Goal: Task Accomplishment & Management: Use online tool/utility

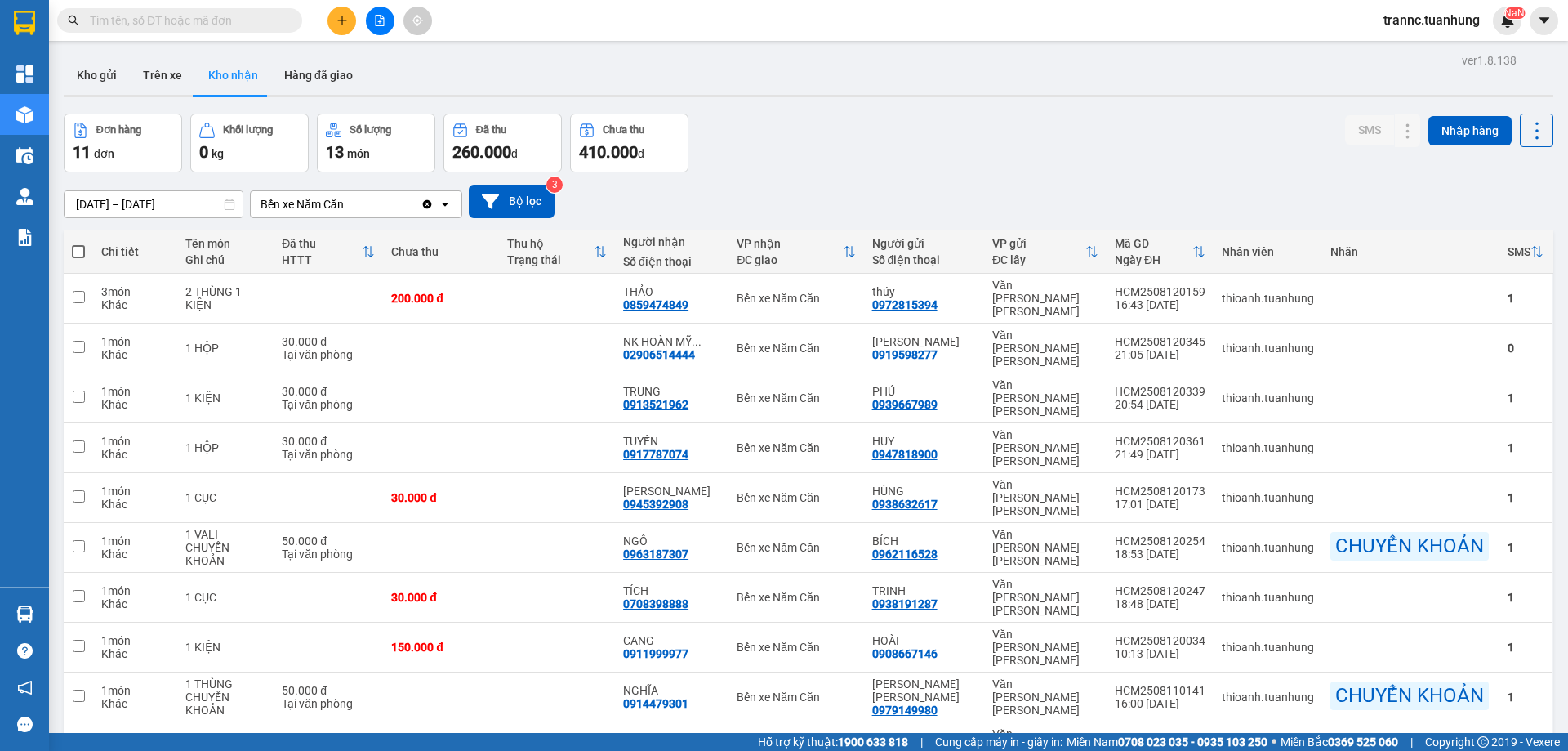
click at [275, 20] on input "text" at bounding box center [187, 20] width 193 height 18
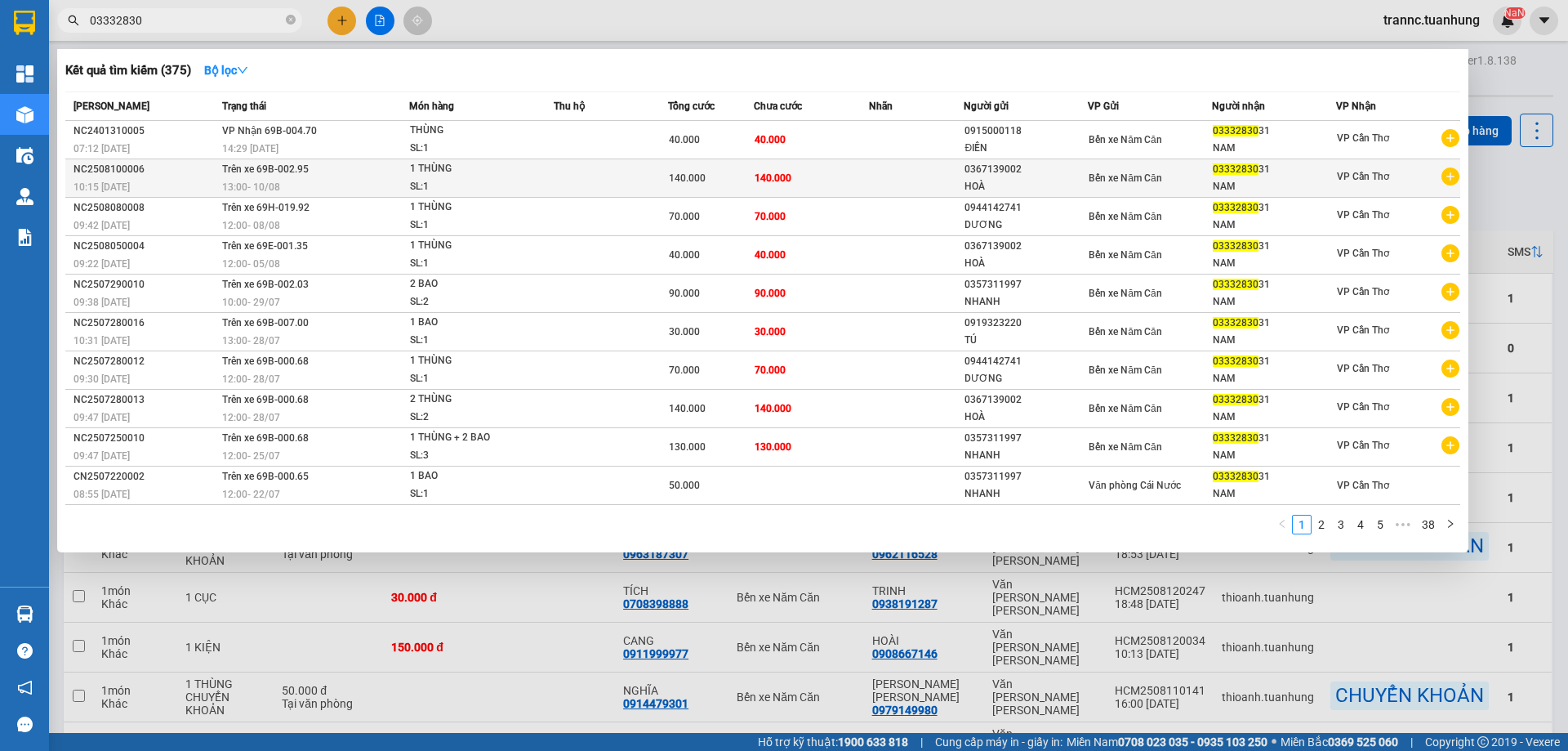
type input "03332830"
click at [1446, 181] on icon "plus-circle" at bounding box center [1450, 176] width 18 height 18
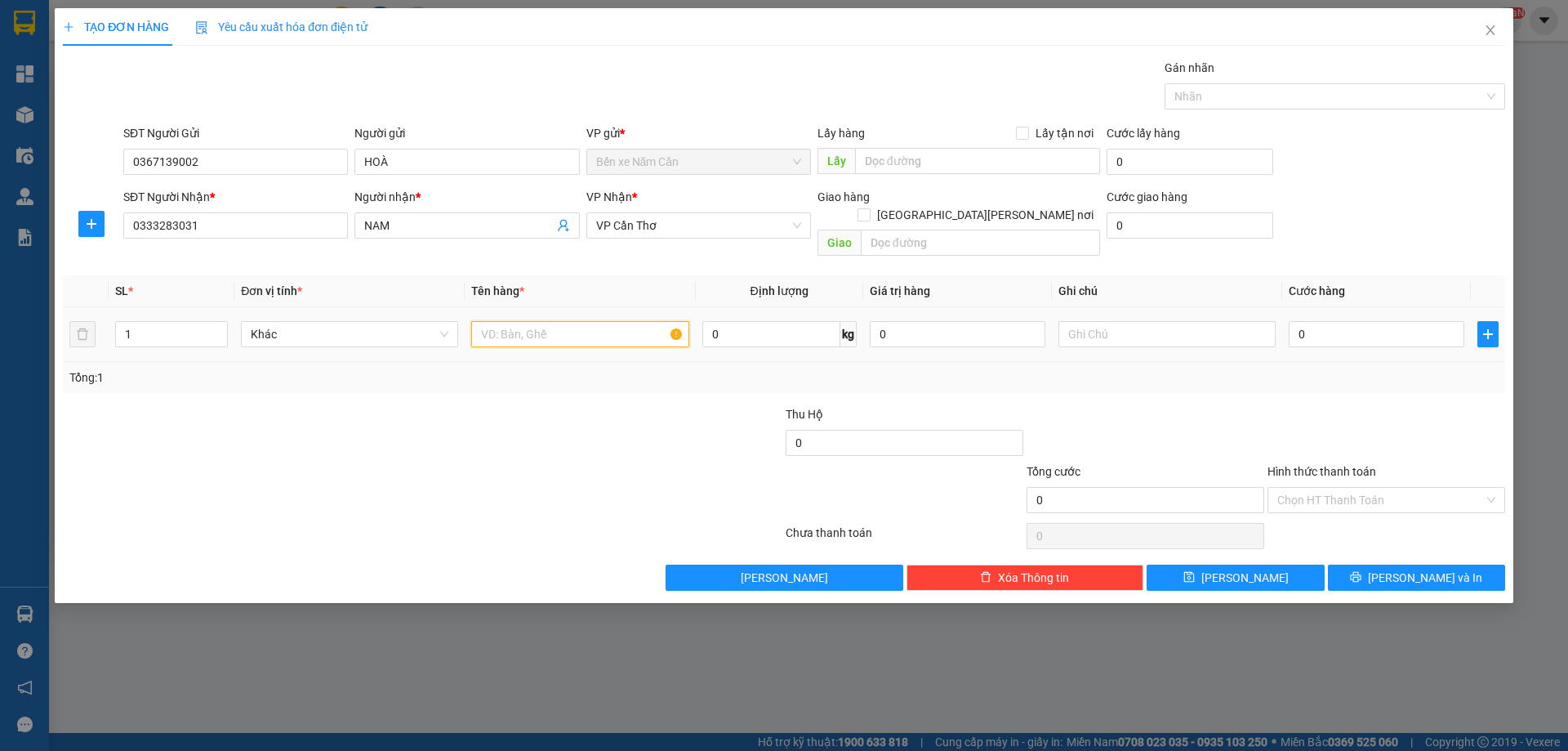
click at [601, 324] on input "text" at bounding box center [580, 334] width 218 height 27
type input "1 THÙNG + 1 BAO"
click at [176, 322] on input "1" at bounding box center [172, 334] width 111 height 25
type input "2"
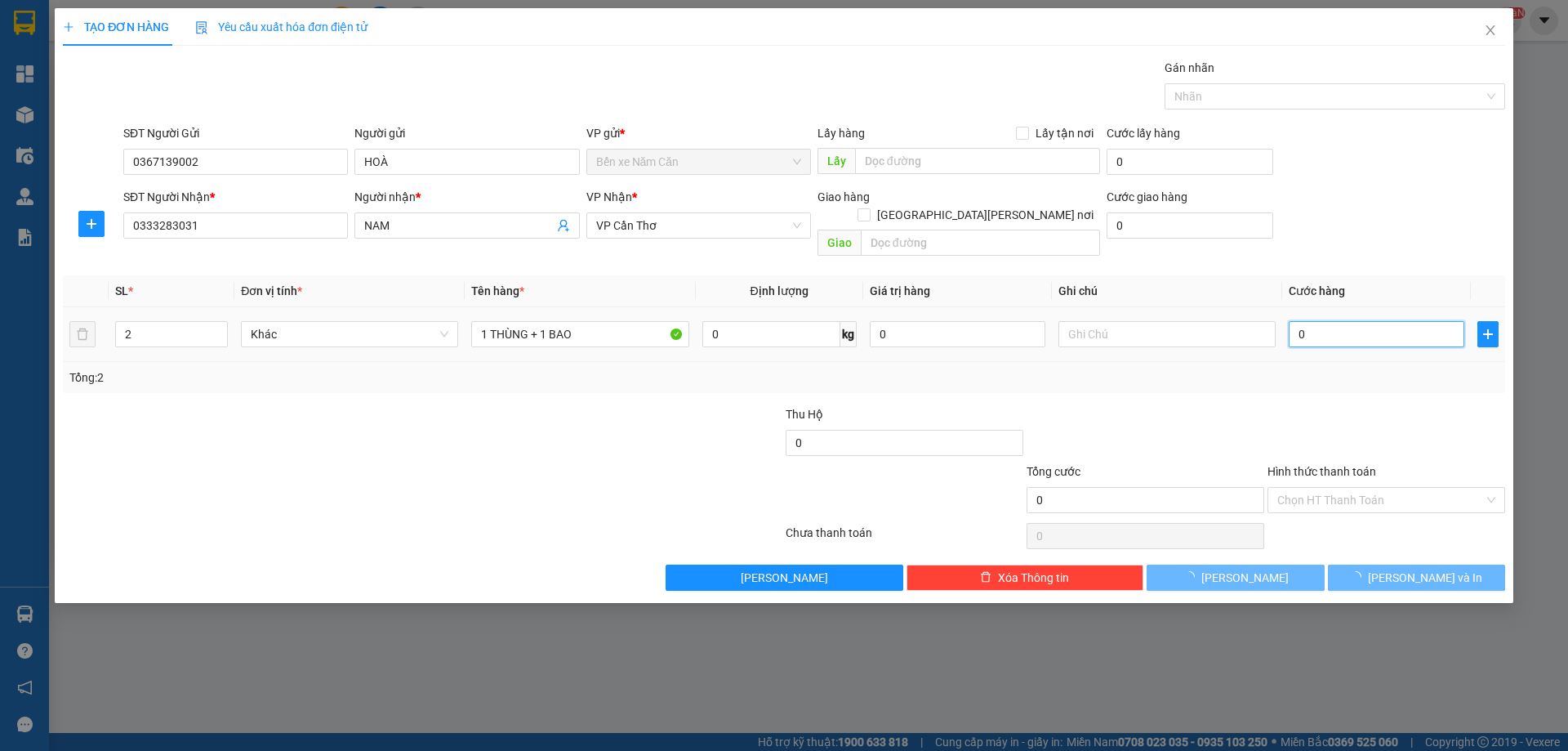
click at [1339, 321] on input "0" at bounding box center [1376, 334] width 176 height 27
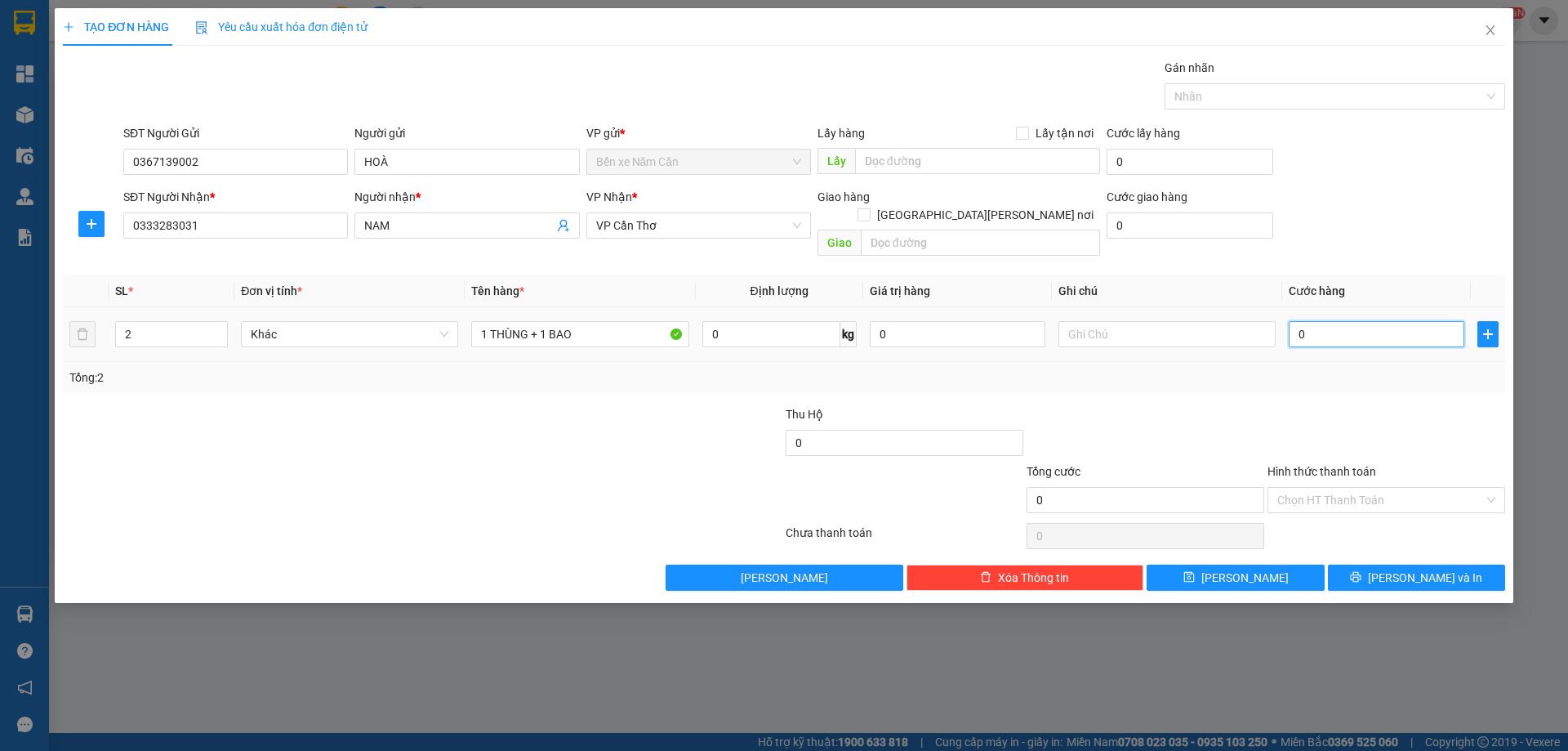
type input "1"
type input "10"
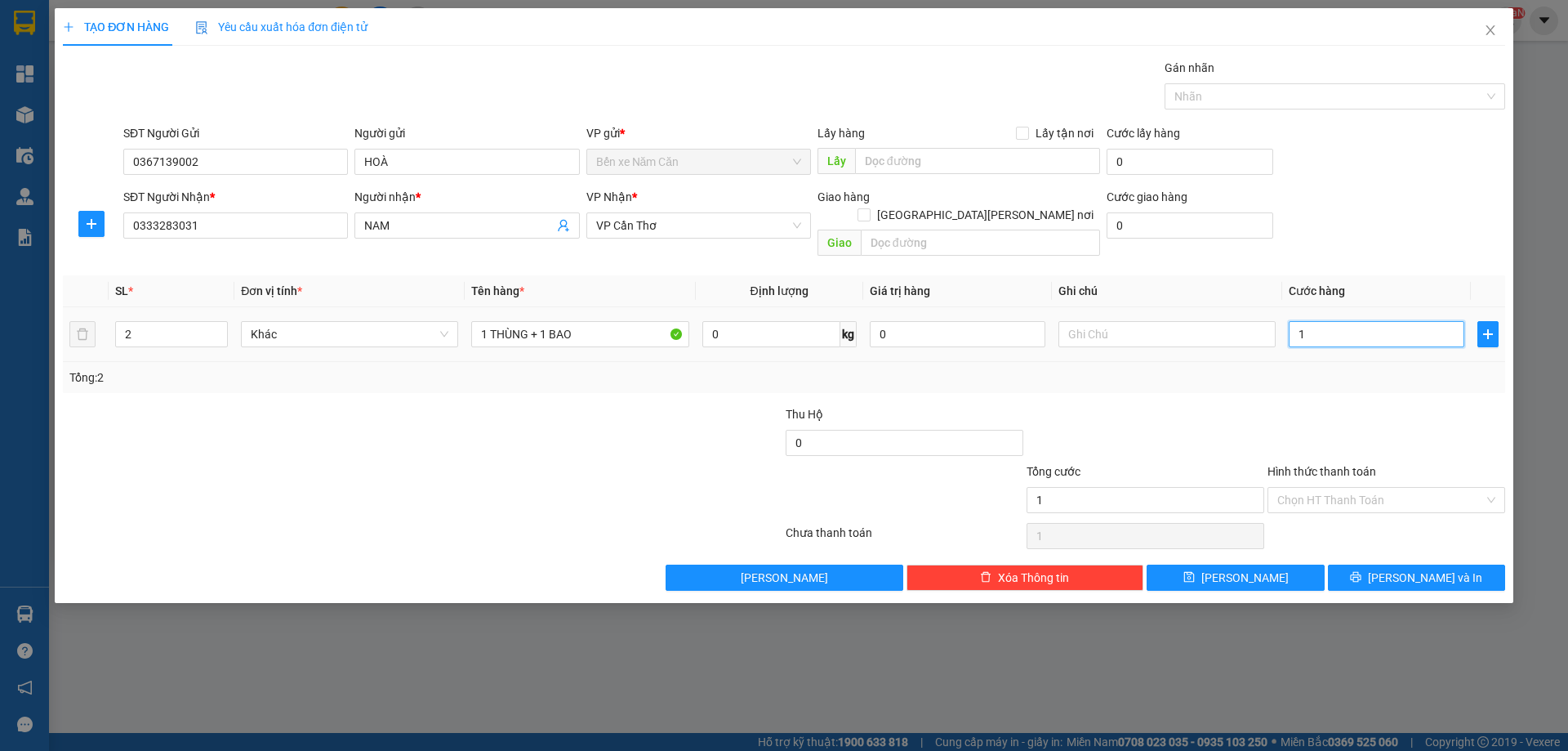
type input "10"
type input "100"
type input "100.000"
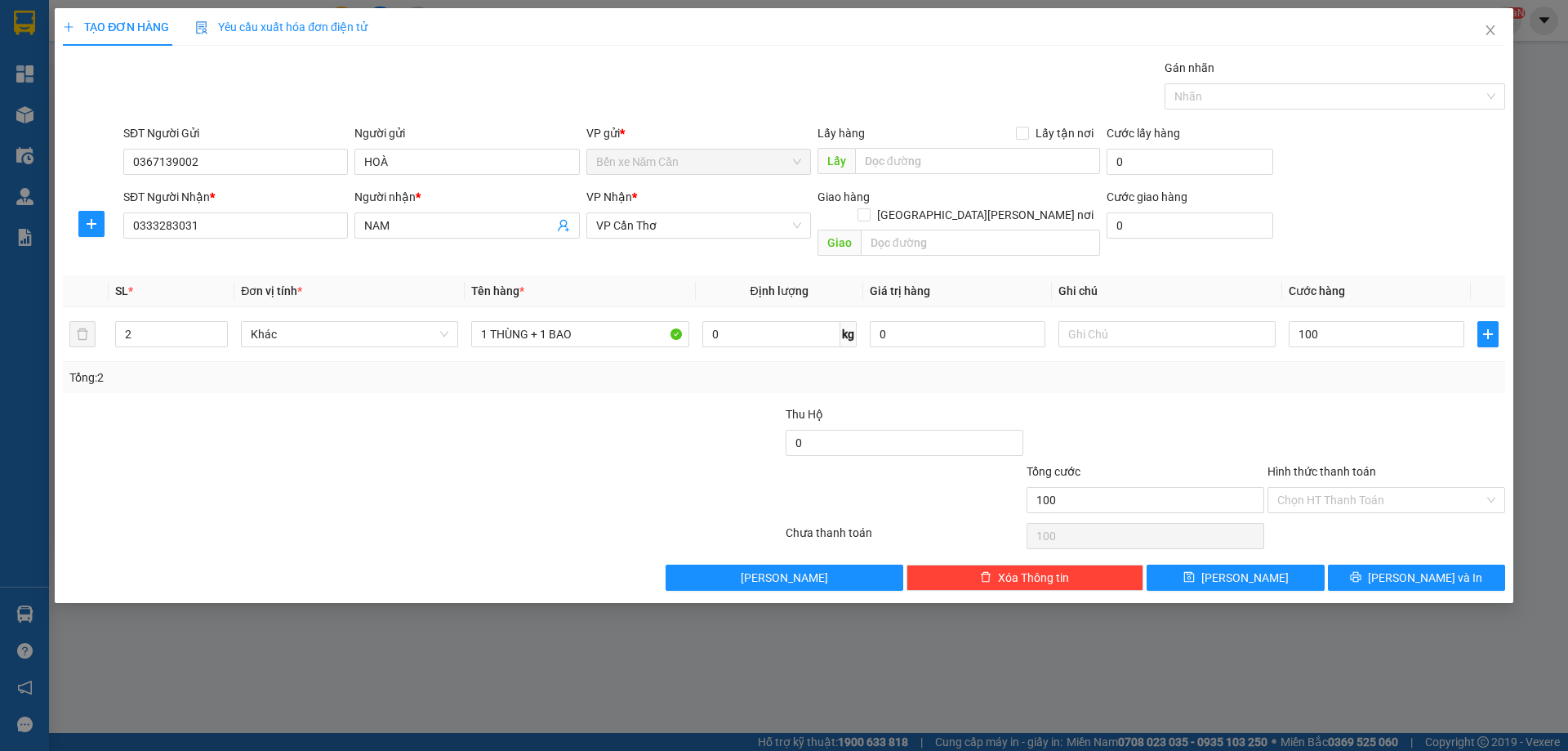
type input "100.000"
click at [1274, 368] on div "Tổng: 2" at bounding box center [784, 377] width 1429 height 18
click at [1361, 571] on icon "printer" at bounding box center [1356, 577] width 11 height 11
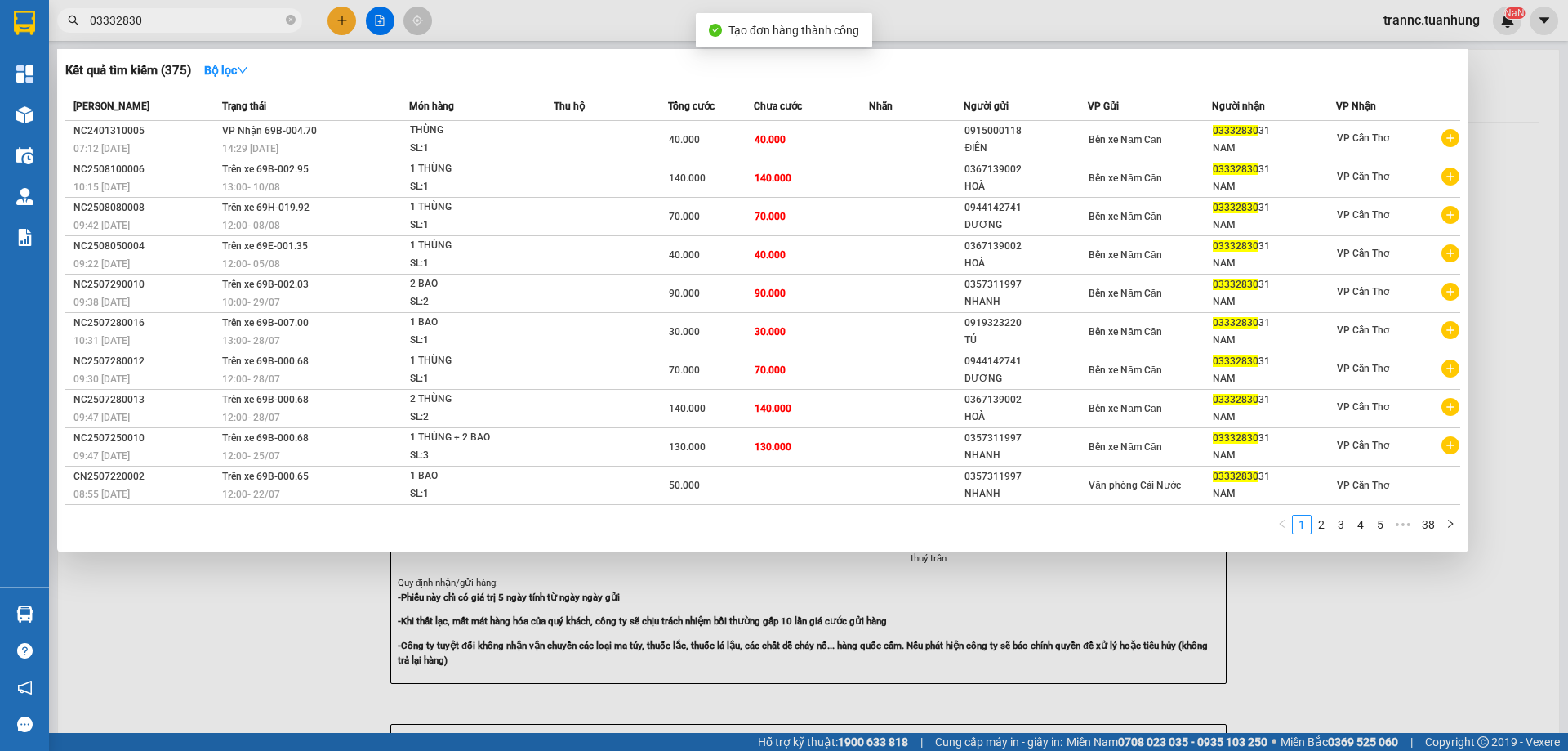
click at [1353, 603] on div at bounding box center [784, 375] width 1568 height 751
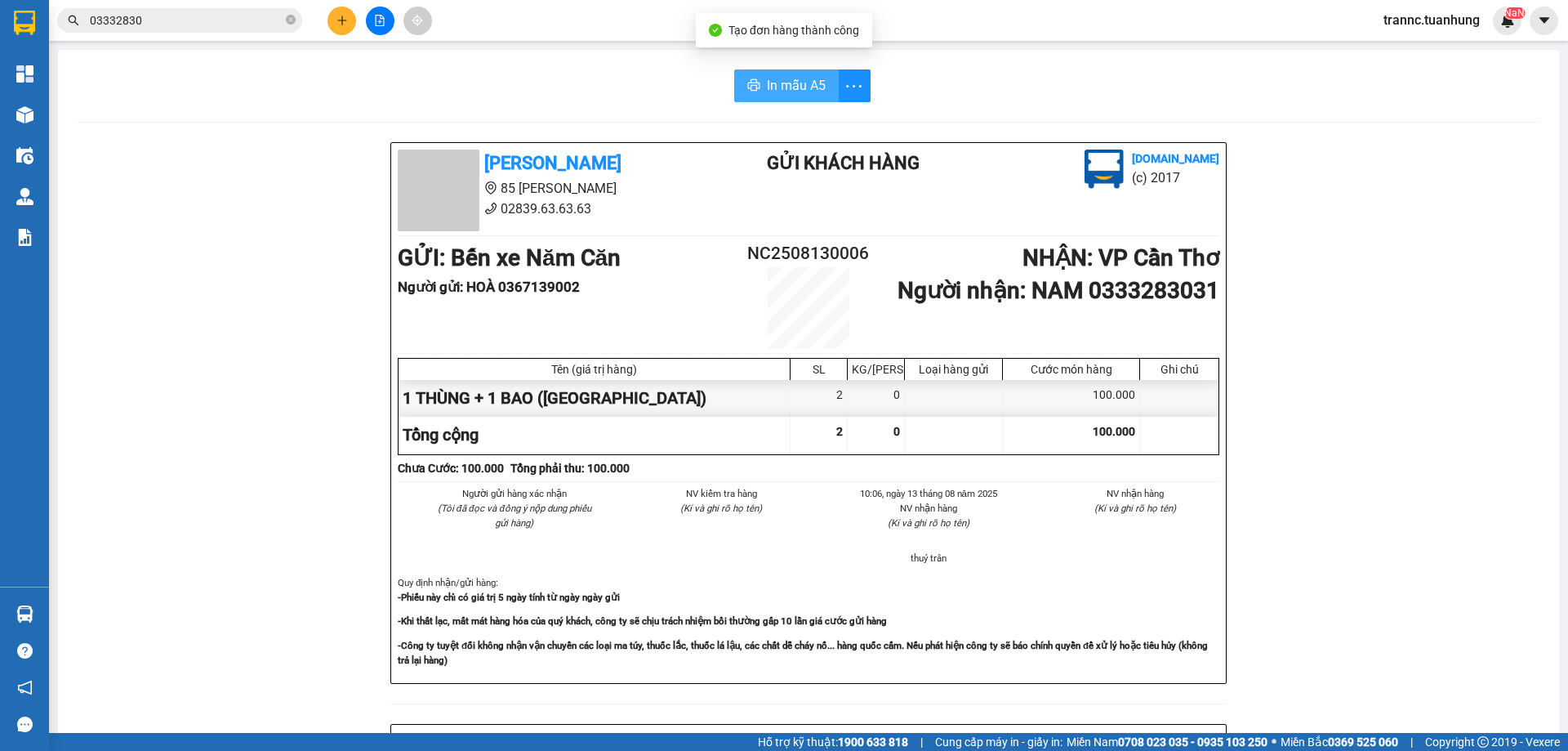
click at [807, 90] on span "In mẫu A5" at bounding box center [796, 85] width 58 height 20
click at [774, 83] on span "In mẫu A5" at bounding box center [796, 85] width 58 height 20
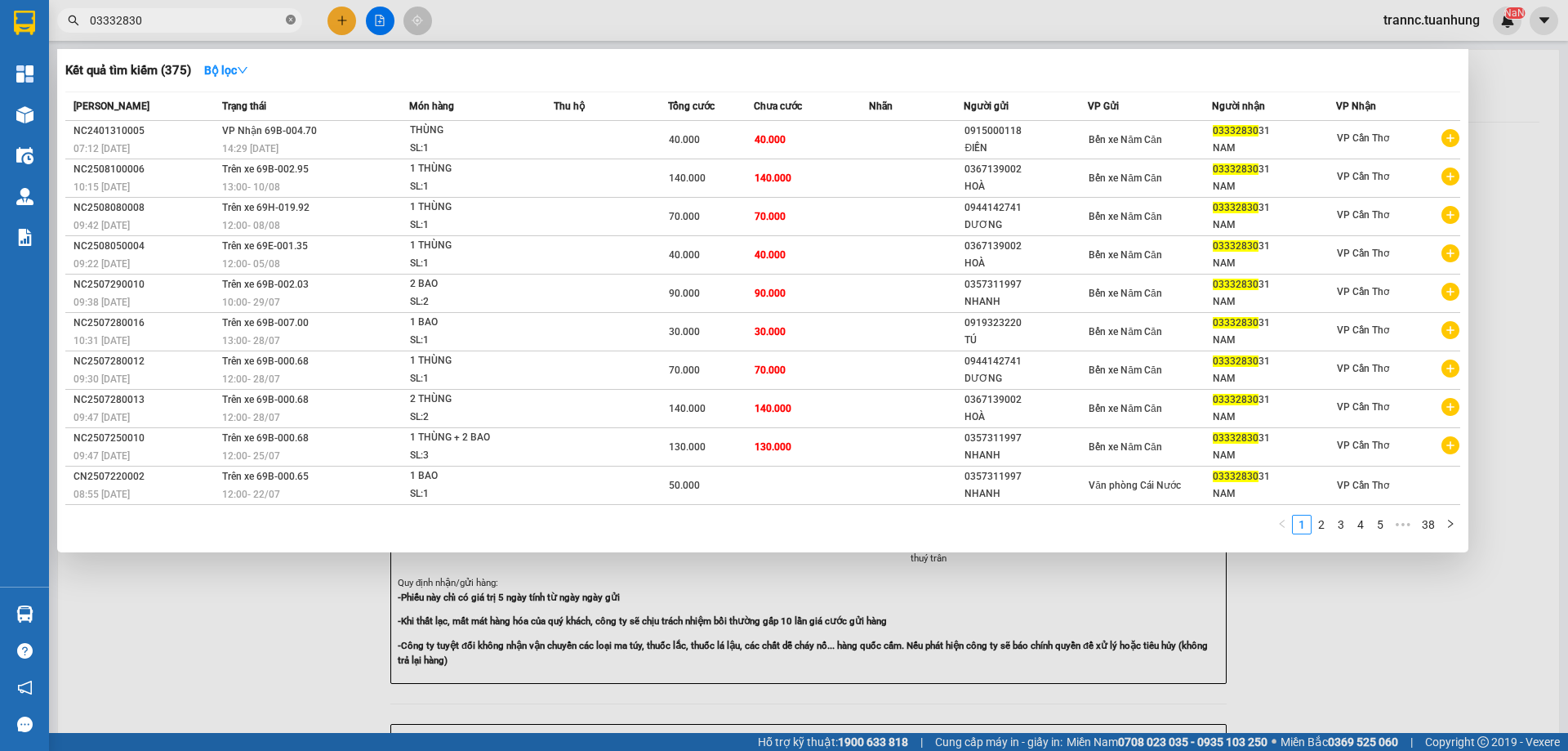
click at [287, 24] on icon "close-circle" at bounding box center [290, 19] width 10 height 10
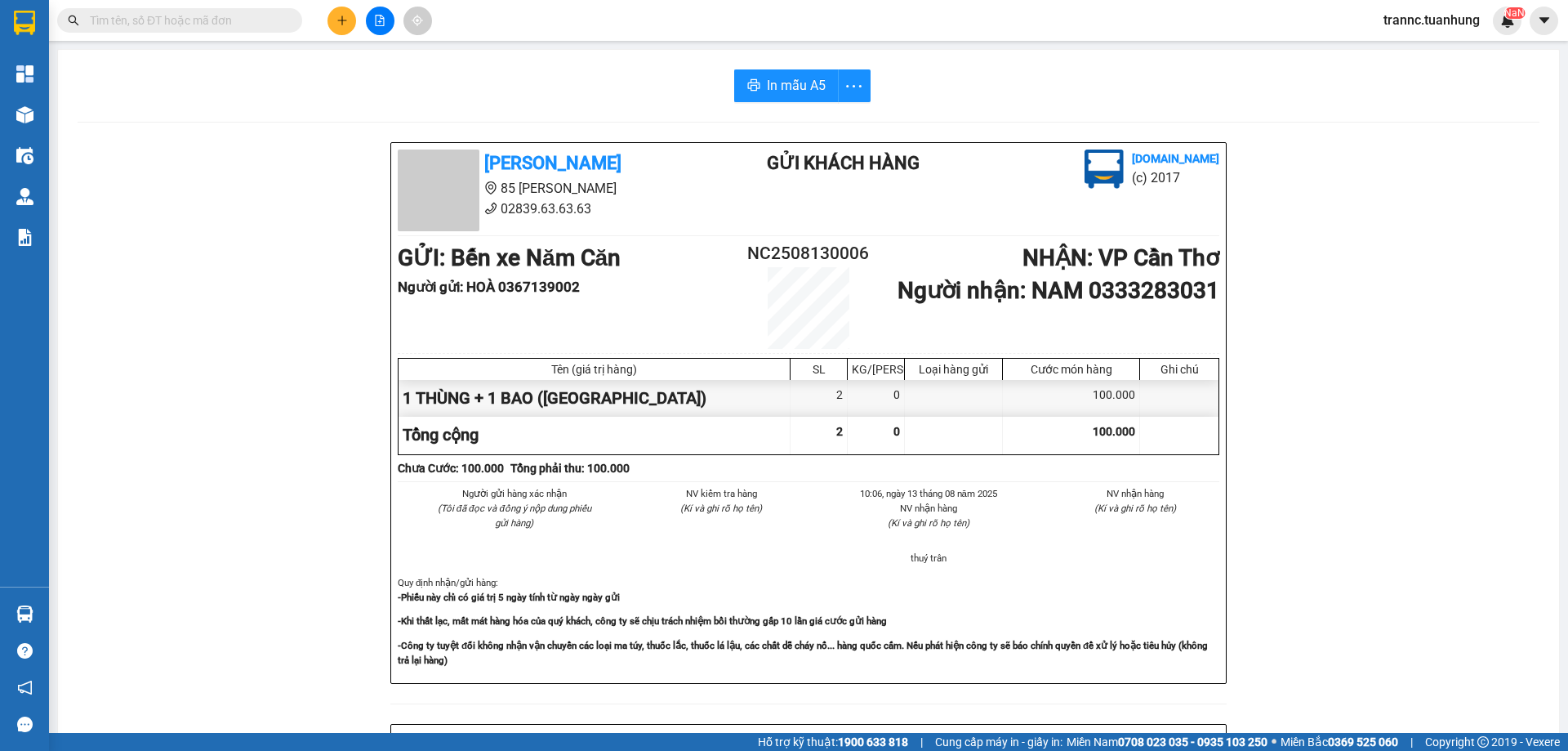
click at [204, 27] on input "text" at bounding box center [187, 20] width 193 height 18
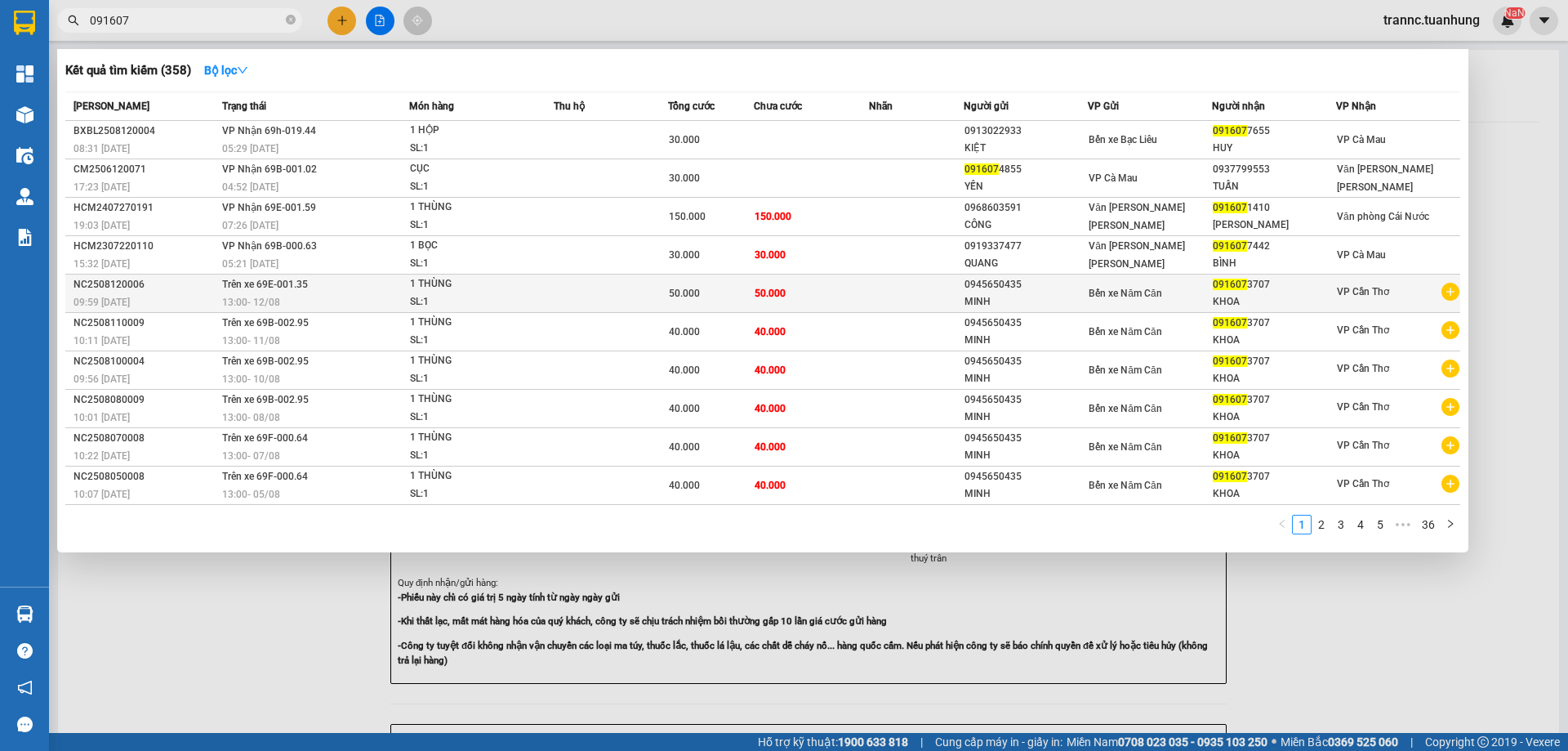
type input "091607"
click at [1447, 291] on icon "plus-circle" at bounding box center [1450, 292] width 18 height 18
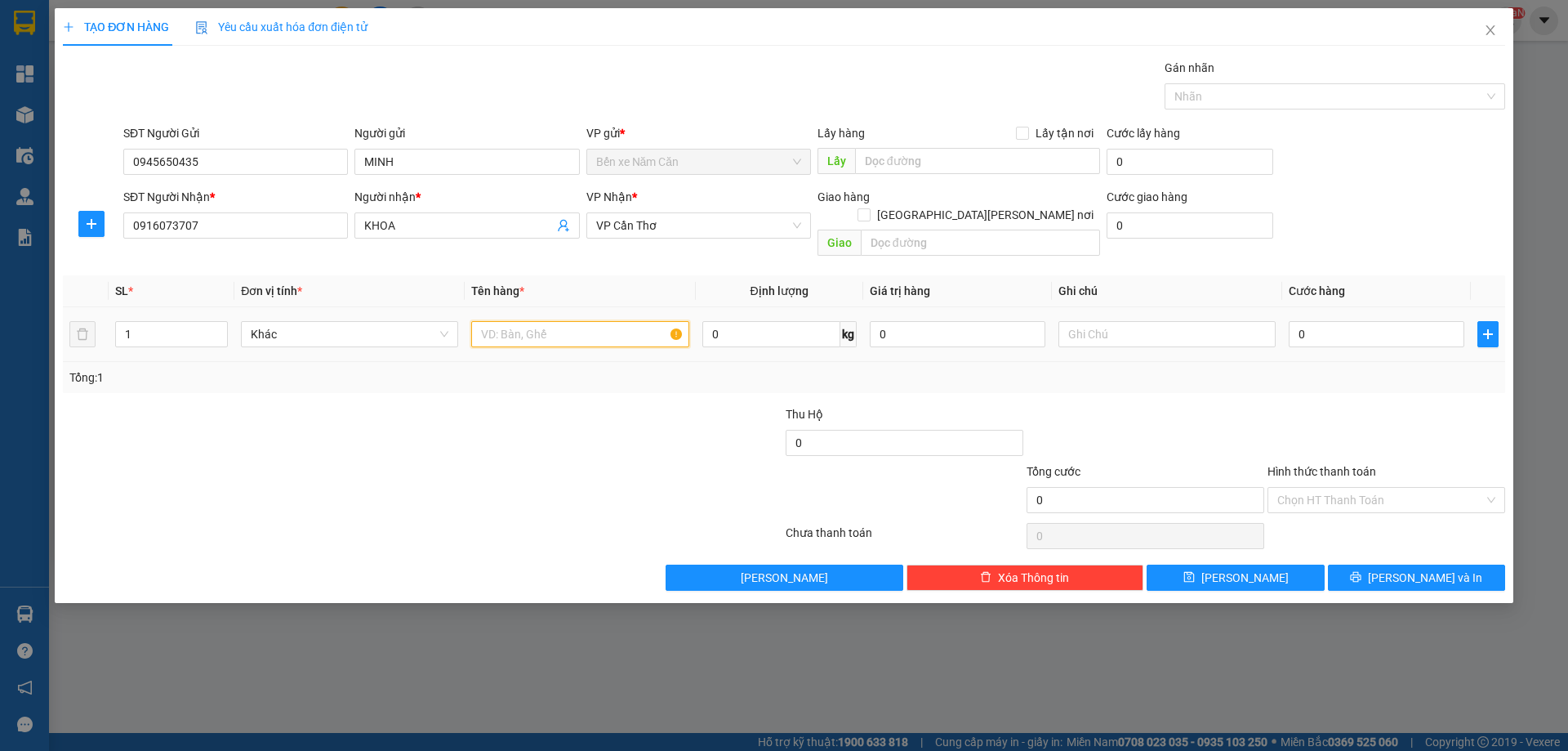
click at [624, 326] on input "text" at bounding box center [580, 334] width 218 height 27
click at [600, 321] on input "40" at bounding box center [580, 334] width 218 height 27
type input "4"
type input "1 THÙNG"
click at [1323, 321] on input "0" at bounding box center [1376, 334] width 176 height 27
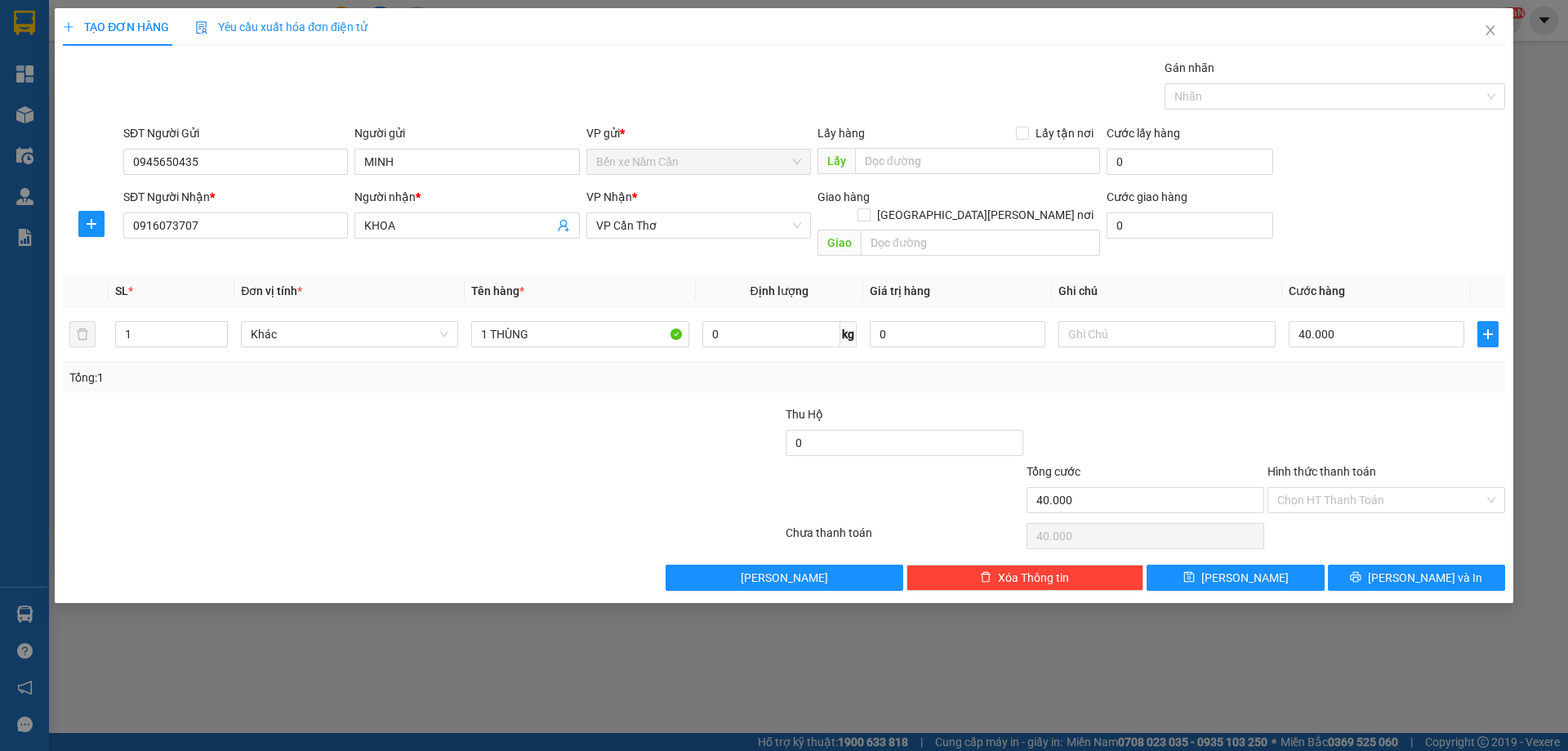
click at [1322, 368] on div "Tổng: 1" at bounding box center [784, 377] width 1429 height 18
click at [1438, 569] on span "[PERSON_NAME] và In" at bounding box center [1425, 578] width 114 height 18
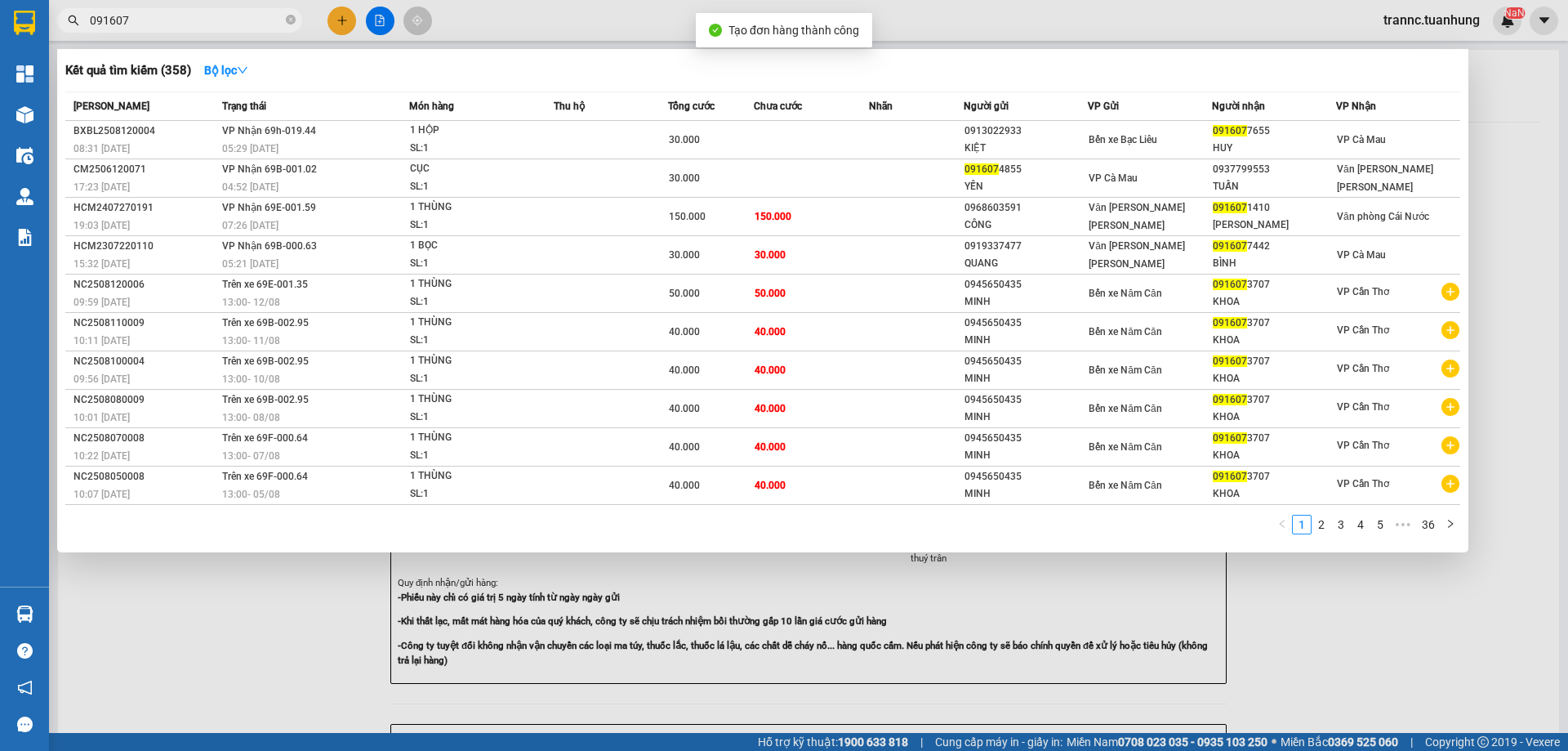
click at [1364, 625] on div at bounding box center [784, 375] width 1568 height 751
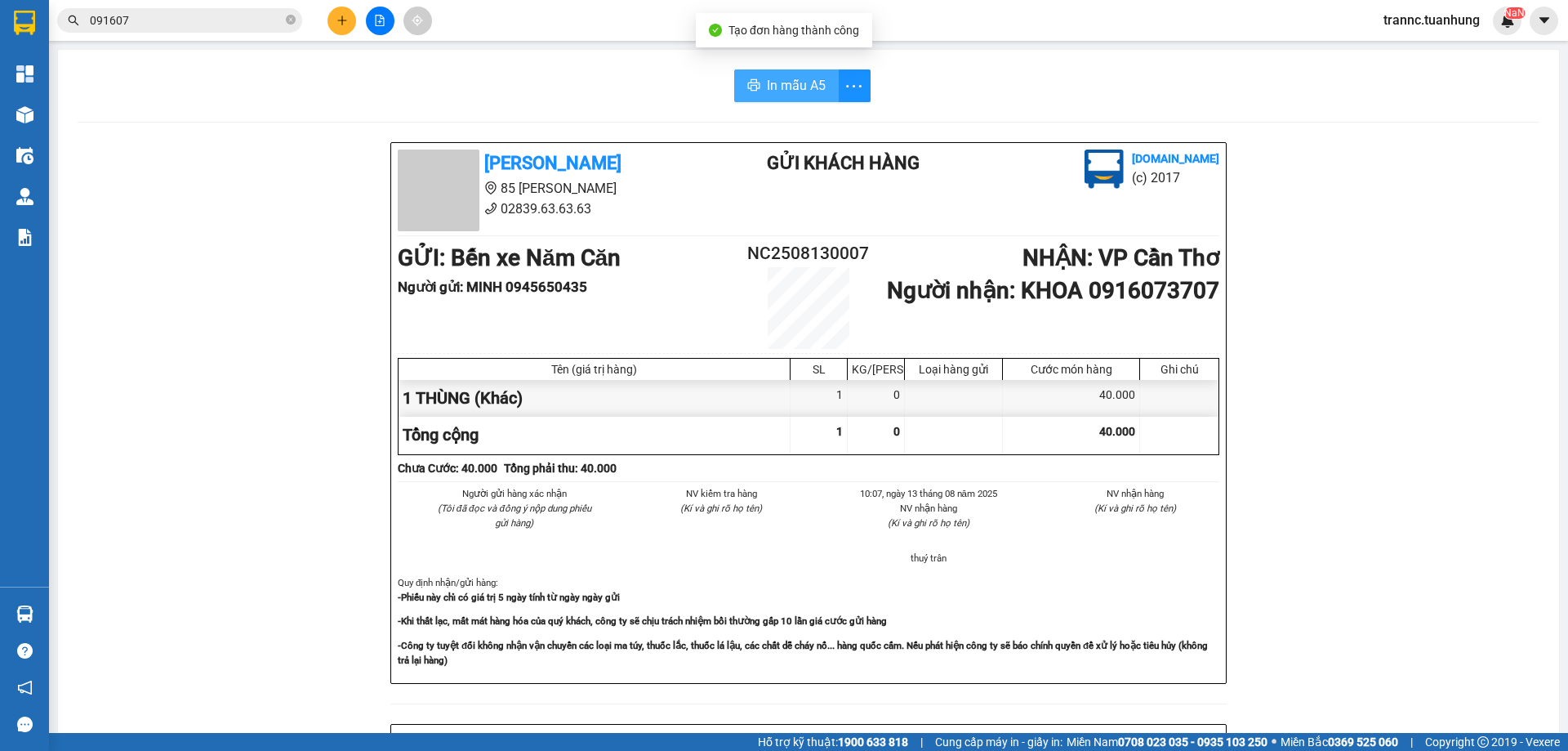
click at [787, 80] on span "In mẫu A5" at bounding box center [796, 85] width 58 height 20
click at [585, 103] on div "In mẫu A5 [PERSON_NAME] 85 [PERSON_NAME] 02839.63.63.63 Gửi khách hàng [DOMAIN_…" at bounding box center [808, 675] width 1501 height 1252
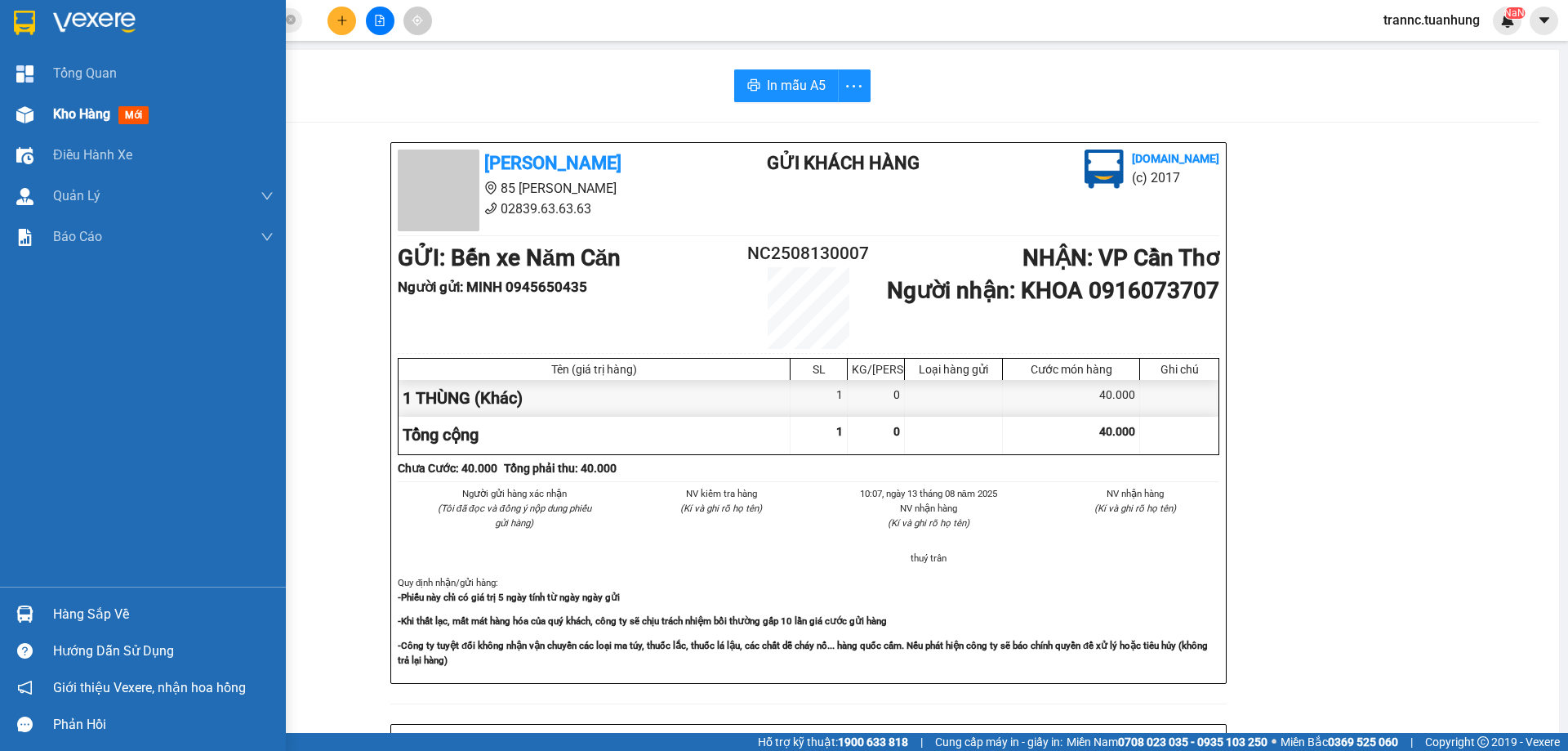
click at [134, 111] on span "mới" at bounding box center [134, 115] width 30 height 18
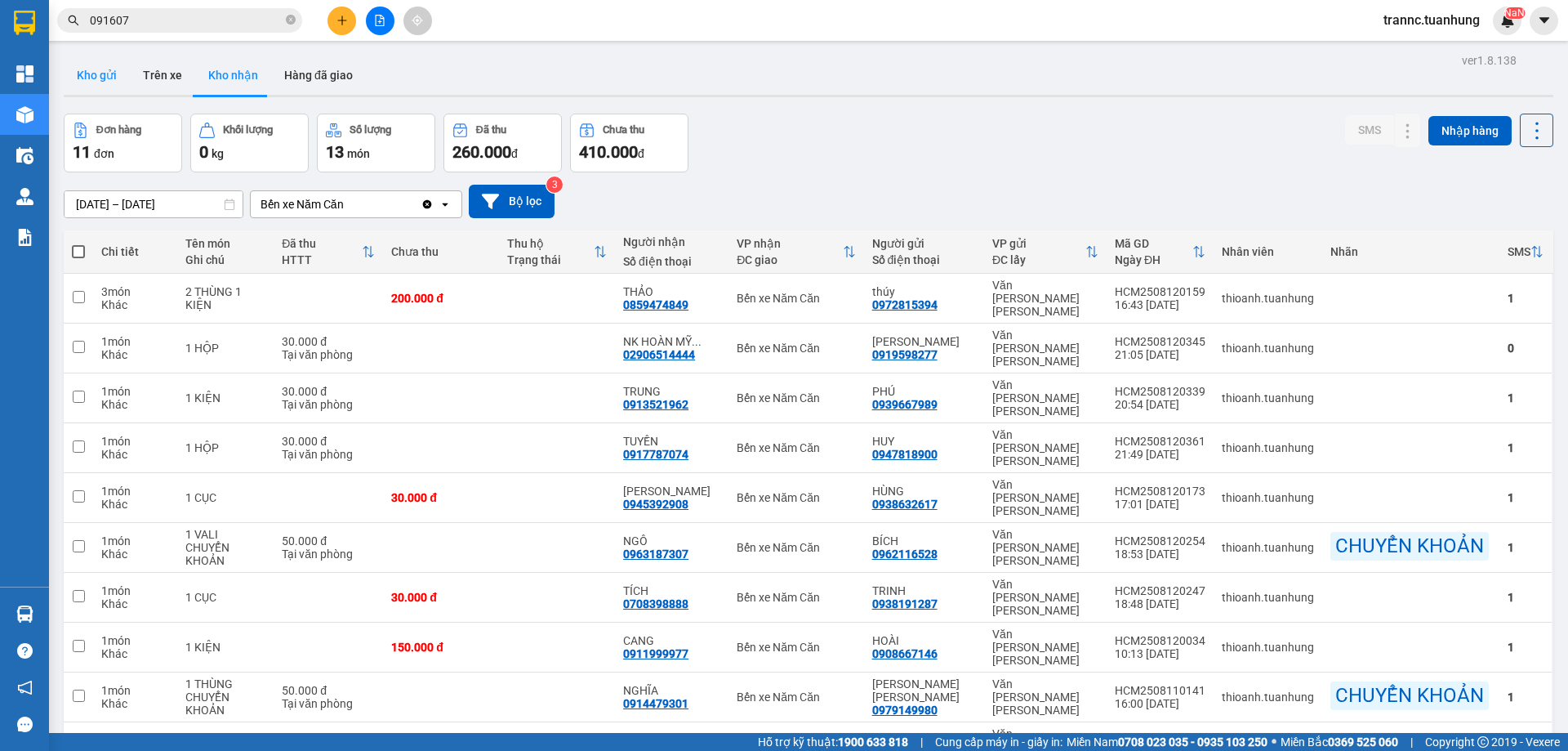
click at [100, 77] on button "Kho gửi" at bounding box center [96, 75] width 66 height 39
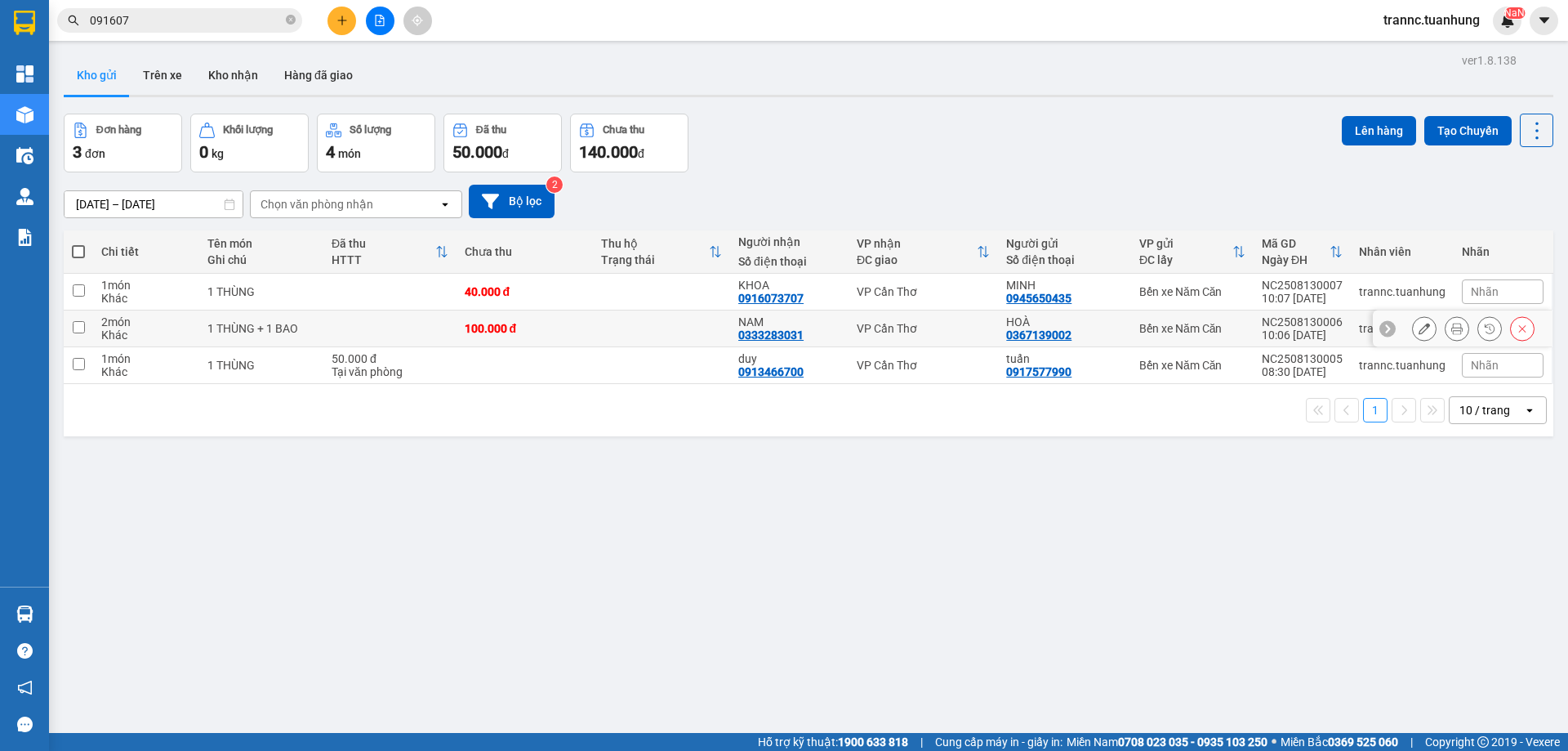
click at [1419, 324] on icon at bounding box center [1424, 328] width 11 height 11
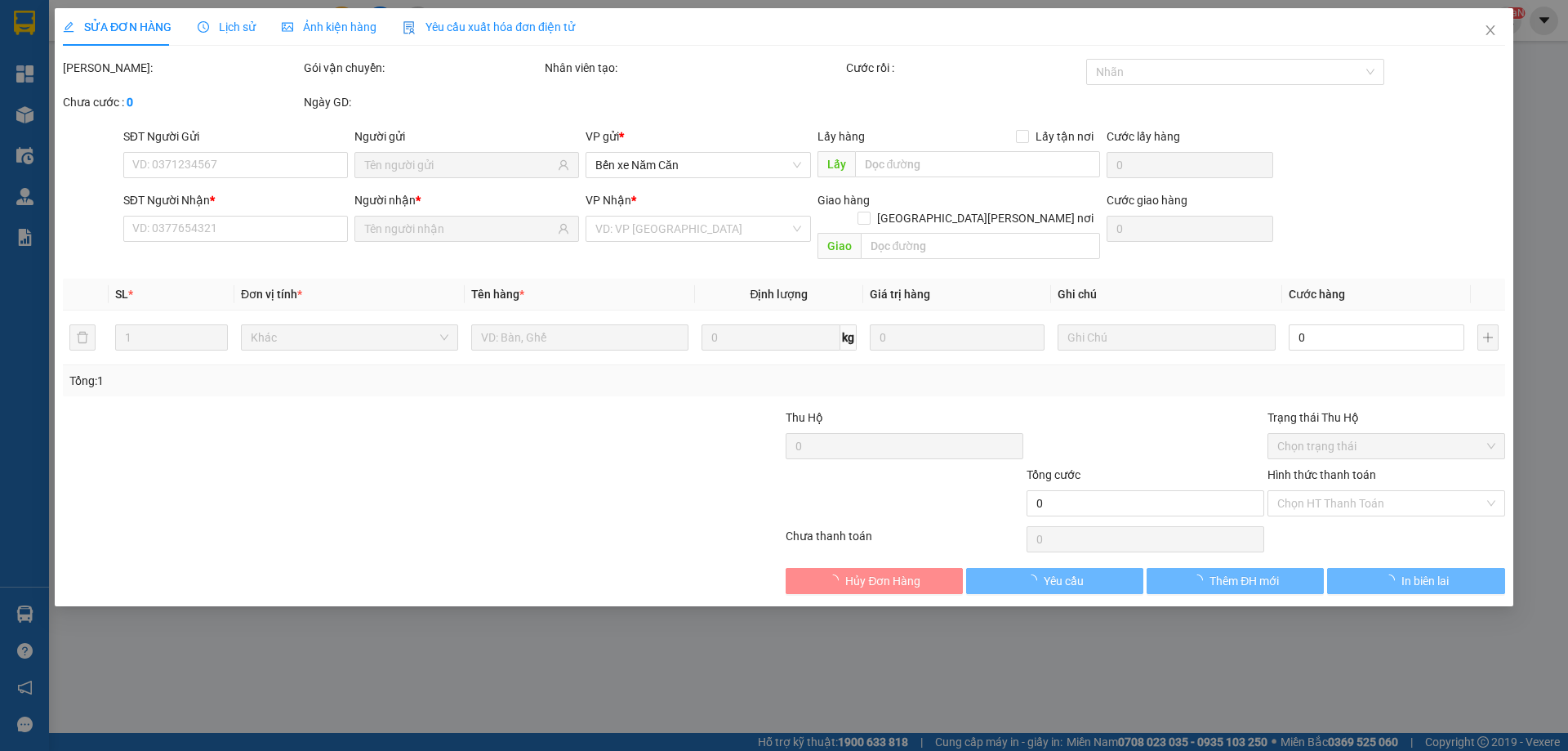
type input "0367139002"
type input "0333283031"
type input "100.000"
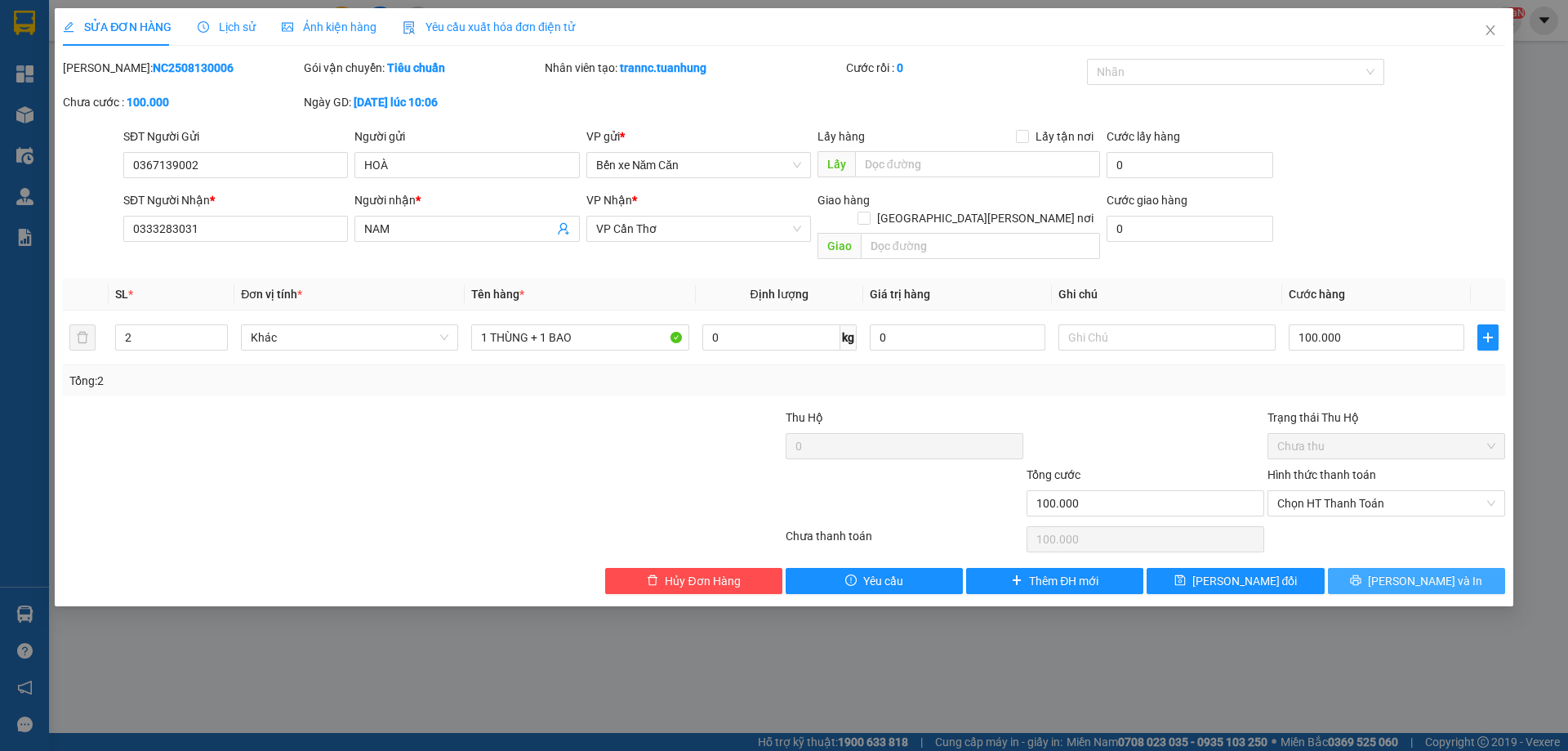
click at [1420, 571] on span "[PERSON_NAME] và In" at bounding box center [1425, 580] width 114 height 18
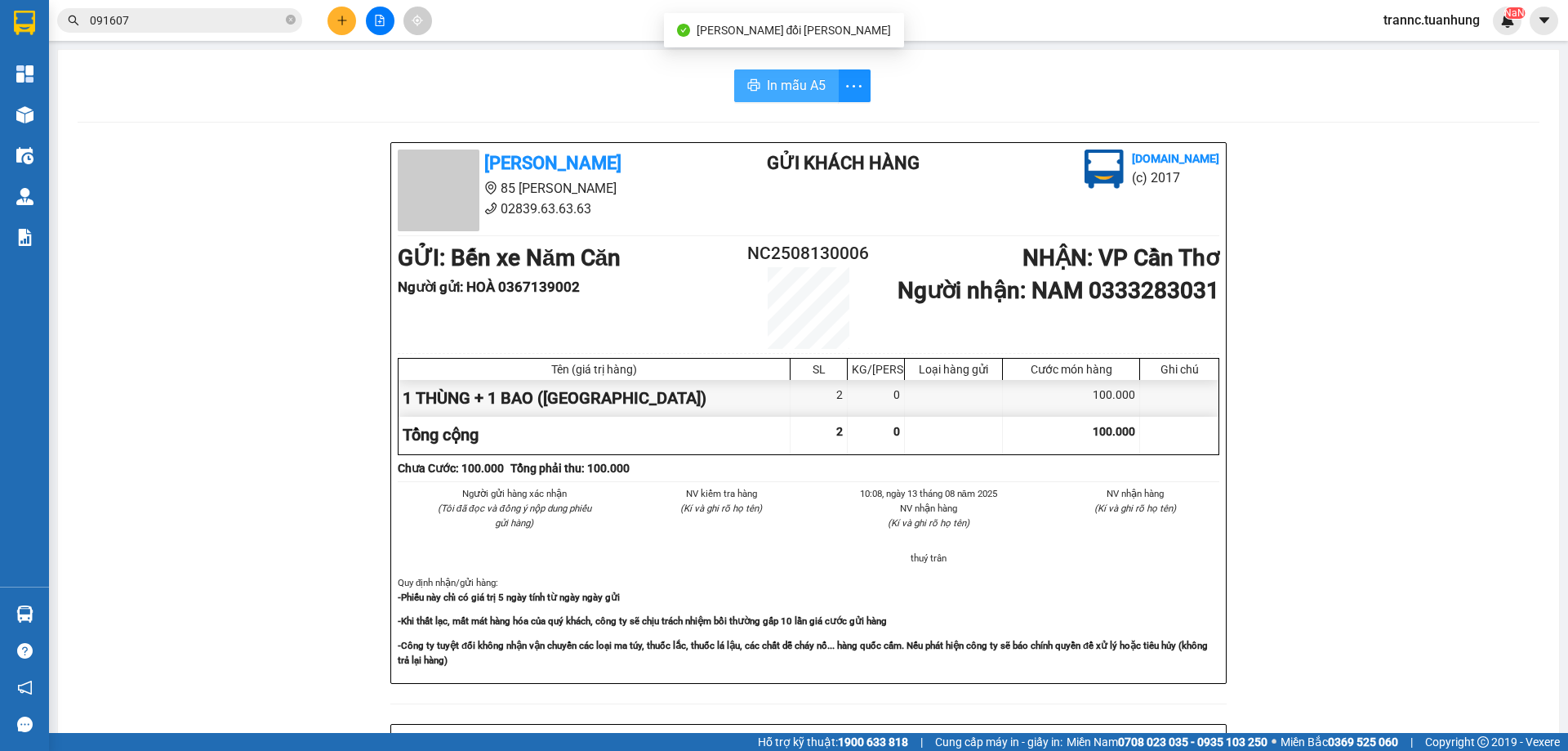
click at [803, 88] on span "In mẫu A5" at bounding box center [796, 85] width 58 height 20
click at [644, 91] on div "In mẫu A5" at bounding box center [808, 85] width 1462 height 33
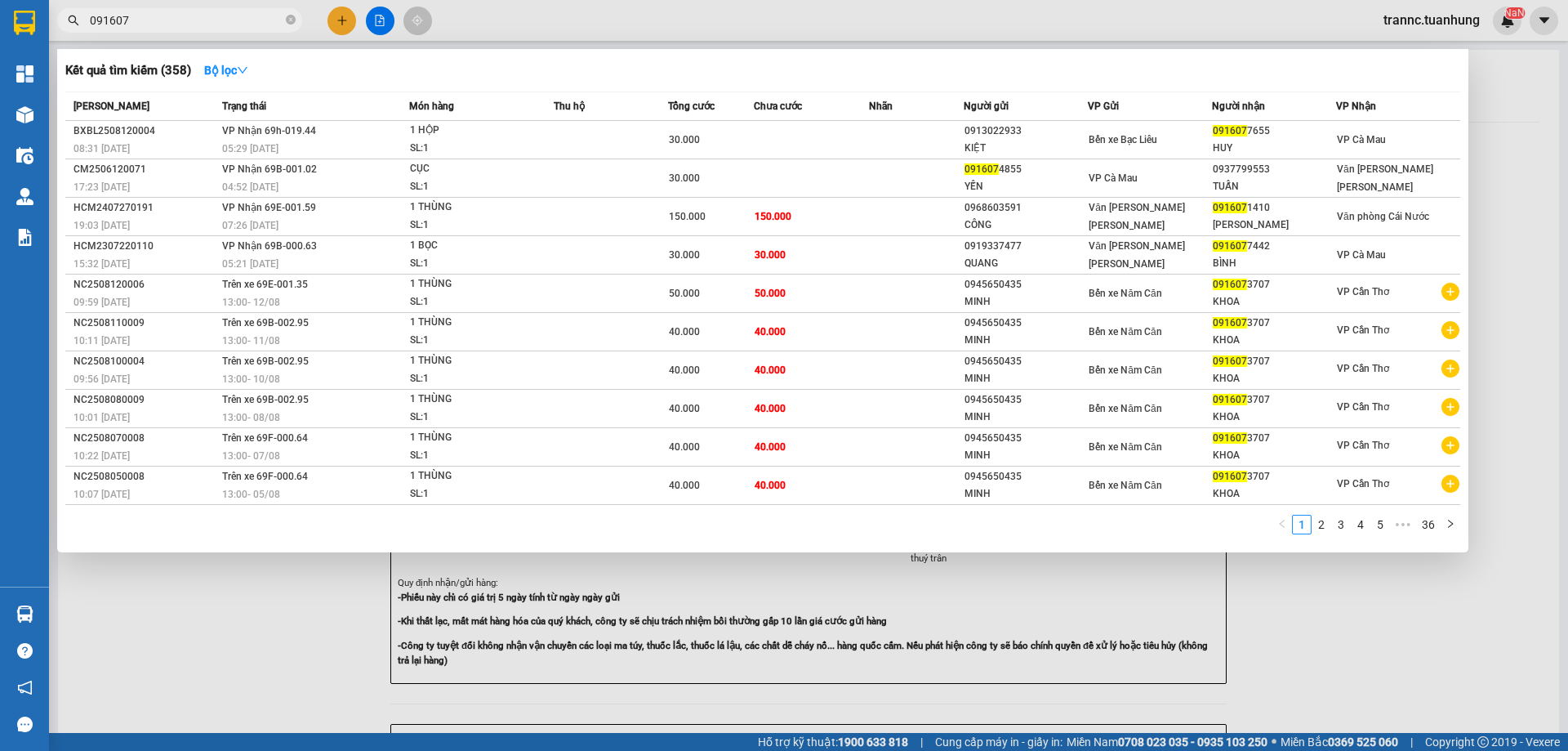
click at [202, 19] on input "091607" at bounding box center [187, 20] width 193 height 18
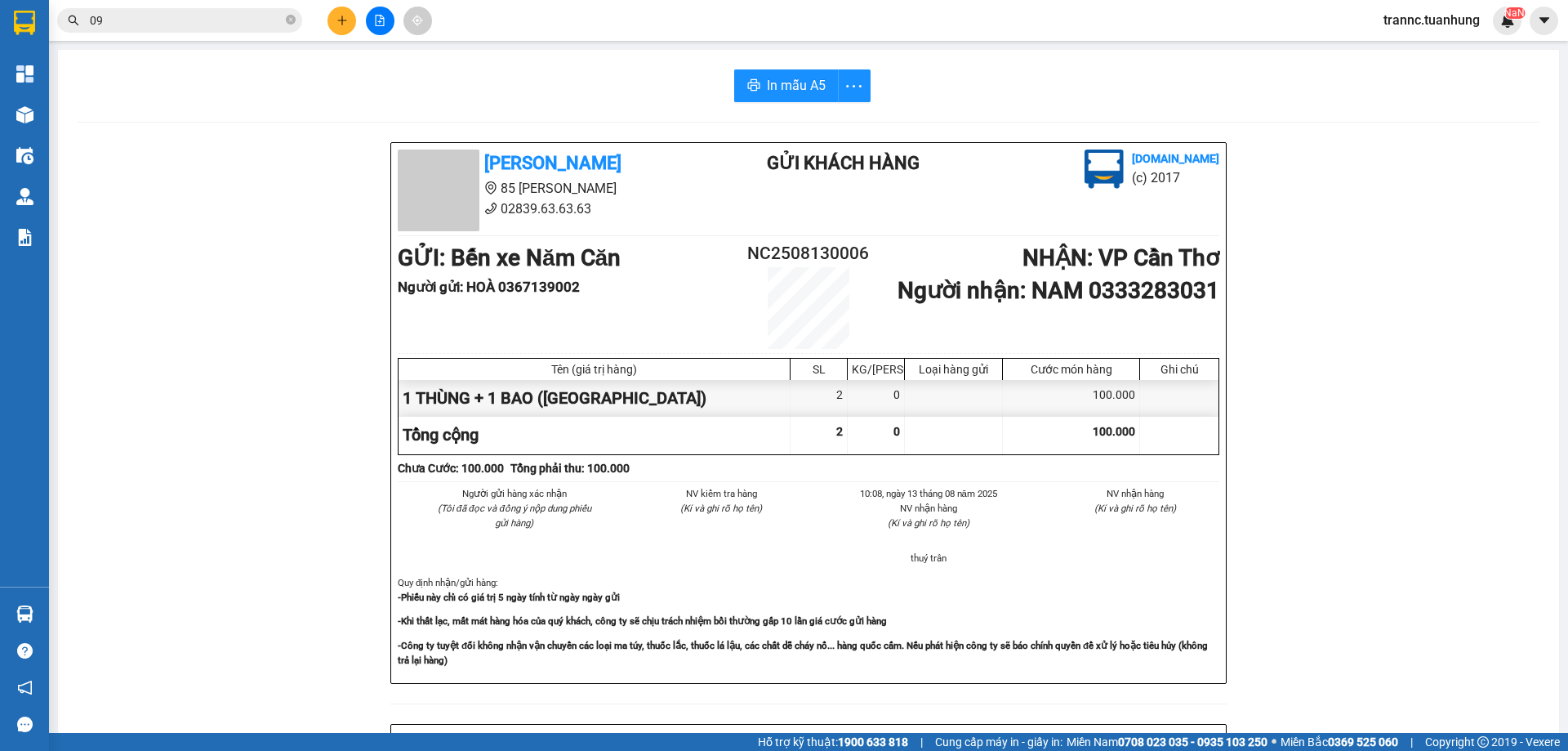
type input "0"
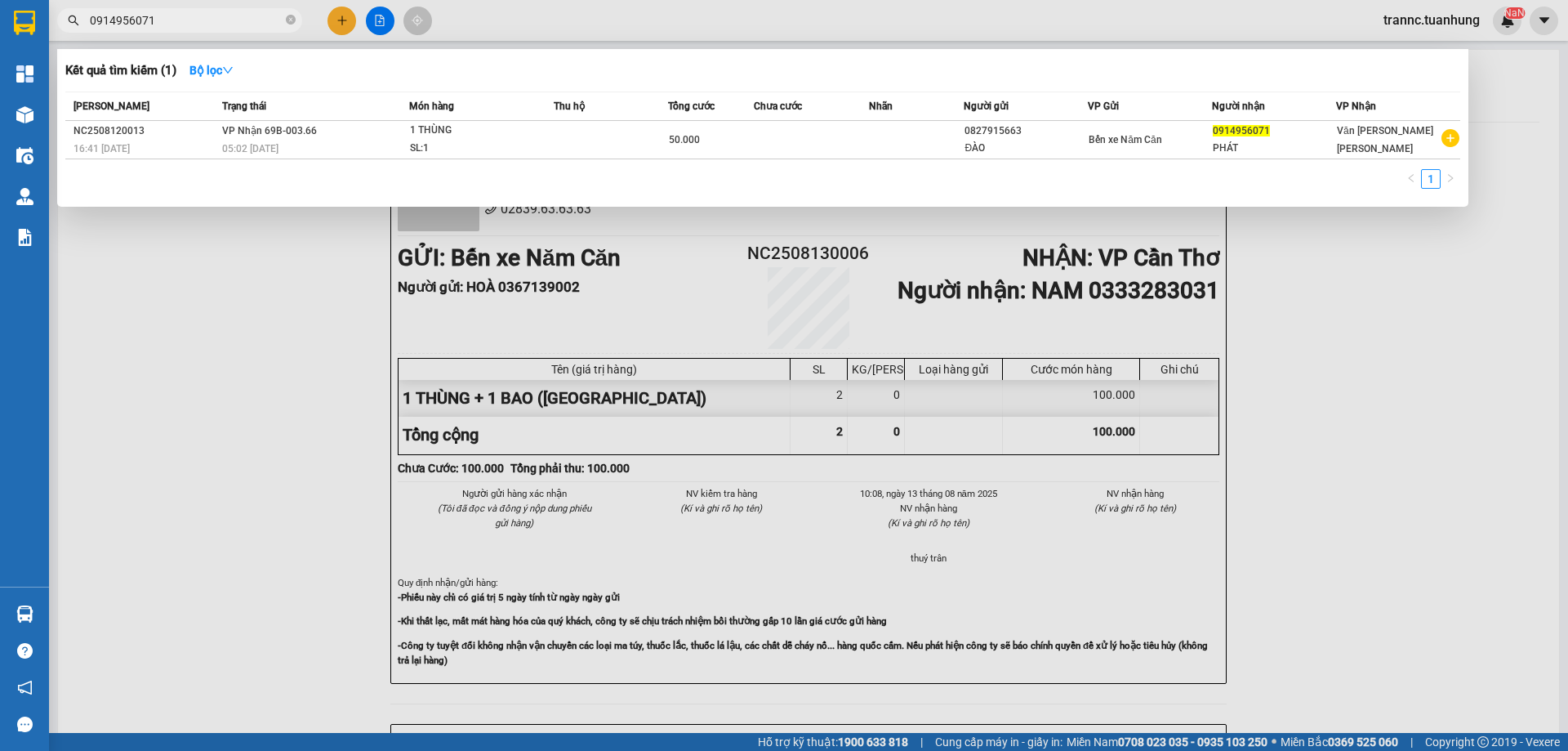
type input "0914956071"
click at [1412, 427] on div at bounding box center [784, 375] width 1568 height 751
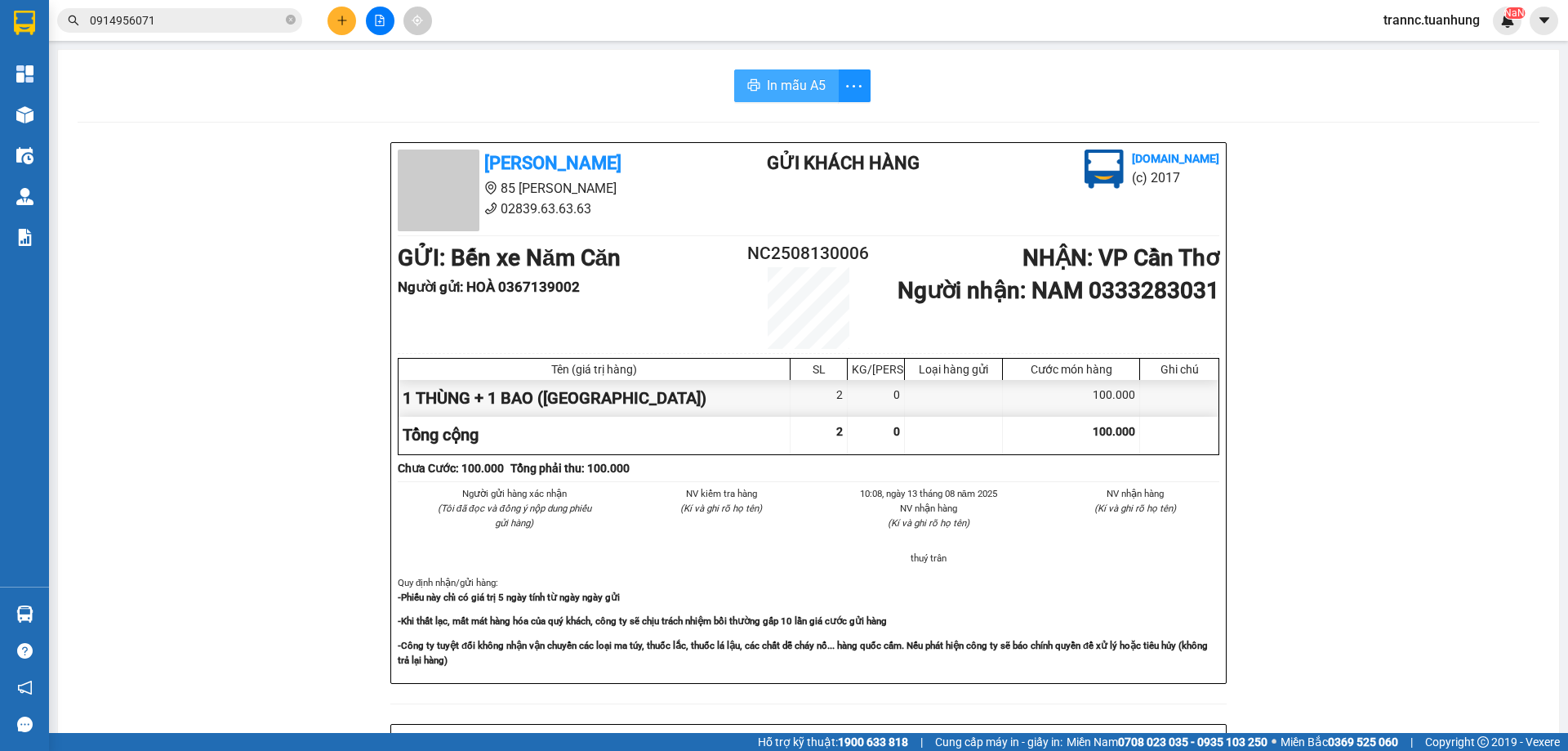
click at [781, 87] on span "In mẫu A5" at bounding box center [796, 85] width 58 height 20
click at [1352, 598] on div "[PERSON_NAME] 85 [PERSON_NAME] 02839.63.63.63 Gửi khách hàng [DOMAIN_NAME] (c) …" at bounding box center [808, 712] width 1462 height 1139
click at [293, 22] on icon "close-circle" at bounding box center [290, 19] width 10 height 10
click at [345, 22] on icon "plus" at bounding box center [341, 20] width 11 height 11
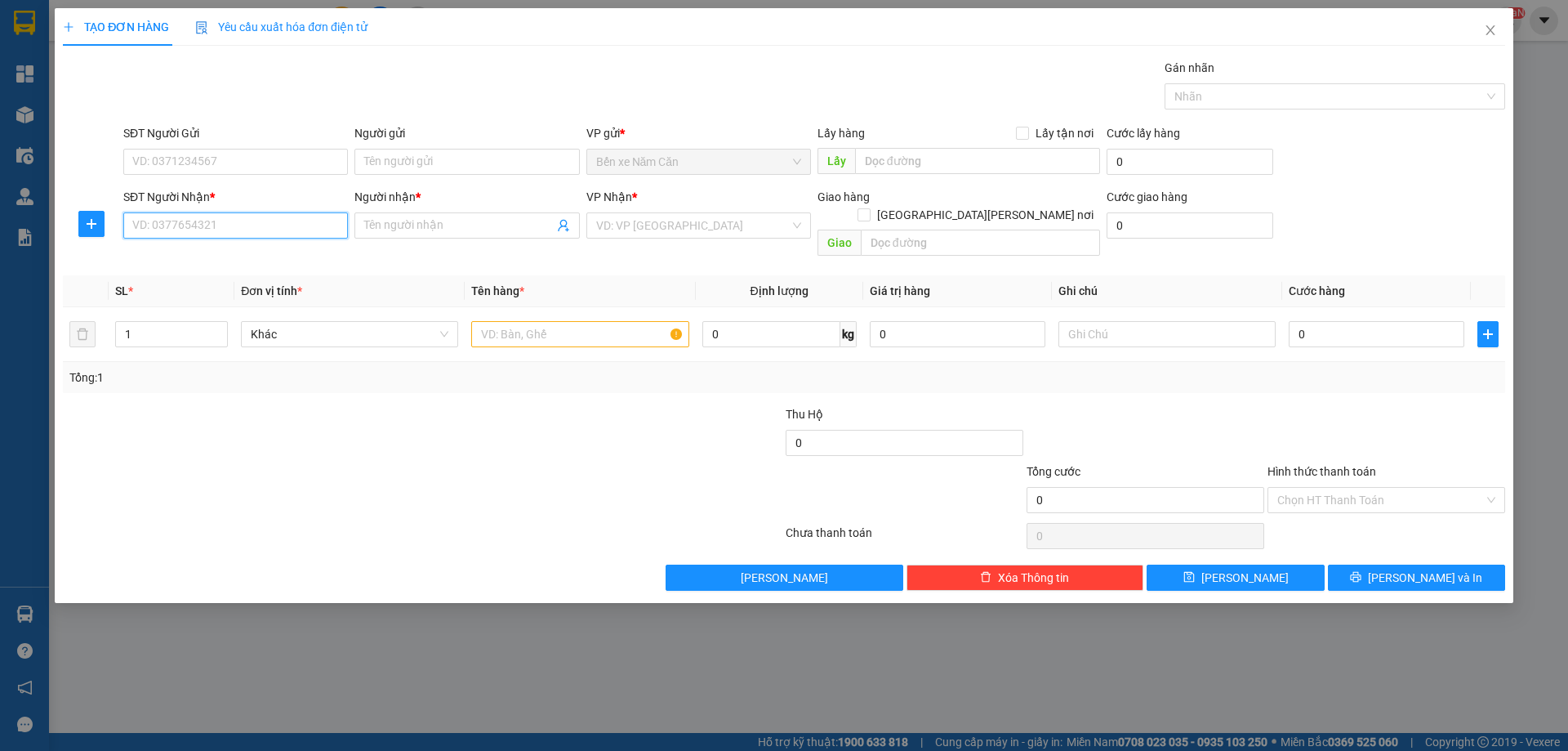
click at [219, 230] on input "SĐT Người Nhận *" at bounding box center [235, 226] width 225 height 27
click at [214, 255] on div "0938823532 - [PERSON_NAME]" at bounding box center [236, 258] width 205 height 18
type input "0938823532"
type input "HOAN"
type input "0938823532"
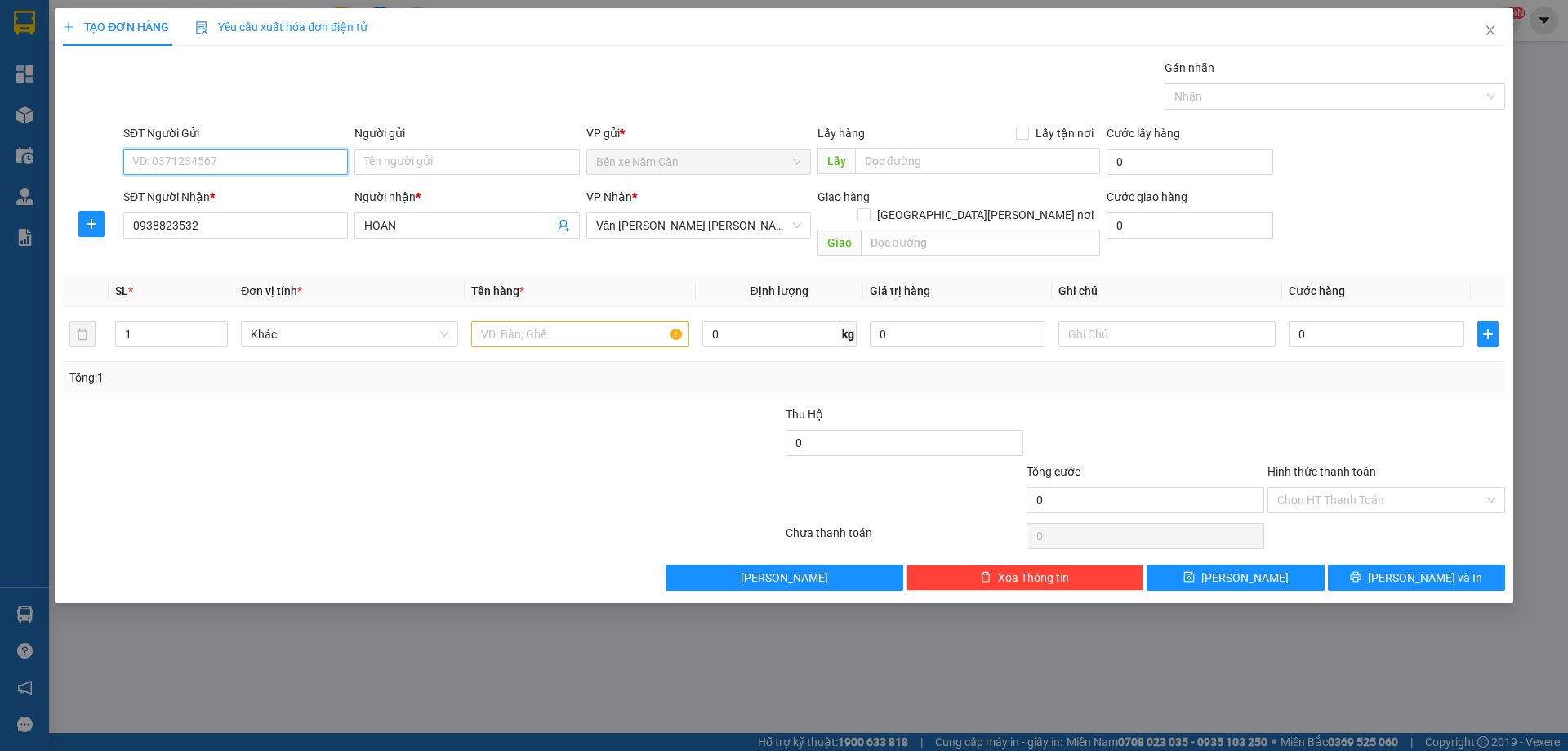
click at [224, 165] on input "SĐT Người Gửi" at bounding box center [235, 162] width 225 height 27
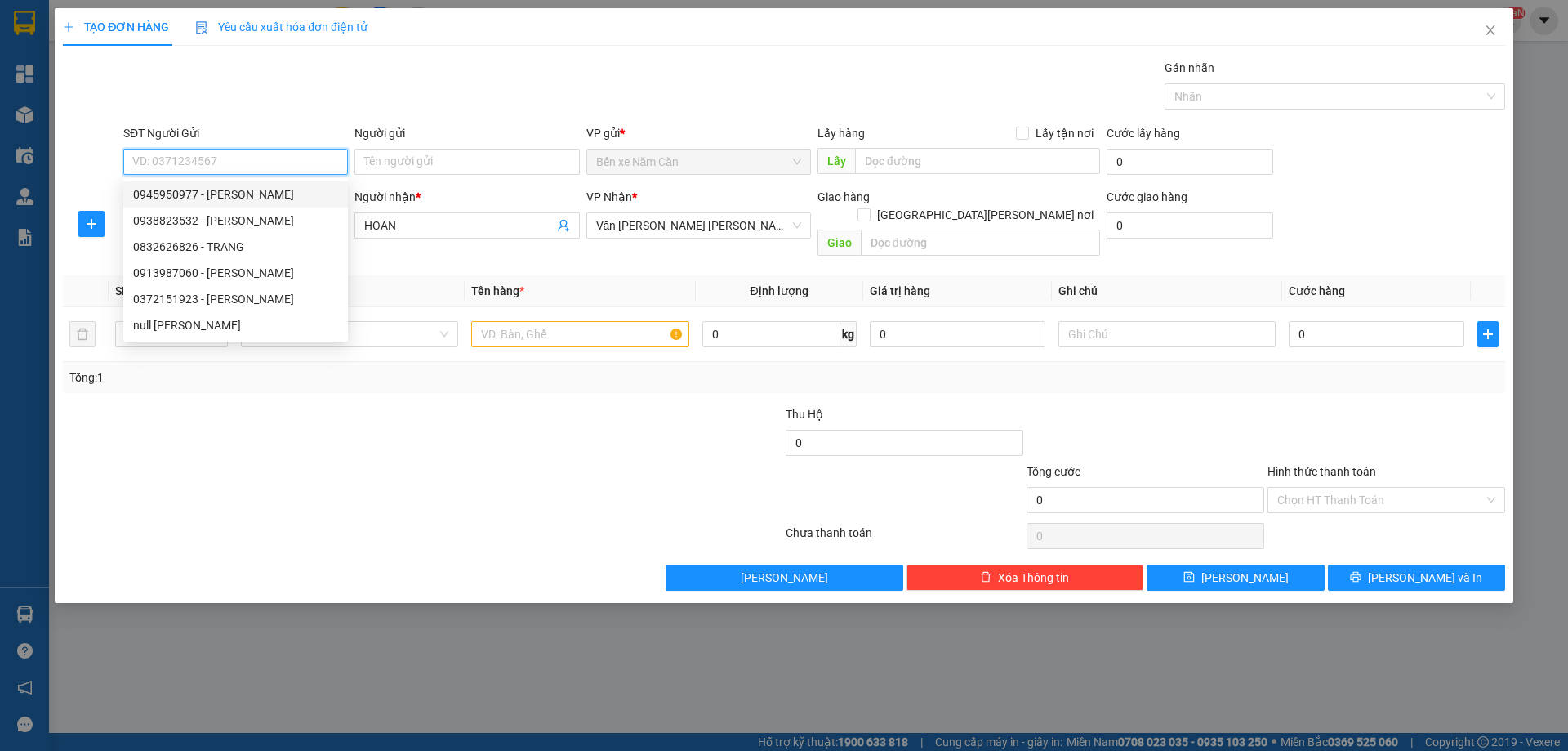
click at [230, 206] on div "0945950977 - [PERSON_NAME]" at bounding box center [235, 195] width 225 height 27
type input "0945950977"
type input "KHÁNH"
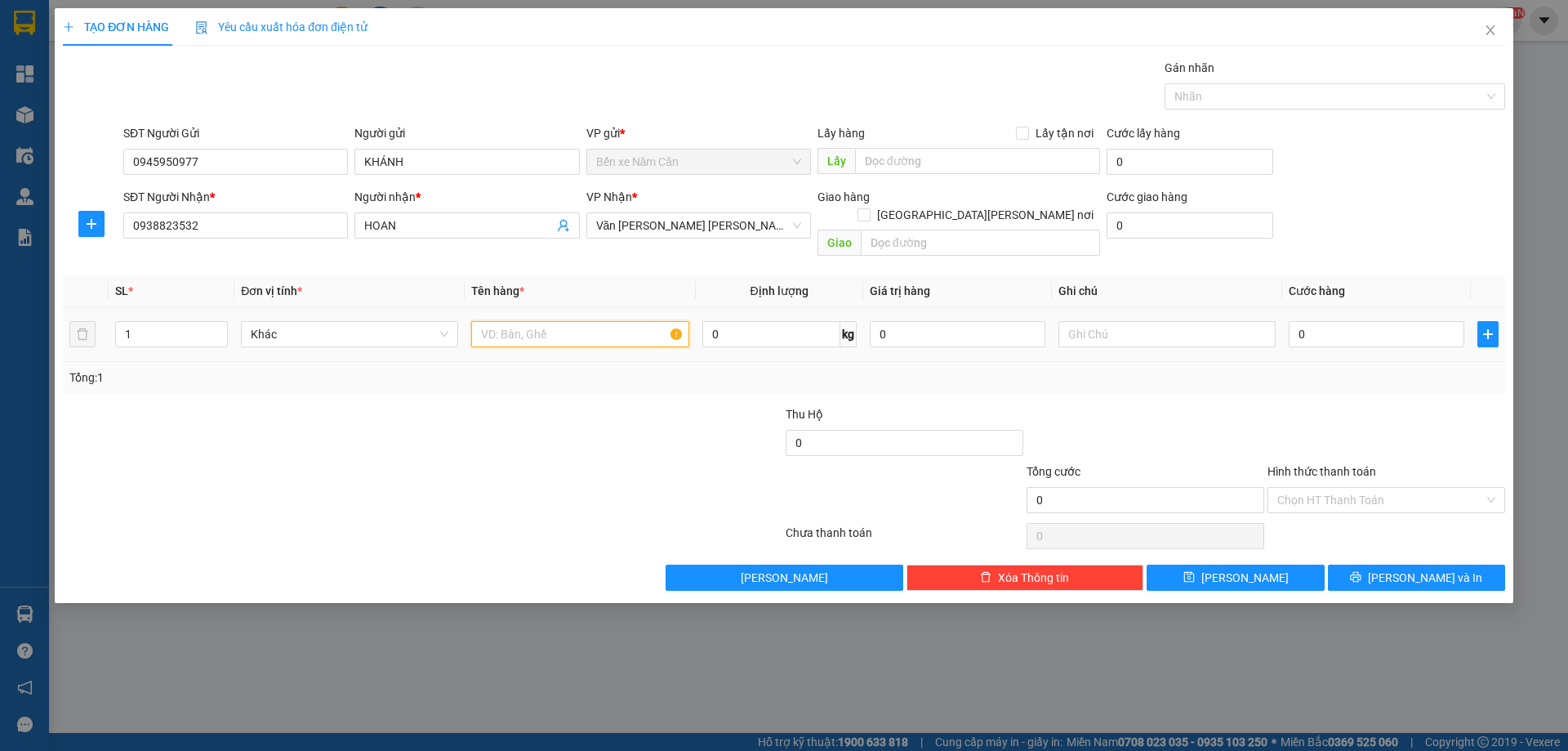
click at [506, 321] on input "text" at bounding box center [580, 334] width 218 height 27
type input "1 KIỆN"
click at [1319, 321] on input "0" at bounding box center [1376, 334] width 176 height 27
type input "6"
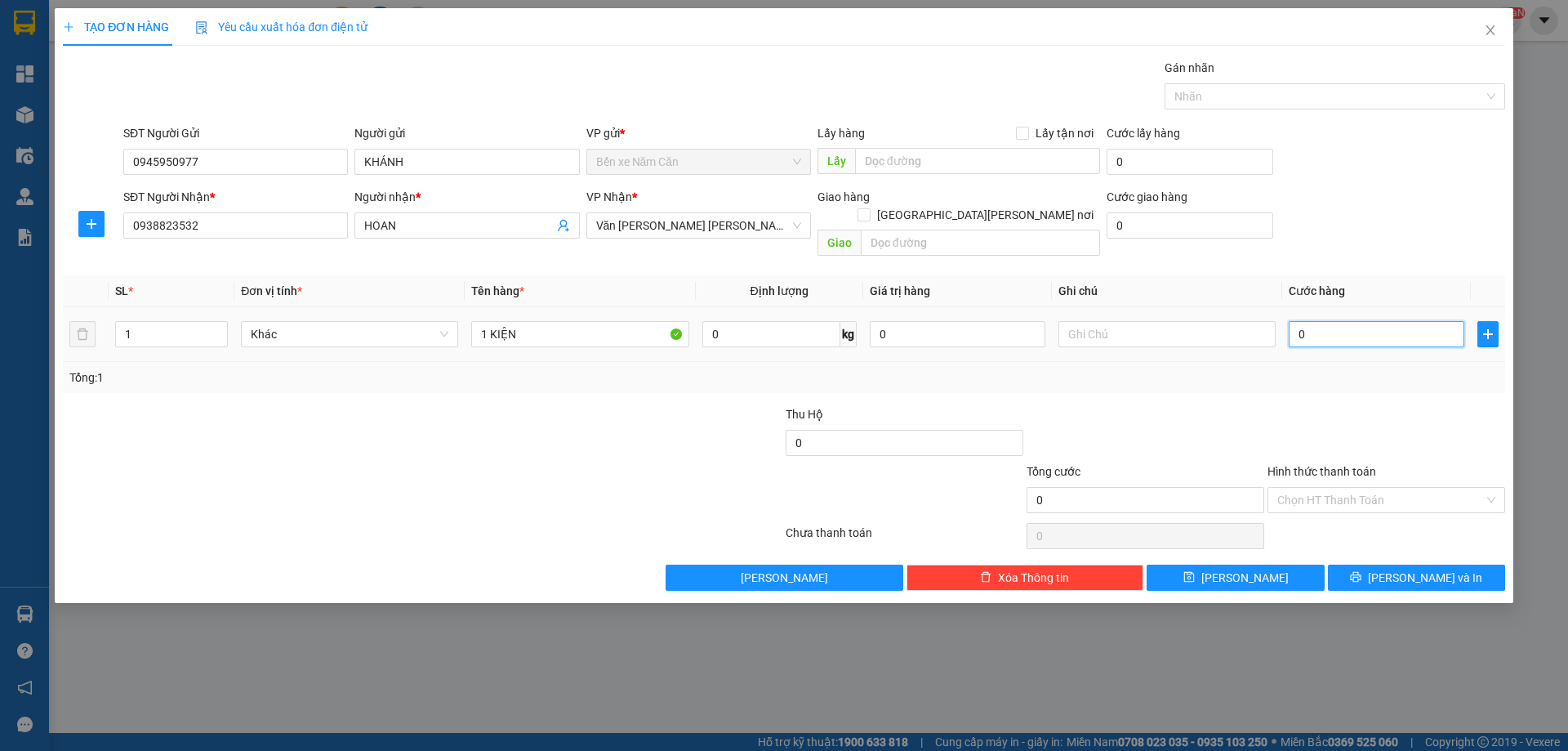
type input "6"
type input "60"
type input "60.000"
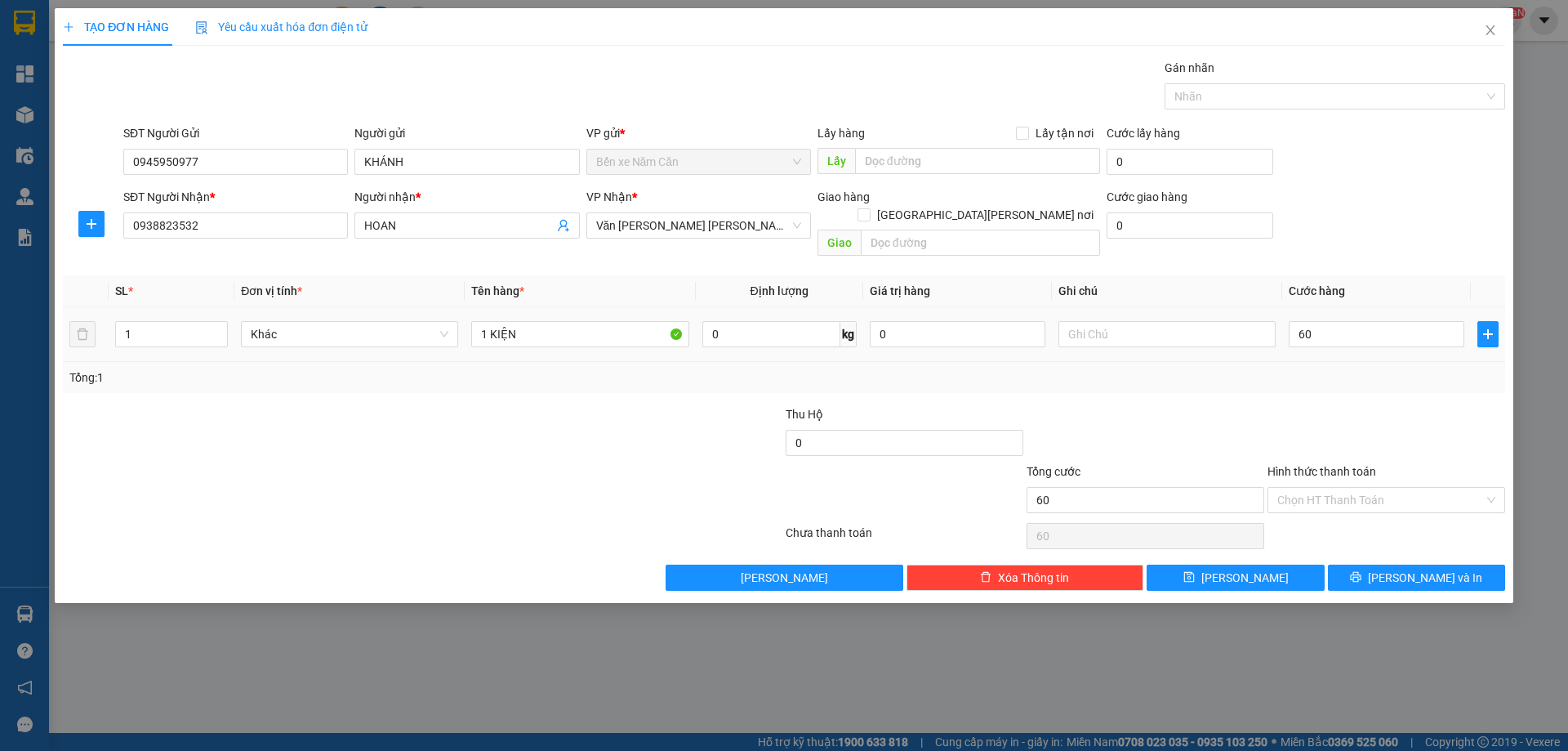
type input "60.000"
click at [1318, 368] on div "Tổng: 1" at bounding box center [784, 377] width 1429 height 18
click at [1361, 571] on icon "printer" at bounding box center [1356, 577] width 11 height 11
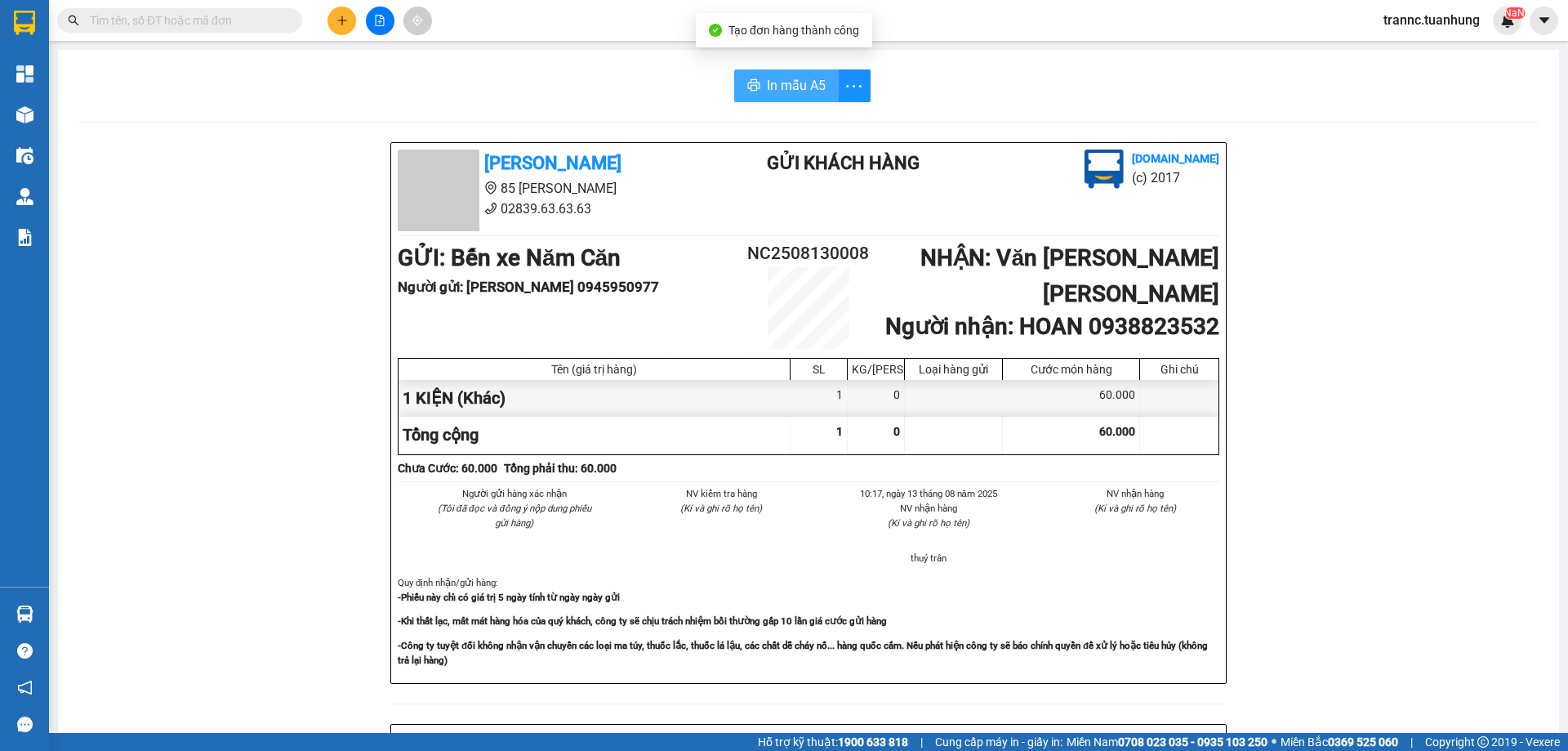
click at [791, 86] on span "In mẫu A5" at bounding box center [796, 85] width 58 height 20
click at [289, 23] on span at bounding box center [290, 20] width 10 height 18
click at [244, 31] on span at bounding box center [180, 20] width 245 height 25
click at [204, 21] on input "text" at bounding box center [187, 20] width 193 height 18
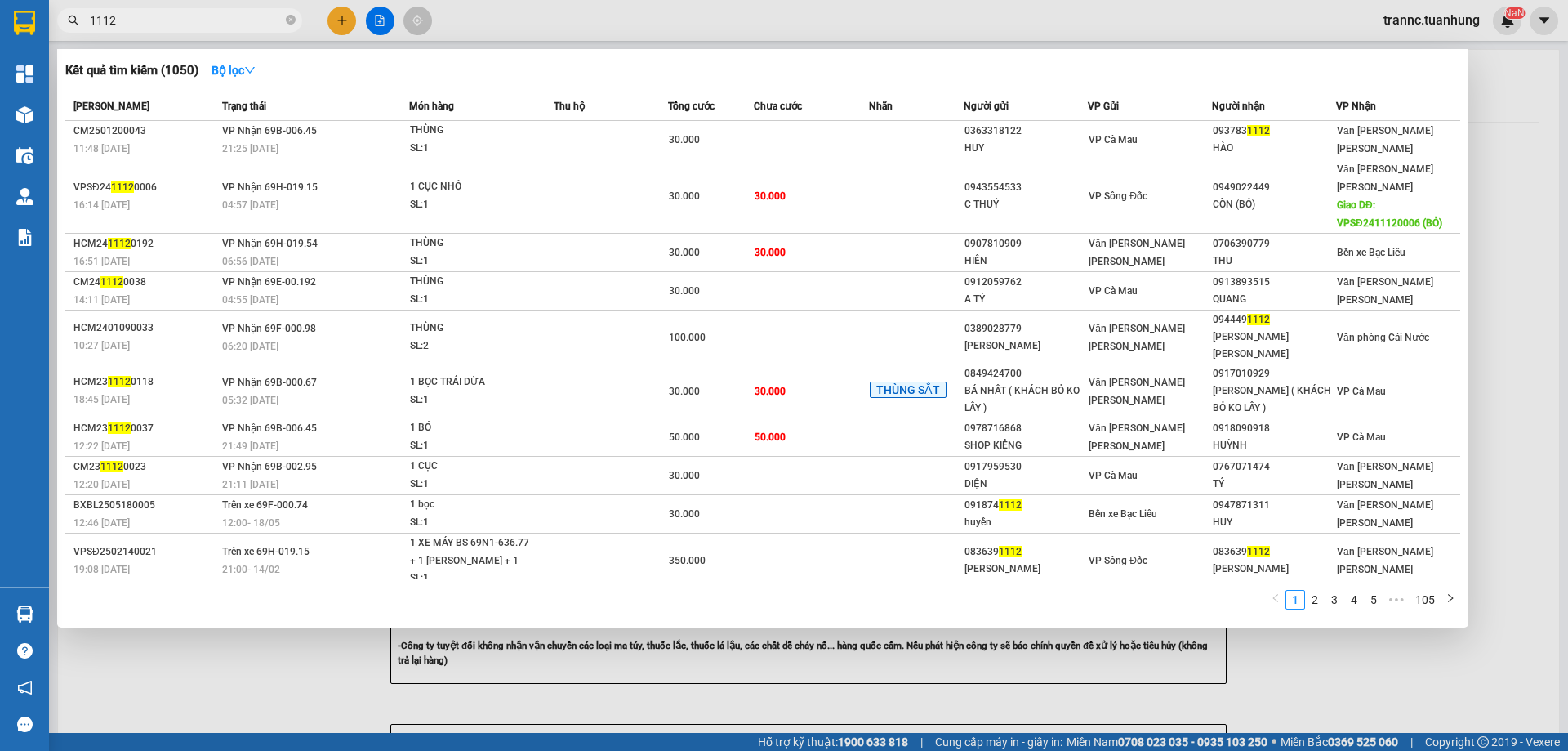
click at [176, 24] on input "1112" at bounding box center [187, 20] width 193 height 18
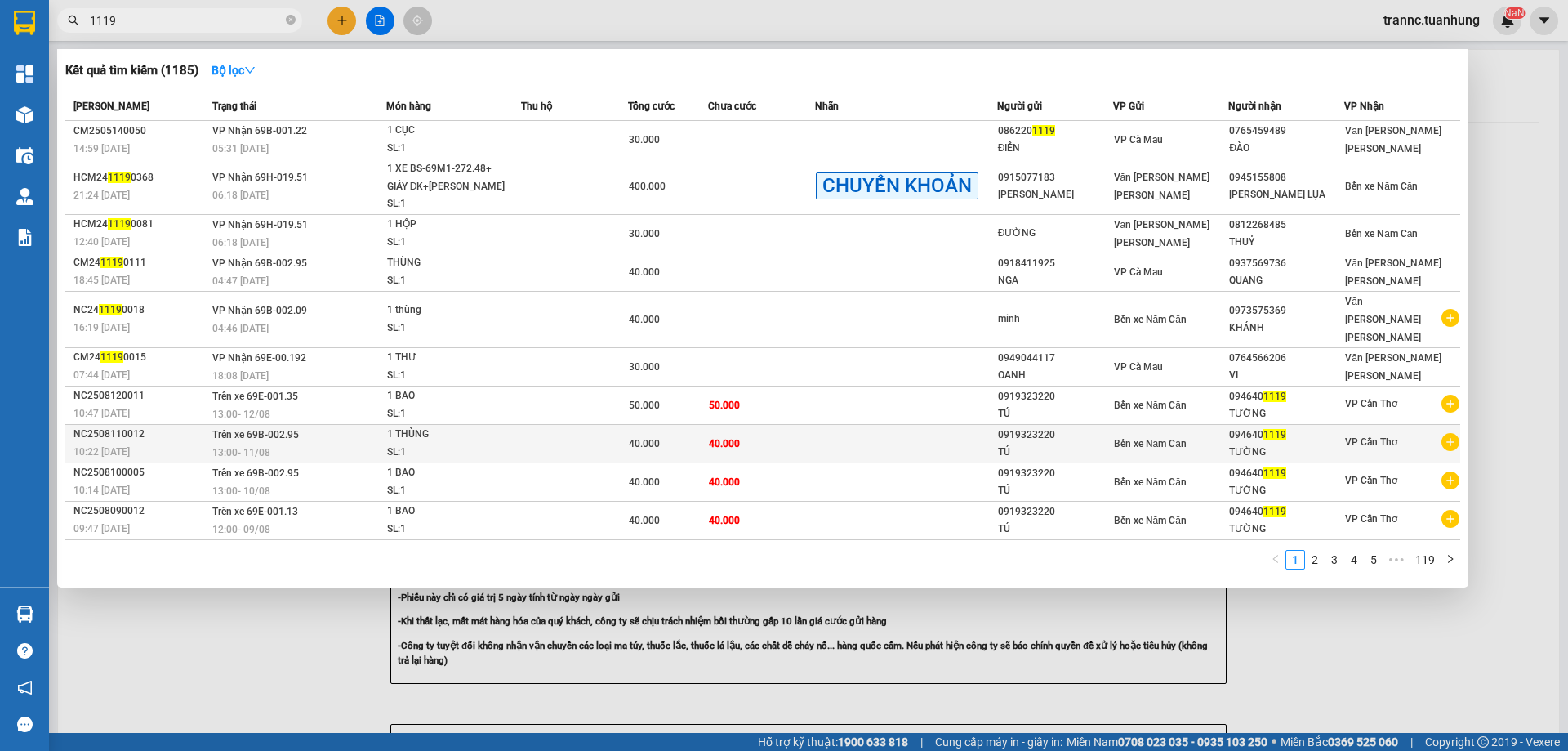
type input "1119"
click at [1449, 433] on icon "plus-circle" at bounding box center [1450, 441] width 18 height 18
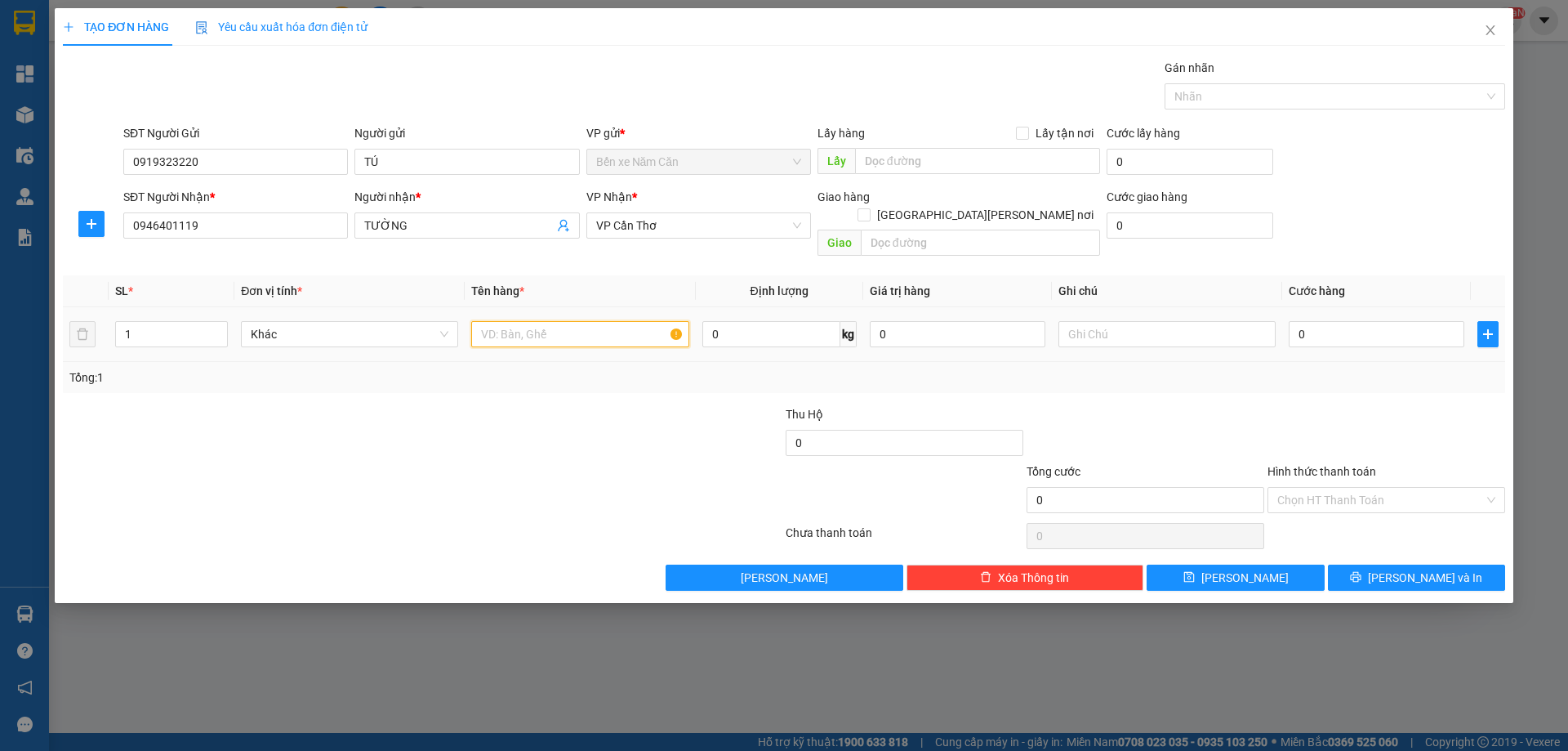
click at [501, 321] on input "text" at bounding box center [580, 334] width 218 height 27
type input "1 BAO"
click at [1319, 321] on input "0" at bounding box center [1376, 334] width 176 height 27
type input "6"
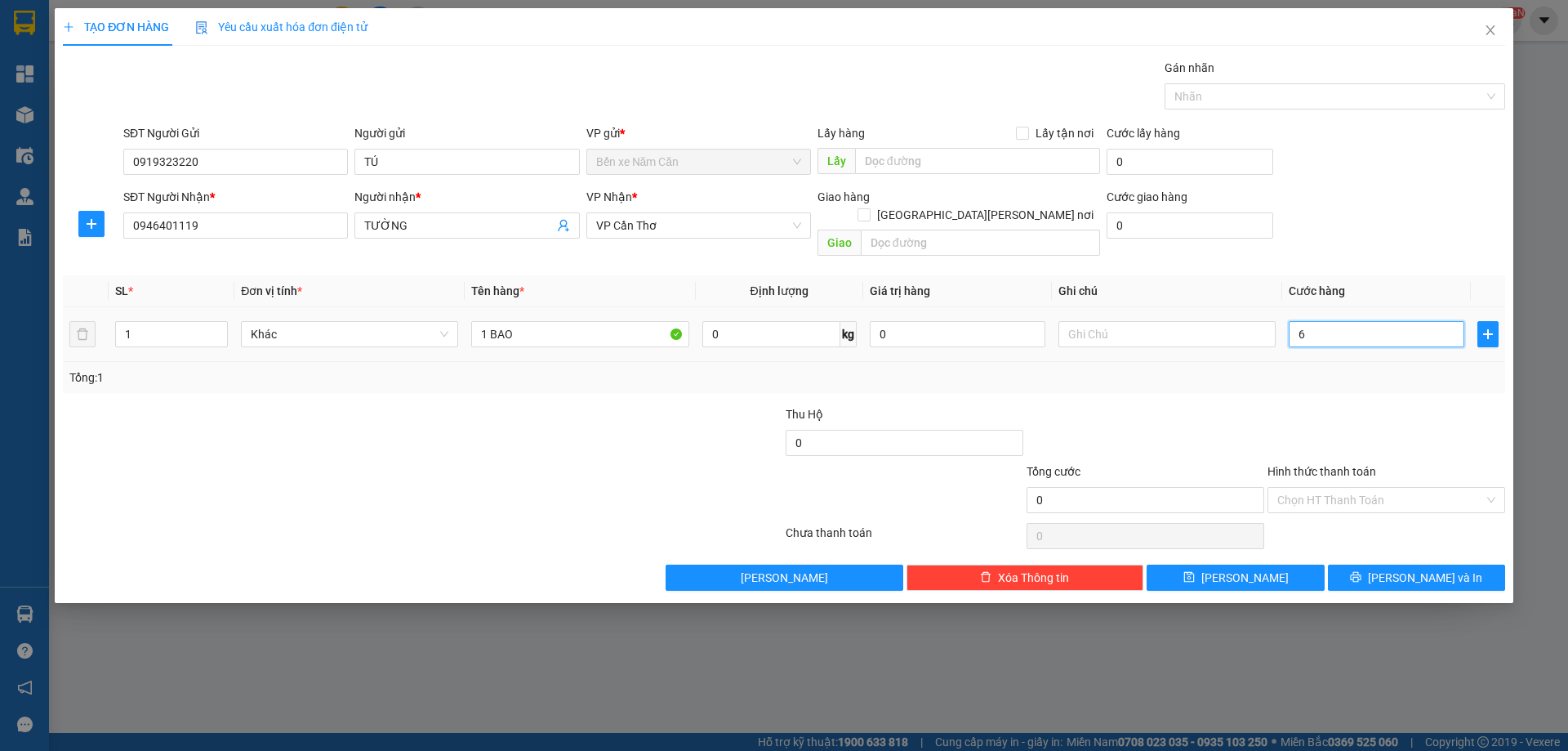
type input "6"
type input "60"
type input "60.000"
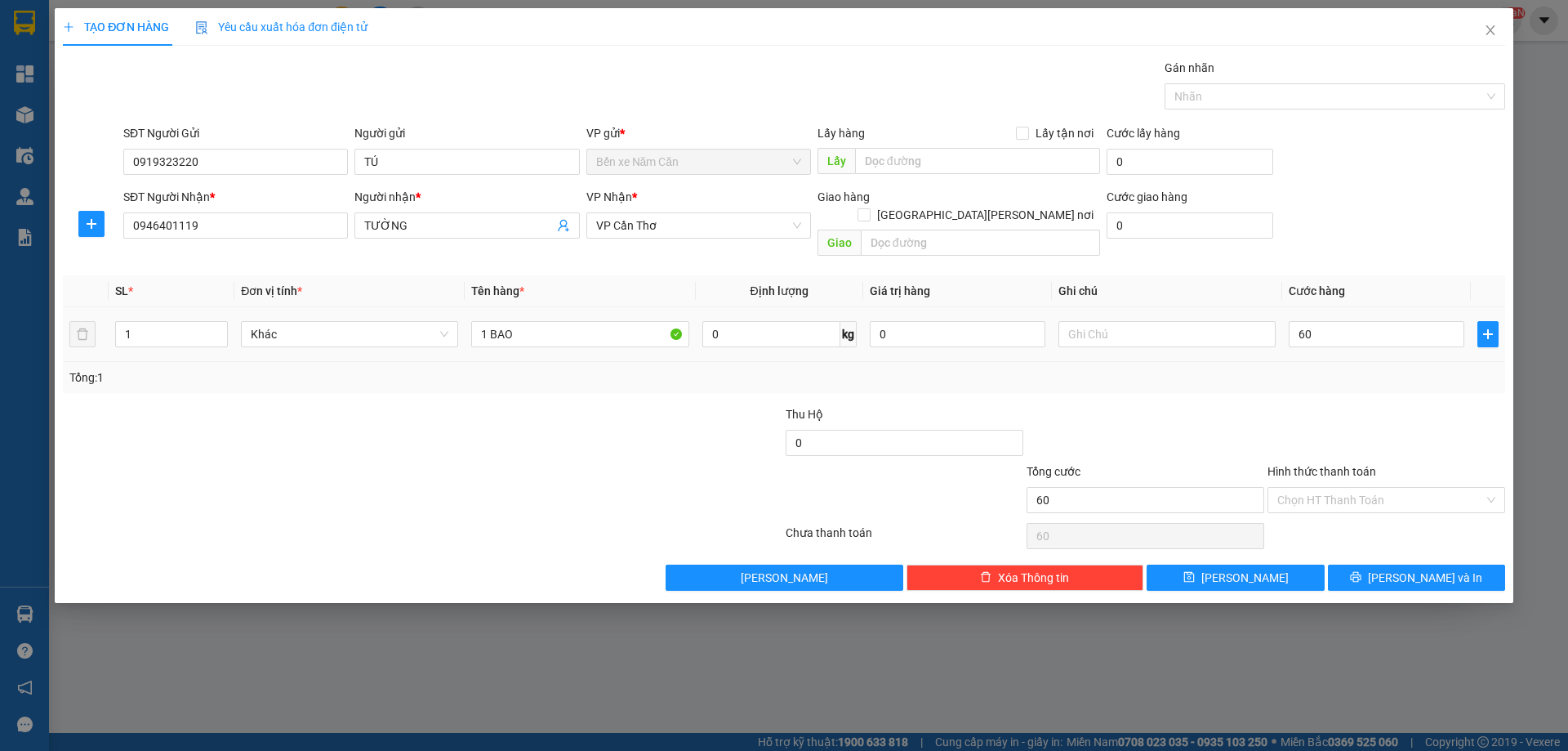
type input "60.000"
click at [1335, 405] on div at bounding box center [1386, 433] width 241 height 57
click at [1361, 571] on icon "printer" at bounding box center [1356, 577] width 11 height 11
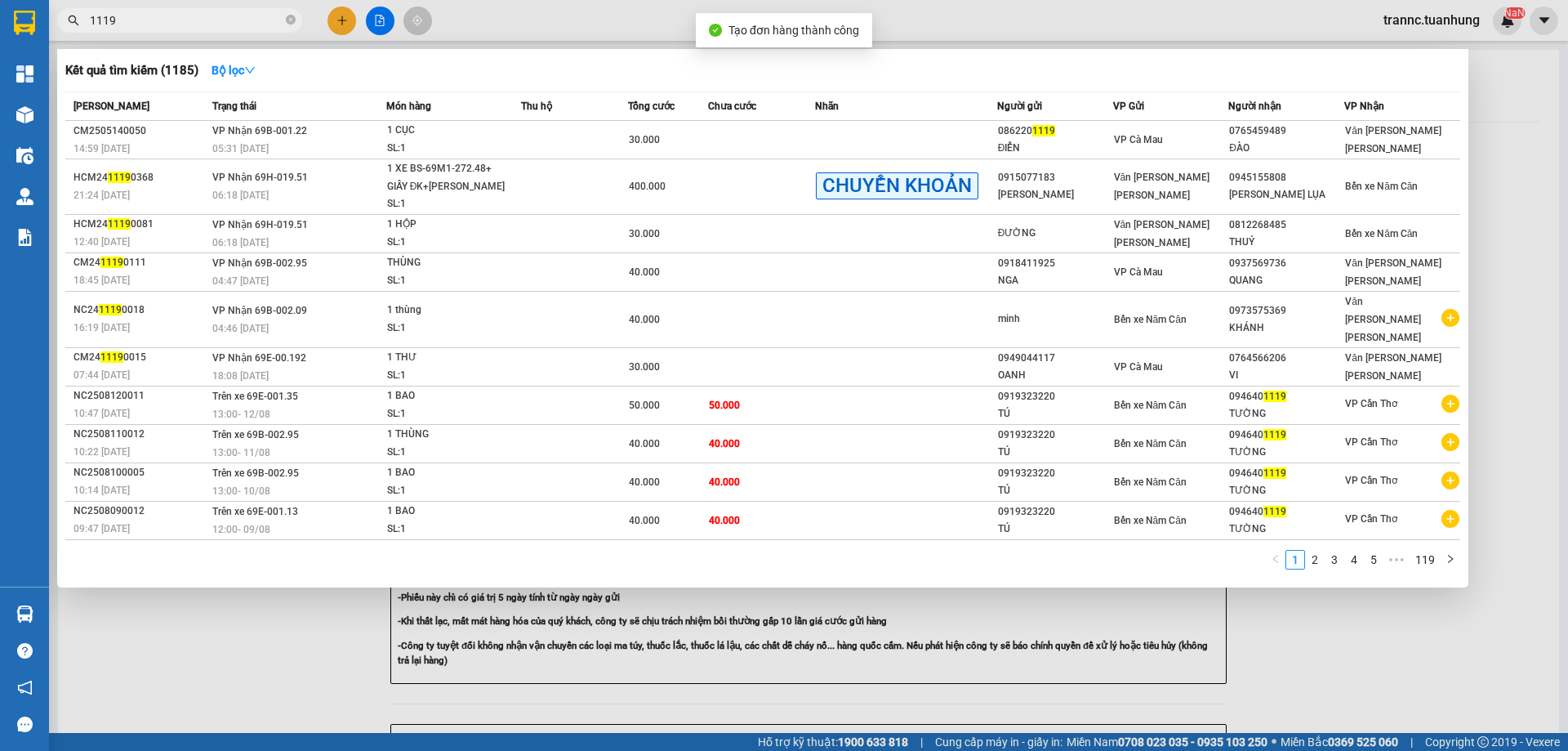
click at [1334, 631] on div at bounding box center [784, 375] width 1568 height 751
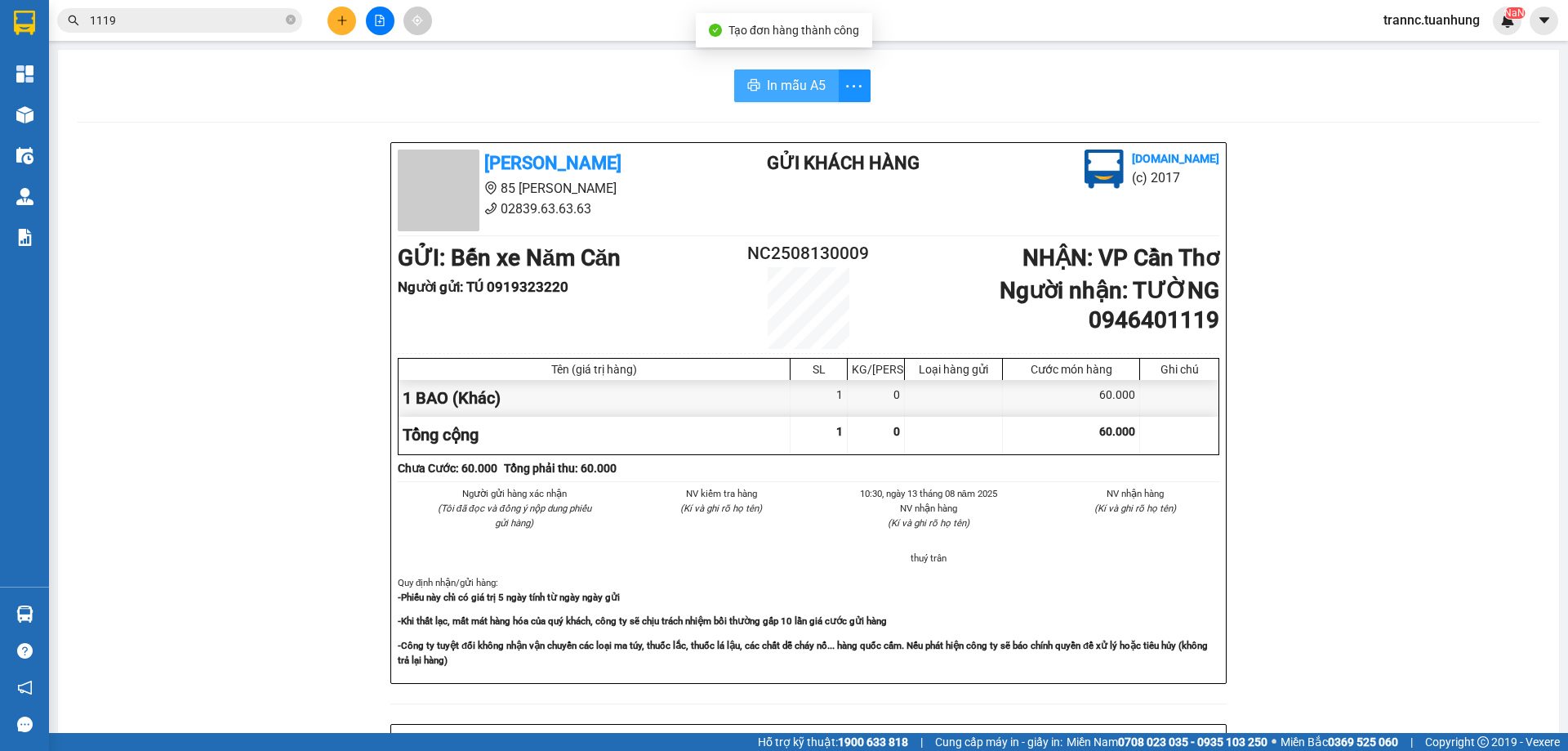
click at [797, 85] on span "In mẫu A5" at bounding box center [796, 85] width 58 height 20
click at [645, 113] on div "In mẫu A5 [PERSON_NAME] 85 [PERSON_NAME] 02839.63.63.63 Gửi khách hàng [DOMAIN_…" at bounding box center [808, 675] width 1501 height 1252
click at [294, 17] on icon "close-circle" at bounding box center [290, 19] width 10 height 10
click at [206, 28] on input "text" at bounding box center [187, 20] width 193 height 18
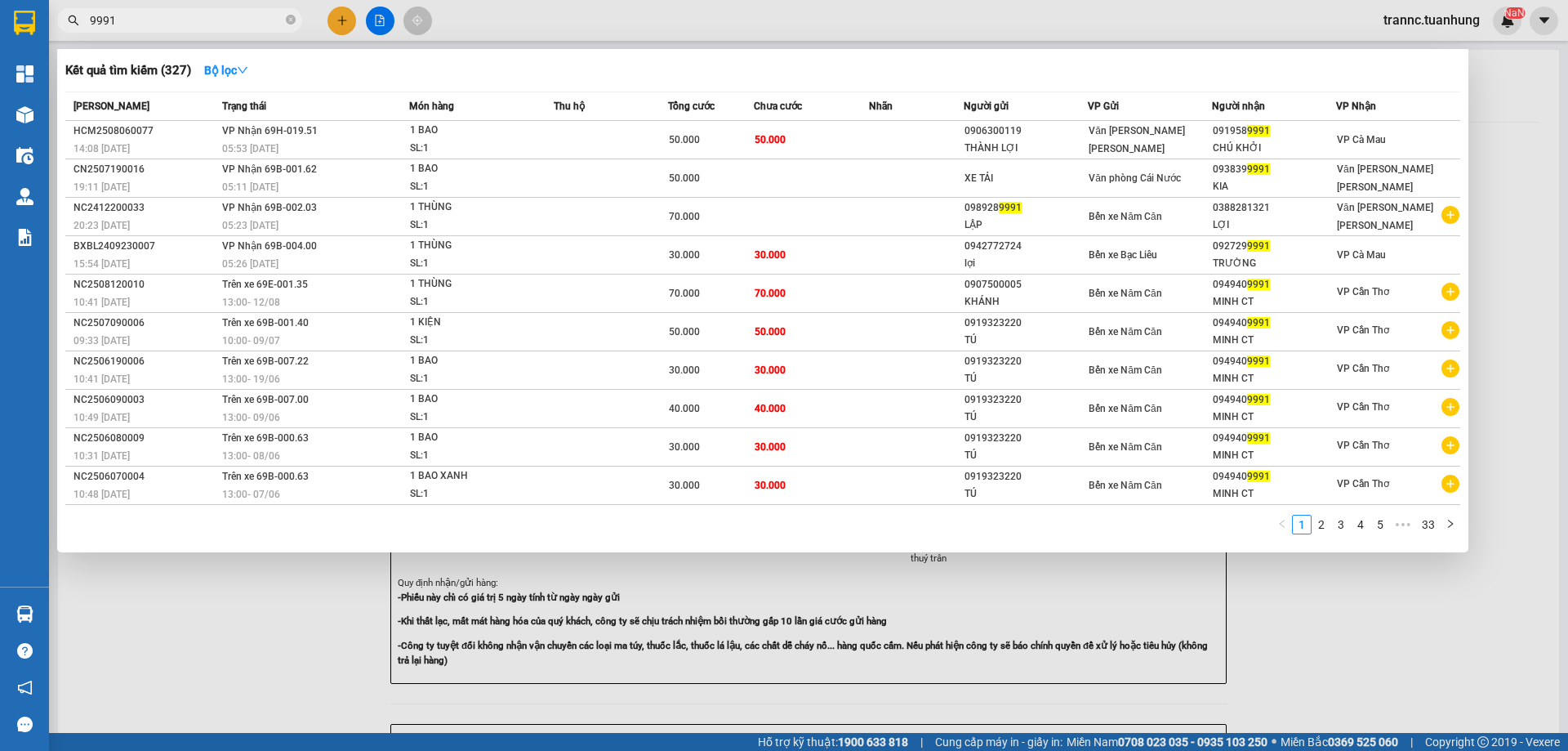
click at [224, 27] on input "9991" at bounding box center [187, 20] width 193 height 18
type input "9"
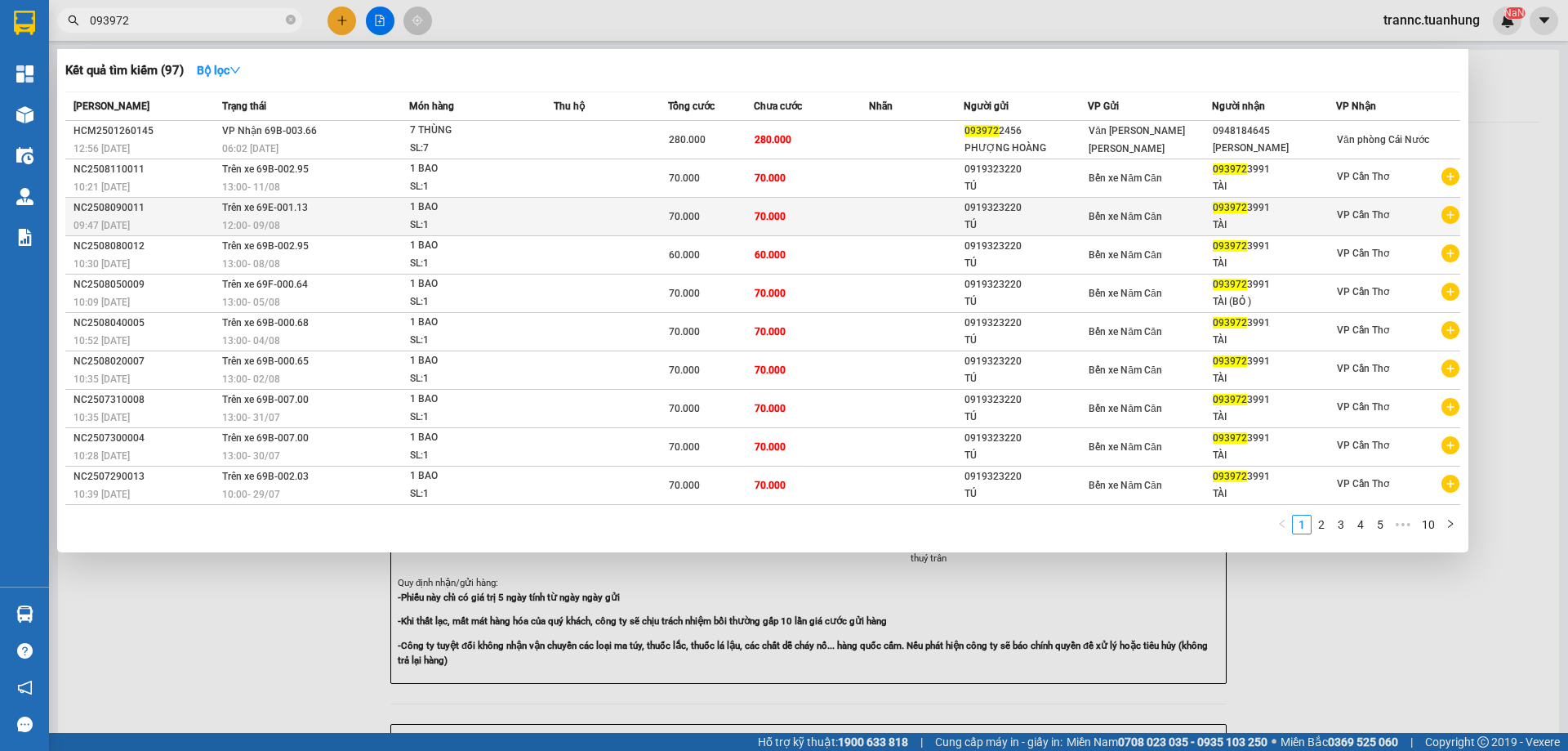
type input "093972"
click at [1448, 213] on icon "plus-circle" at bounding box center [1450, 215] width 18 height 18
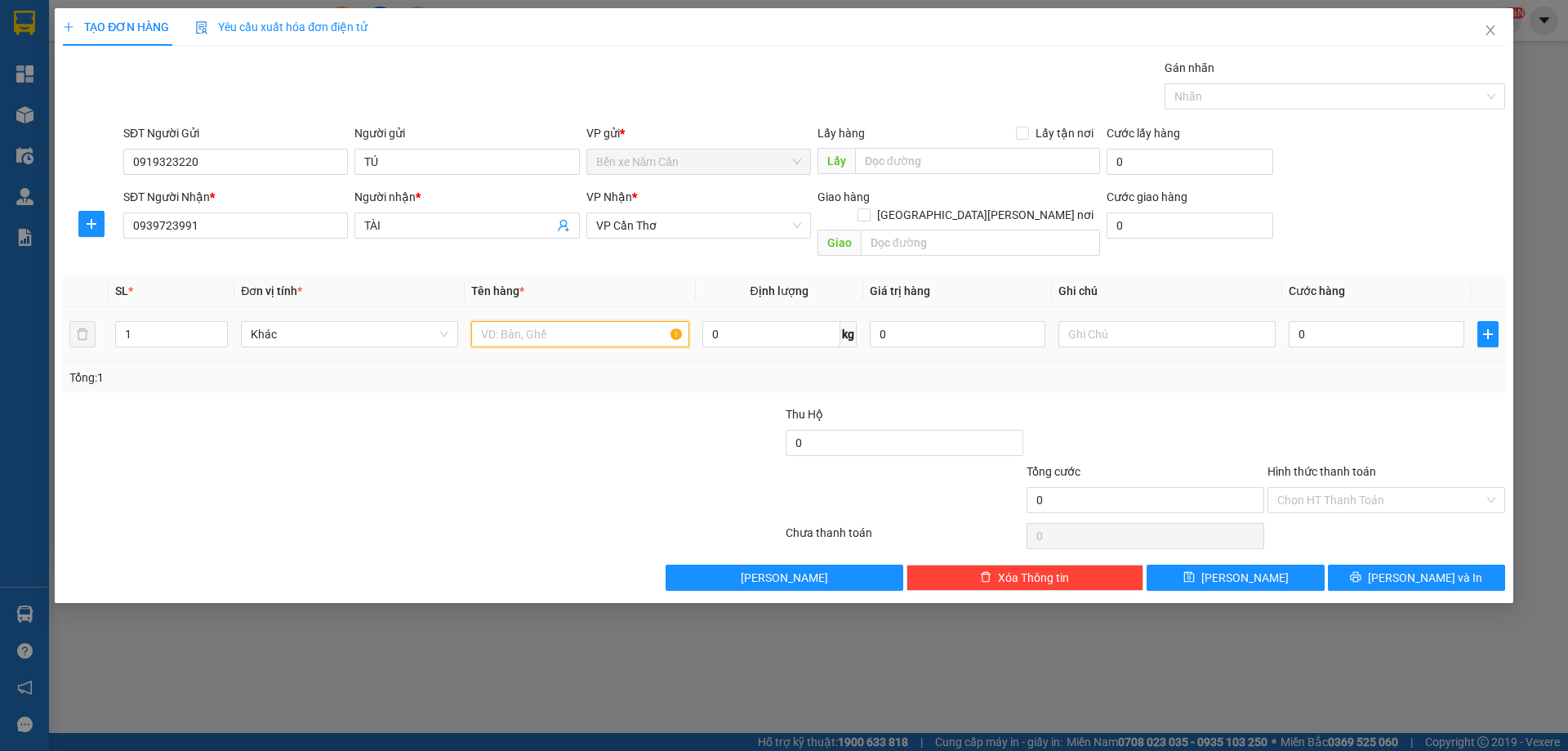
click at [585, 321] on input "text" at bounding box center [580, 334] width 218 height 27
type input "1 BAO"
click at [1364, 321] on input "0" at bounding box center [1376, 334] width 176 height 27
type input "6"
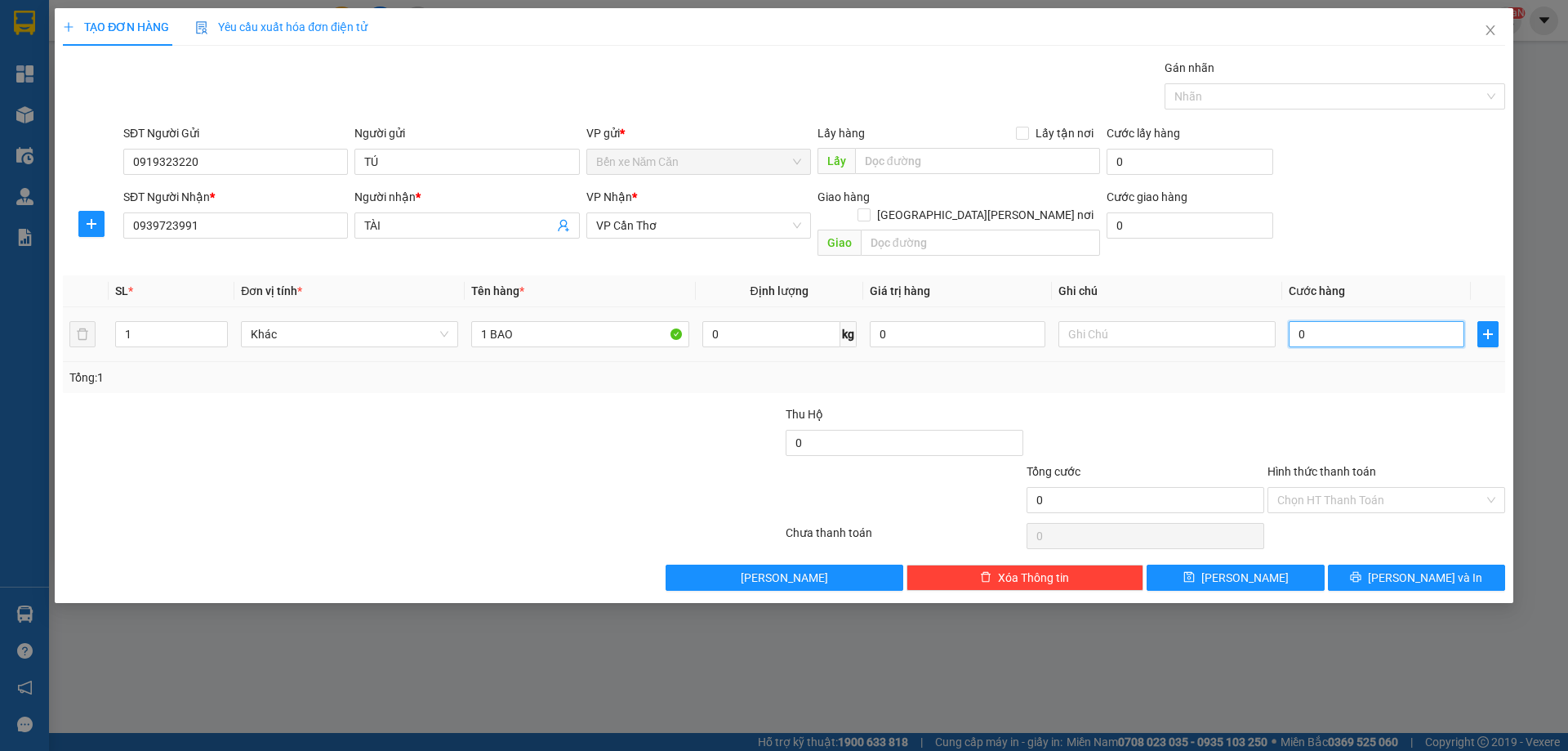
type input "6"
type input "60"
type input "60.000"
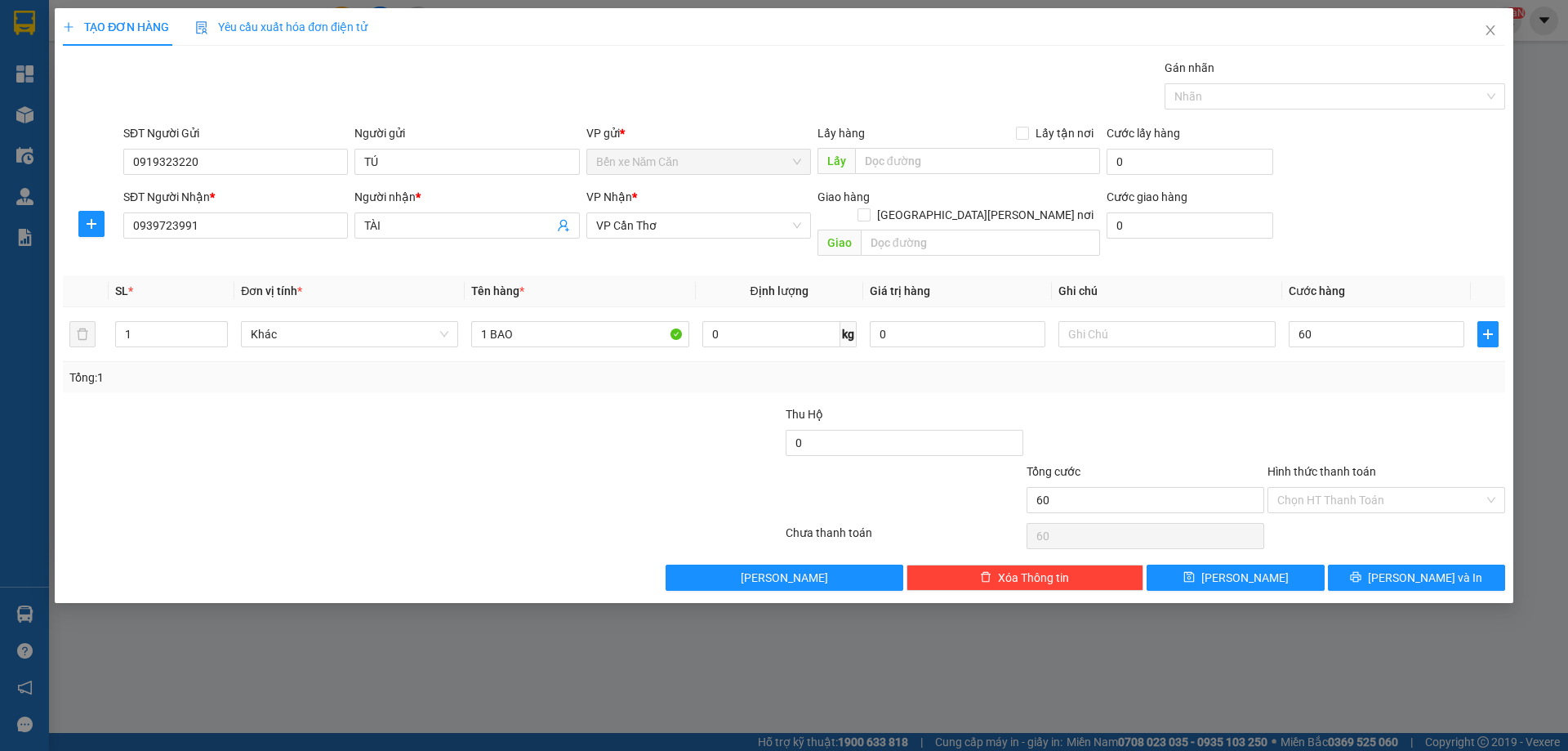
type input "60.000"
click at [1377, 405] on div at bounding box center [1386, 433] width 241 height 57
click at [1396, 564] on button "[PERSON_NAME] và In" at bounding box center [1417, 578] width 177 height 27
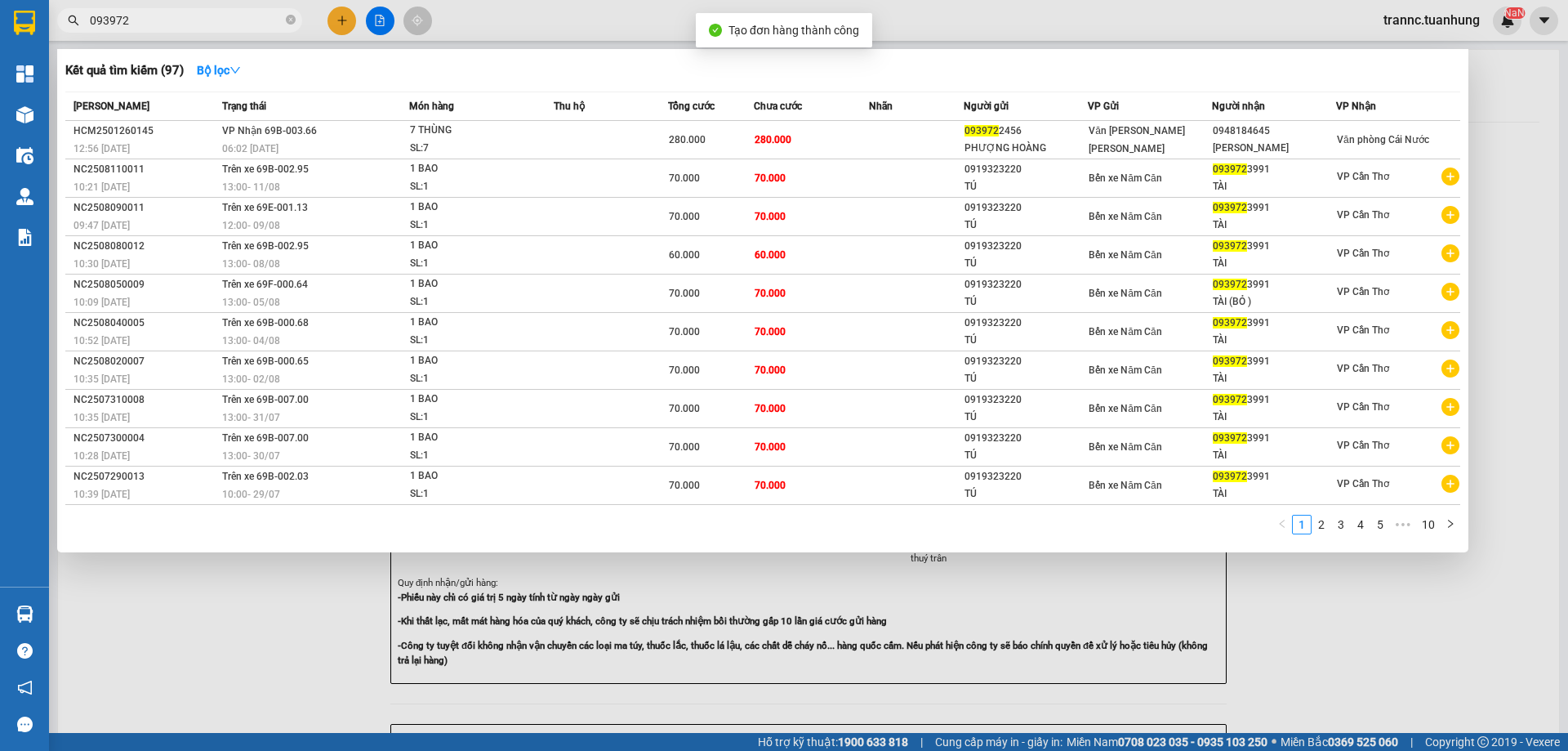
click at [1283, 636] on div at bounding box center [784, 375] width 1568 height 751
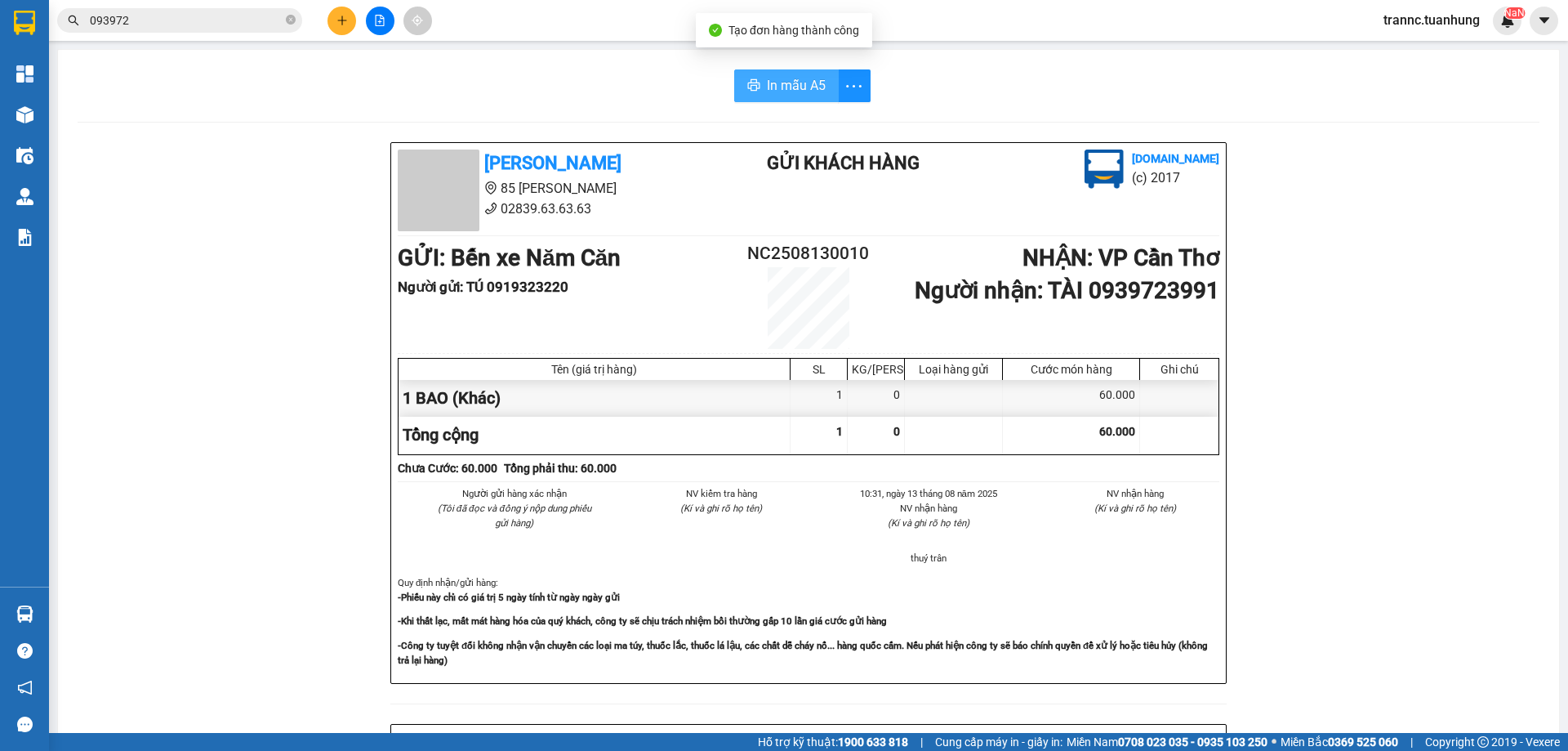
click at [788, 81] on span "In mẫu A5" at bounding box center [796, 85] width 58 height 20
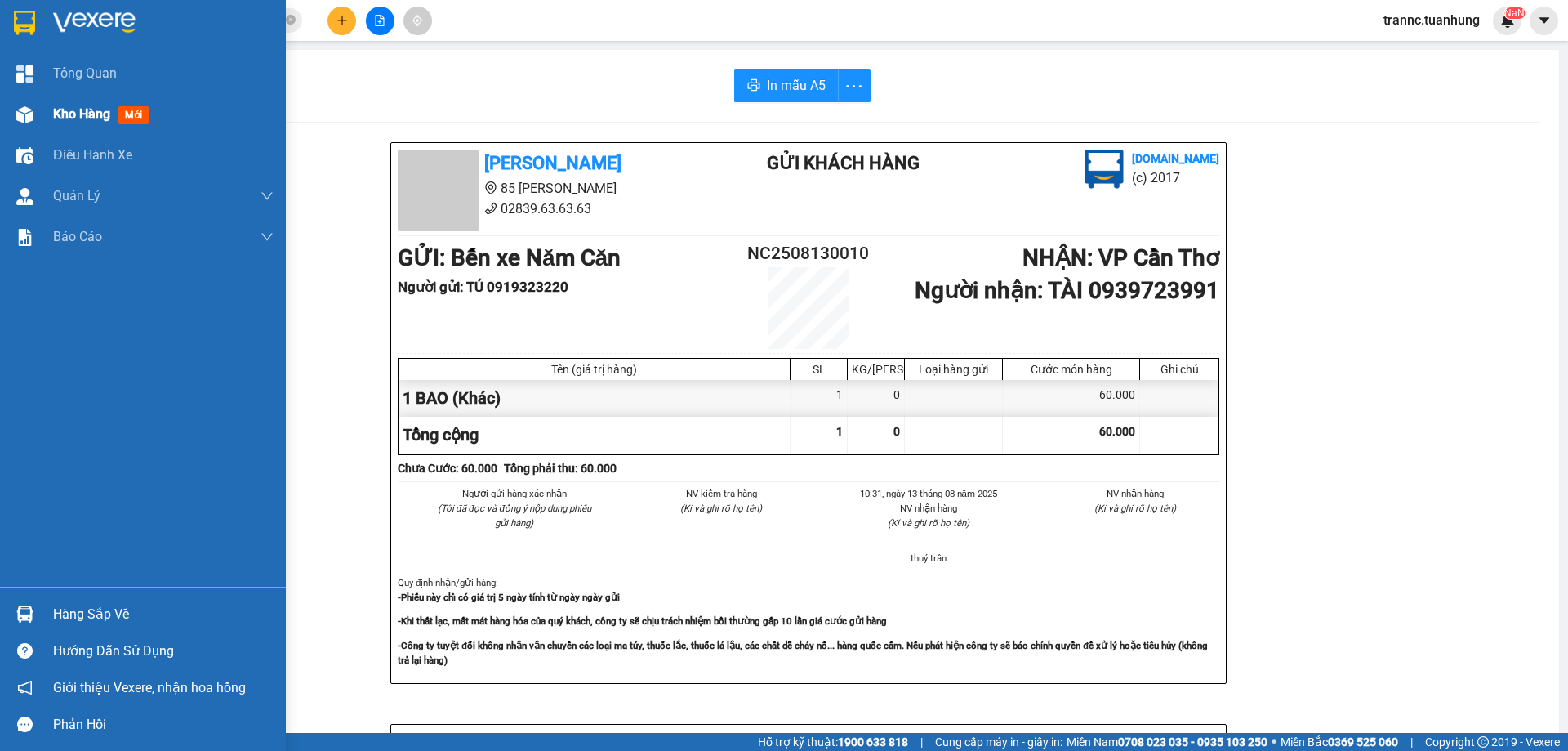
click at [132, 119] on span "mới" at bounding box center [134, 115] width 30 height 18
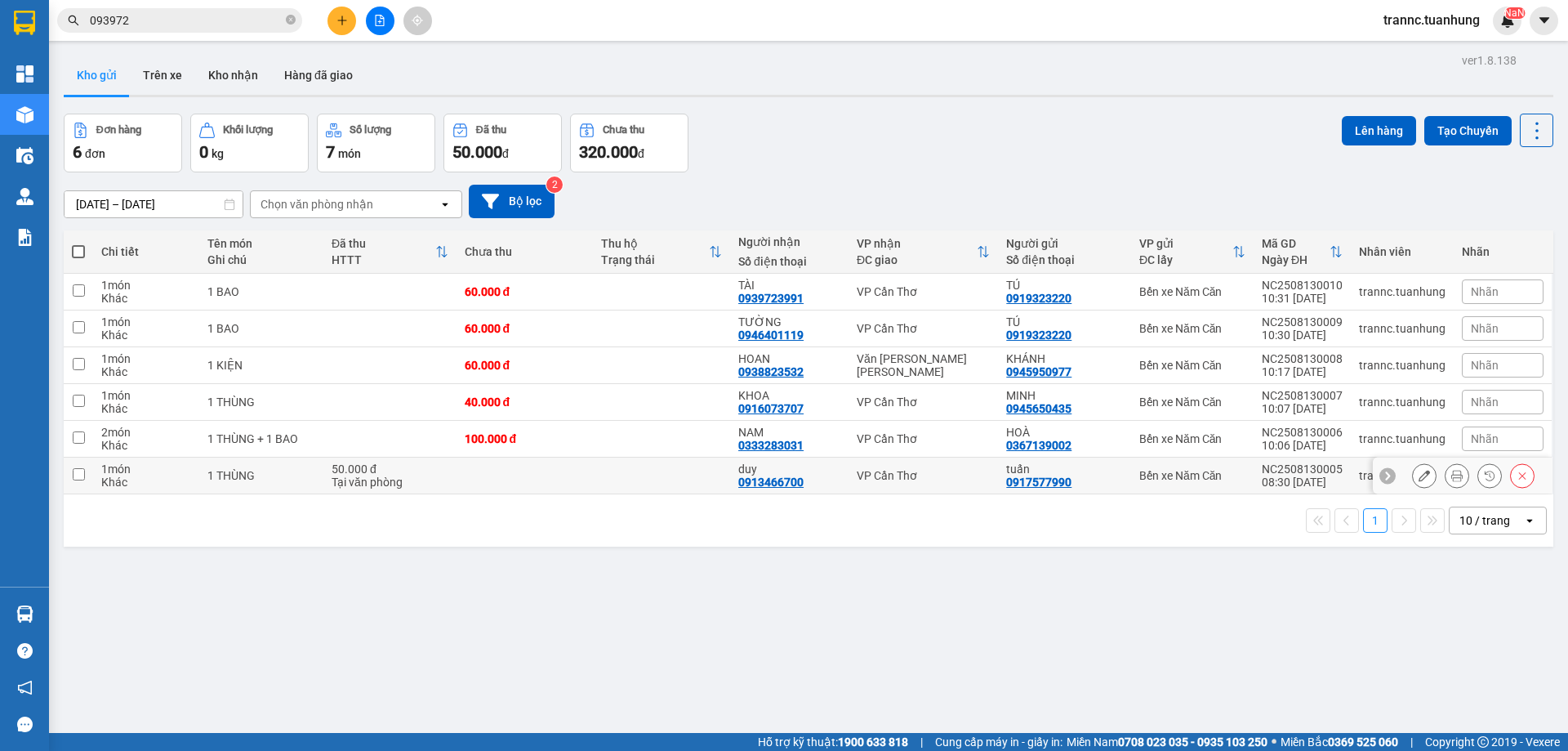
click at [702, 475] on td at bounding box center [661, 476] width 137 height 37
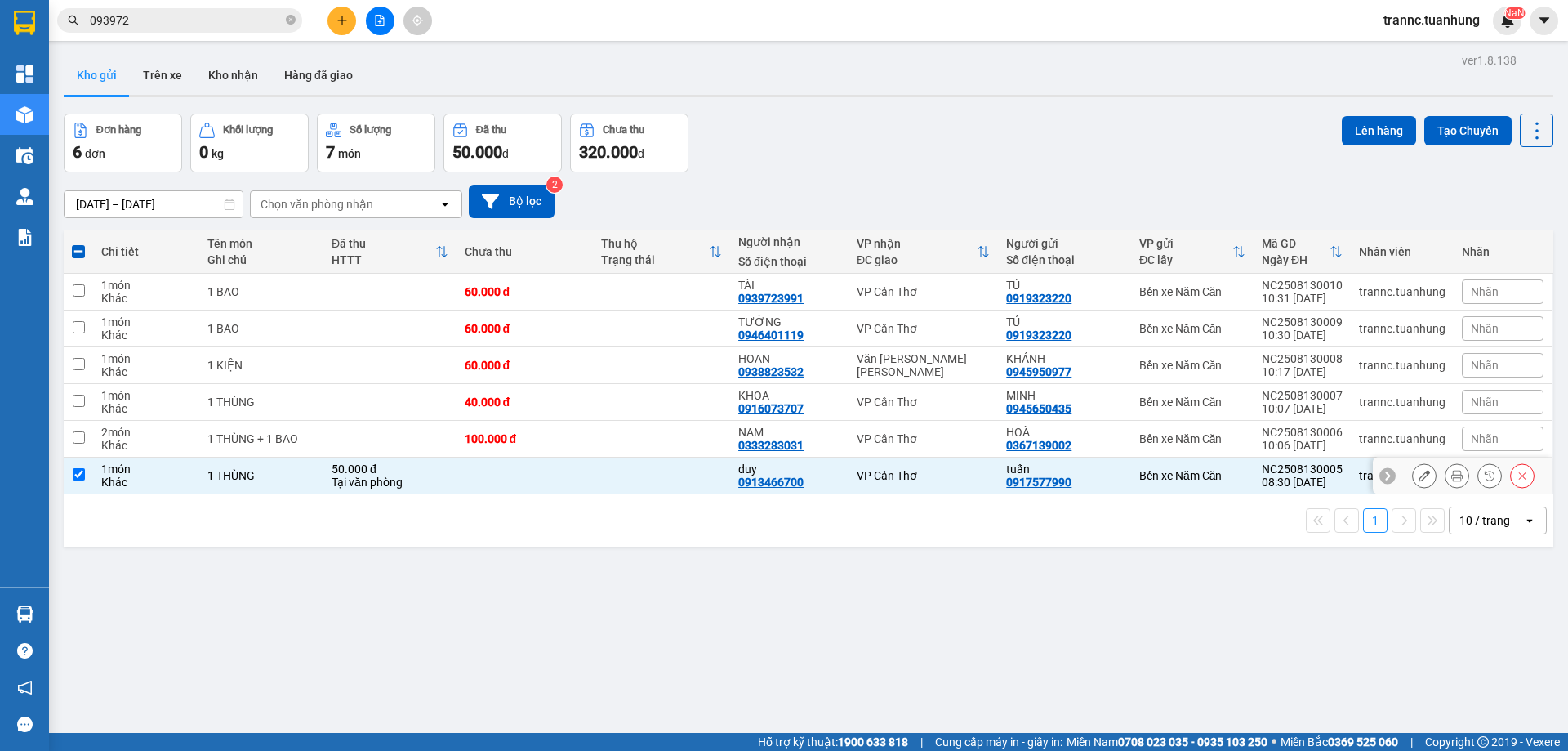
click at [702, 475] on td at bounding box center [661, 476] width 137 height 37
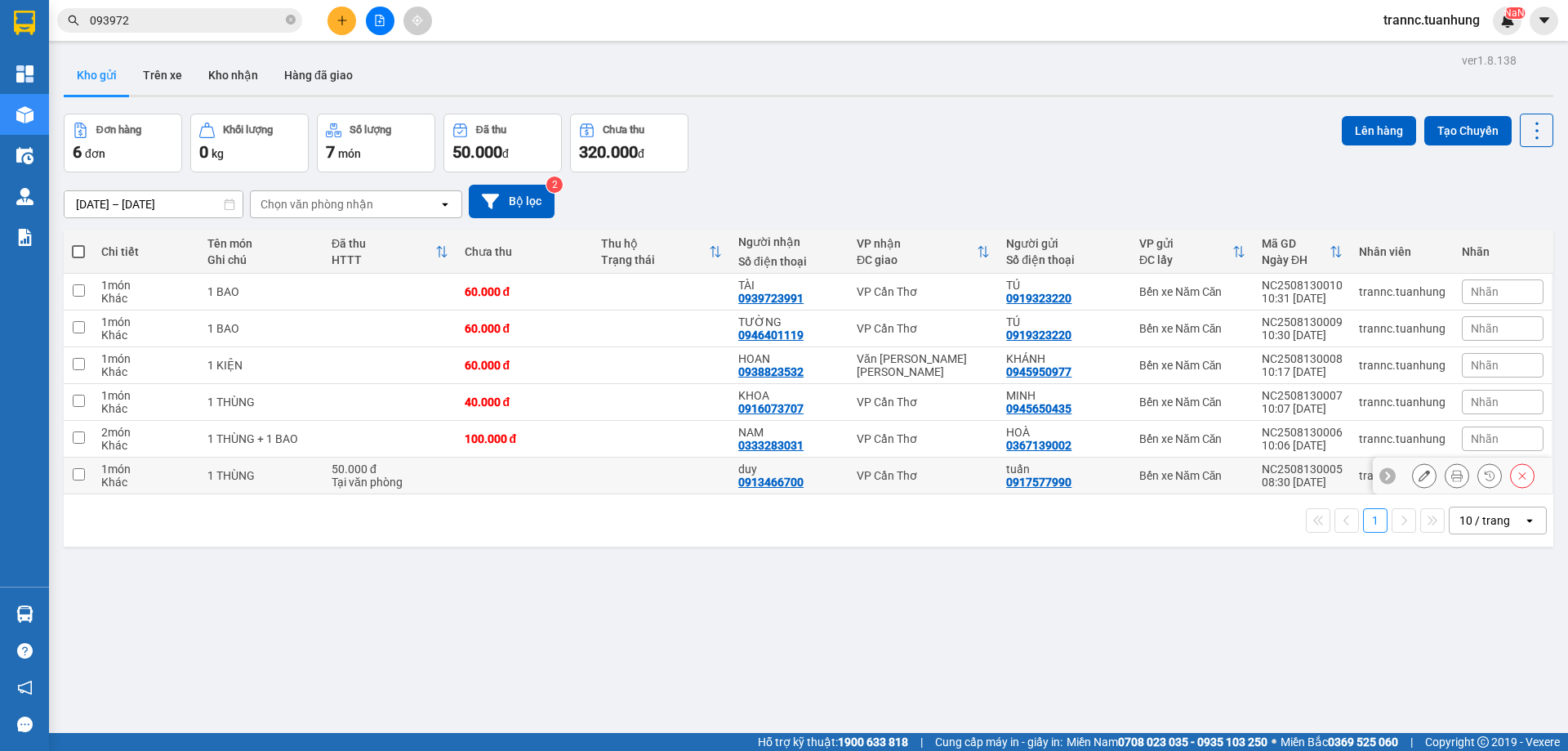
click at [702, 475] on td at bounding box center [661, 476] width 137 height 37
checkbox input "true"
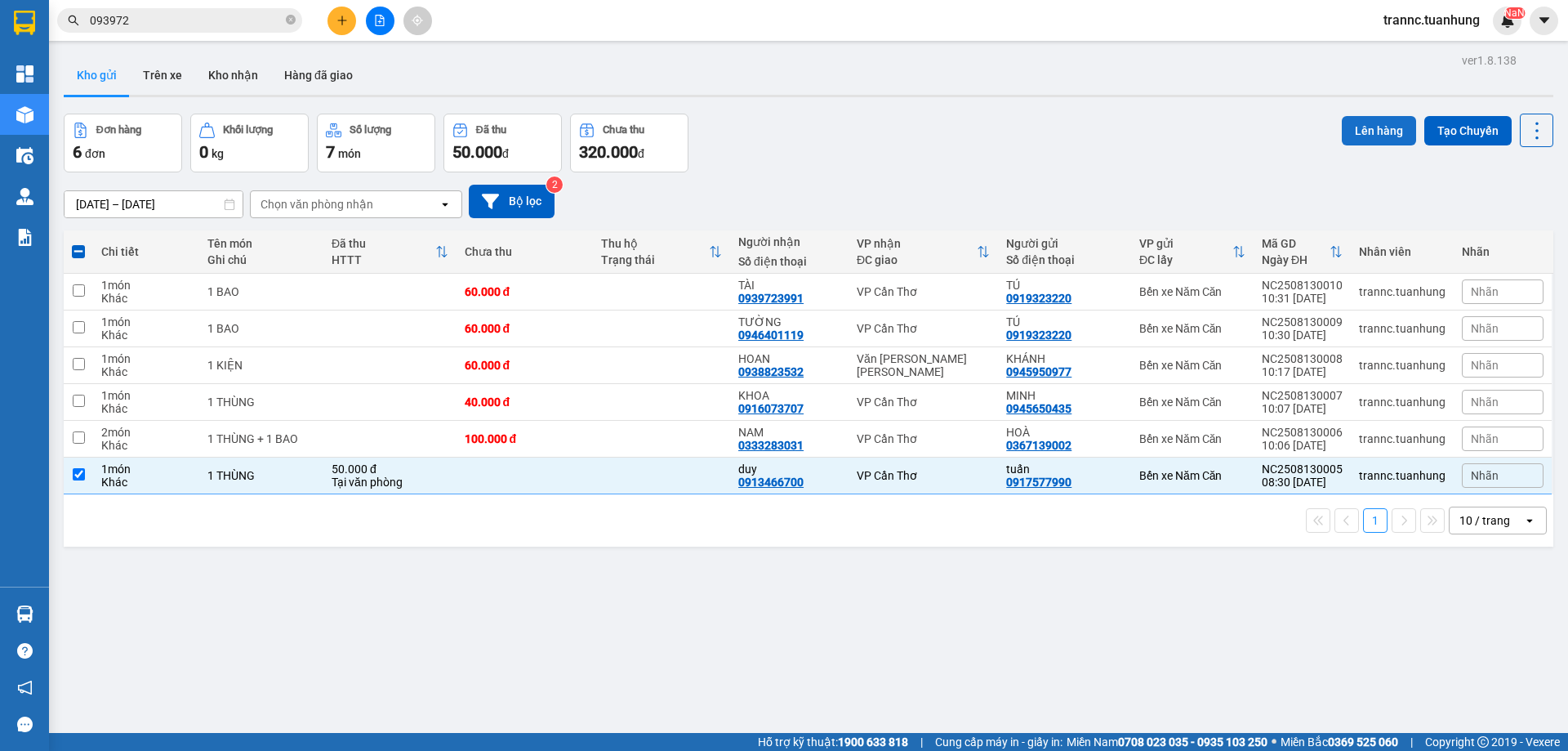
click at [1365, 128] on button "Lên hàng" at bounding box center [1379, 130] width 74 height 29
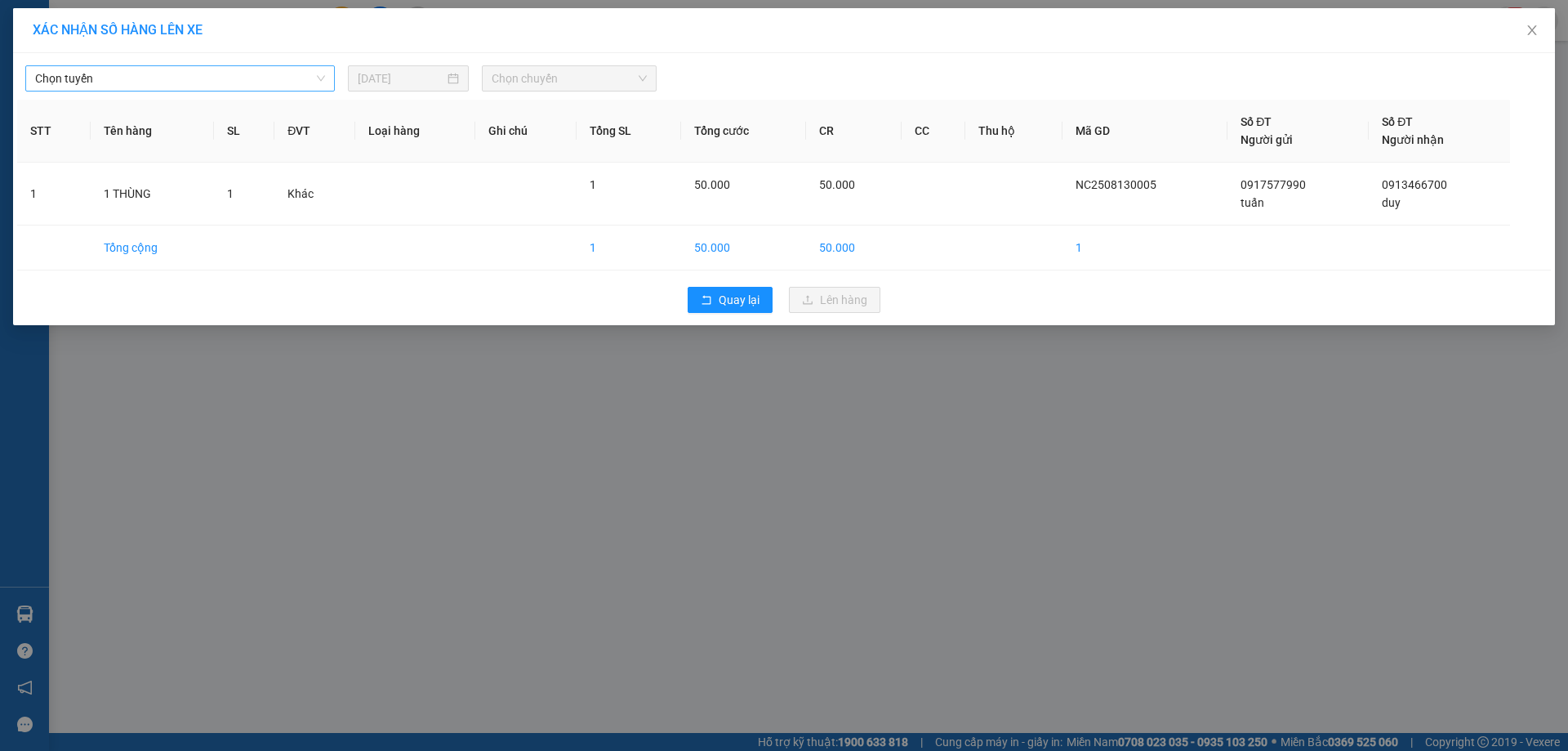
click at [164, 78] on span "Chọn tuyến" at bounding box center [180, 79] width 290 height 25
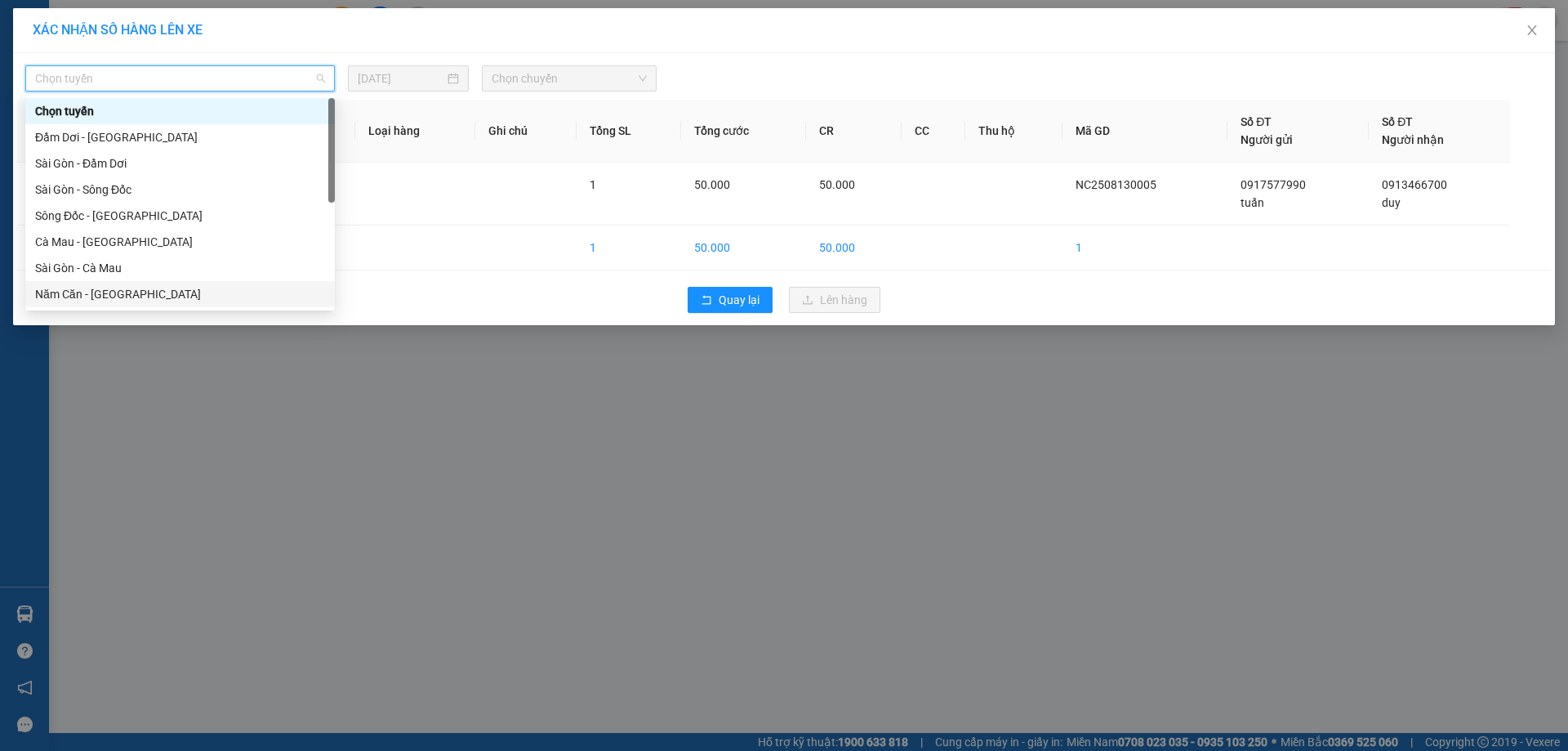
click at [136, 295] on div "Năm Căn - [GEOGRAPHIC_DATA]" at bounding box center [180, 294] width 290 height 18
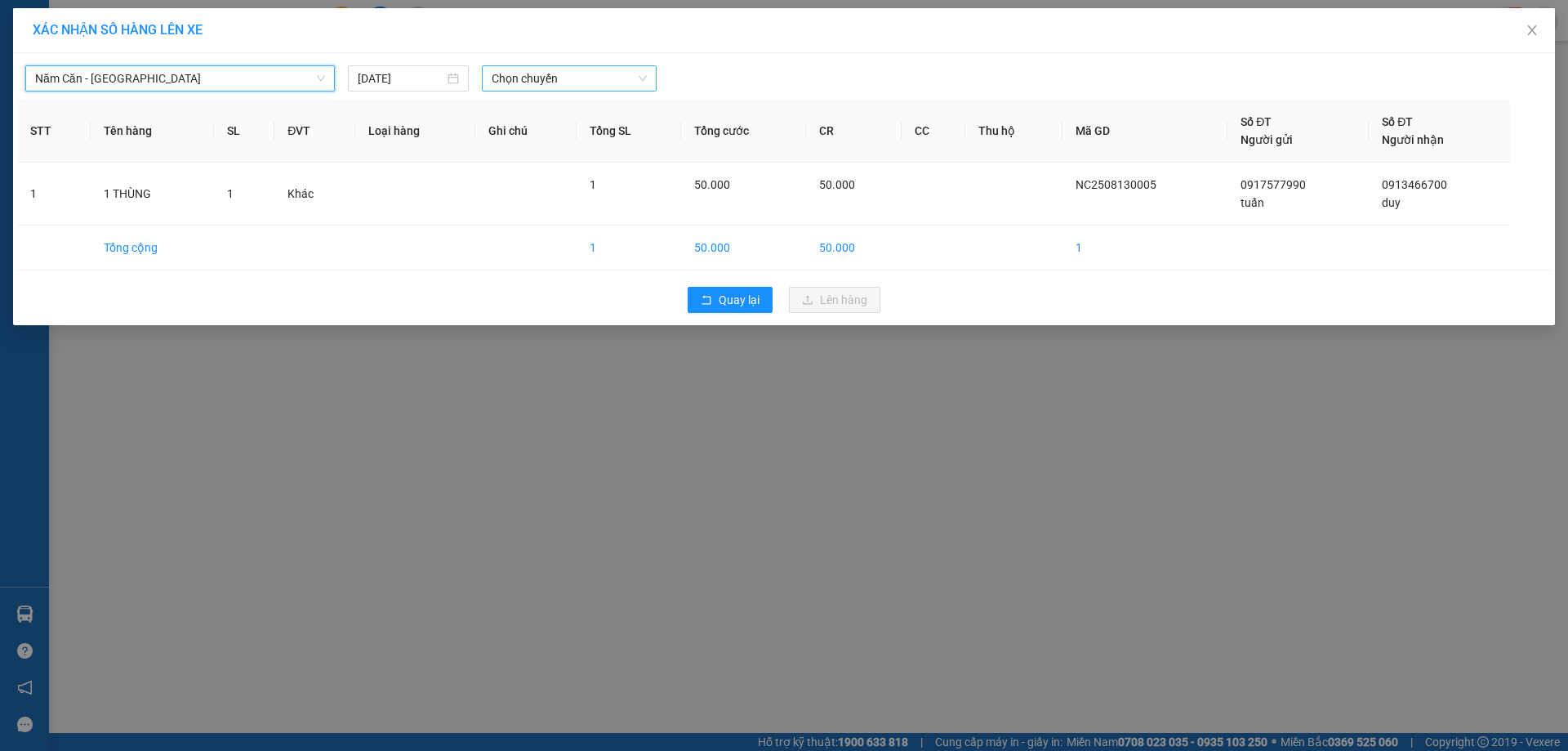
click at [529, 69] on span "Chọn chuyến" at bounding box center [569, 79] width 155 height 25
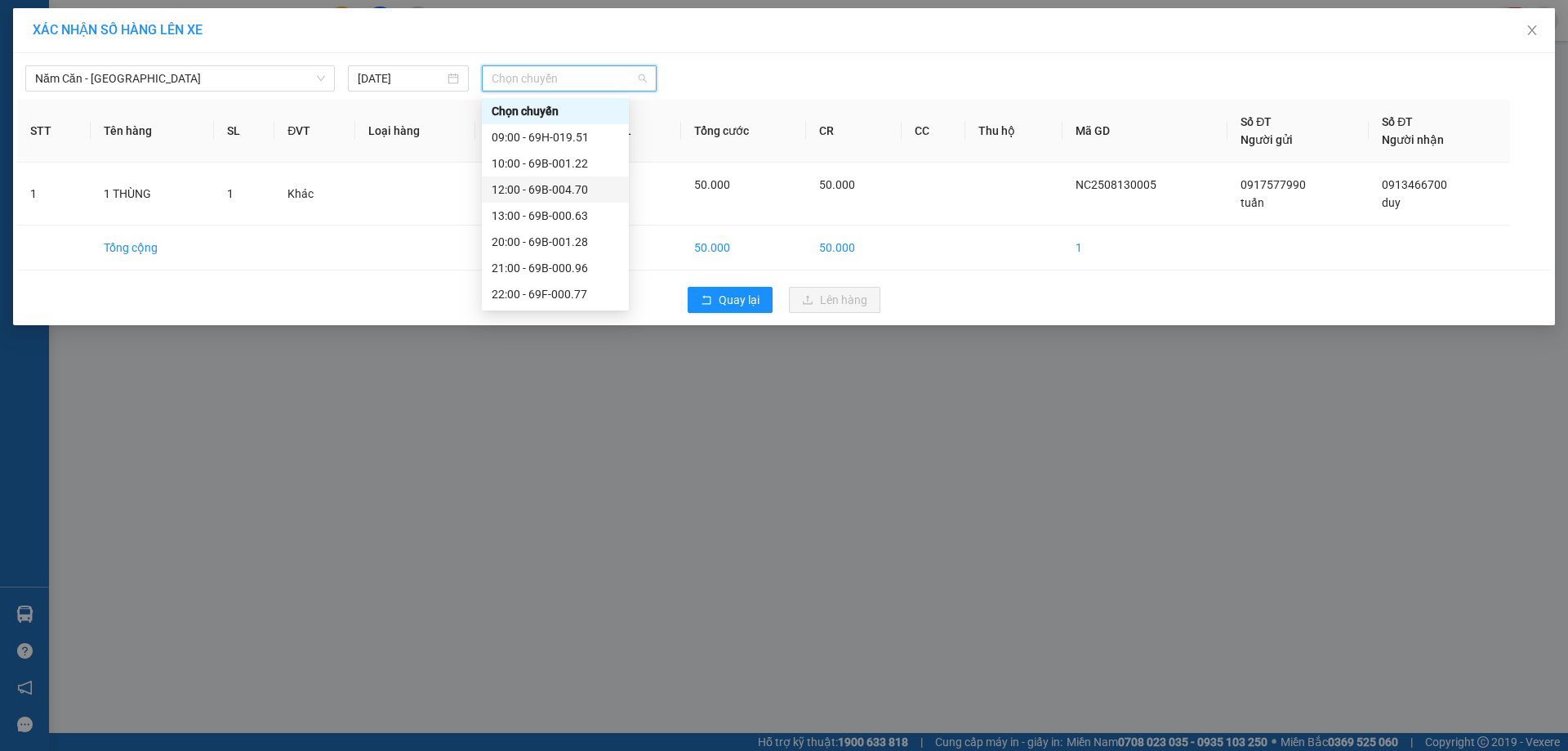
click at [567, 188] on div "12:00 - 69B-004.70" at bounding box center [555, 189] width 127 height 18
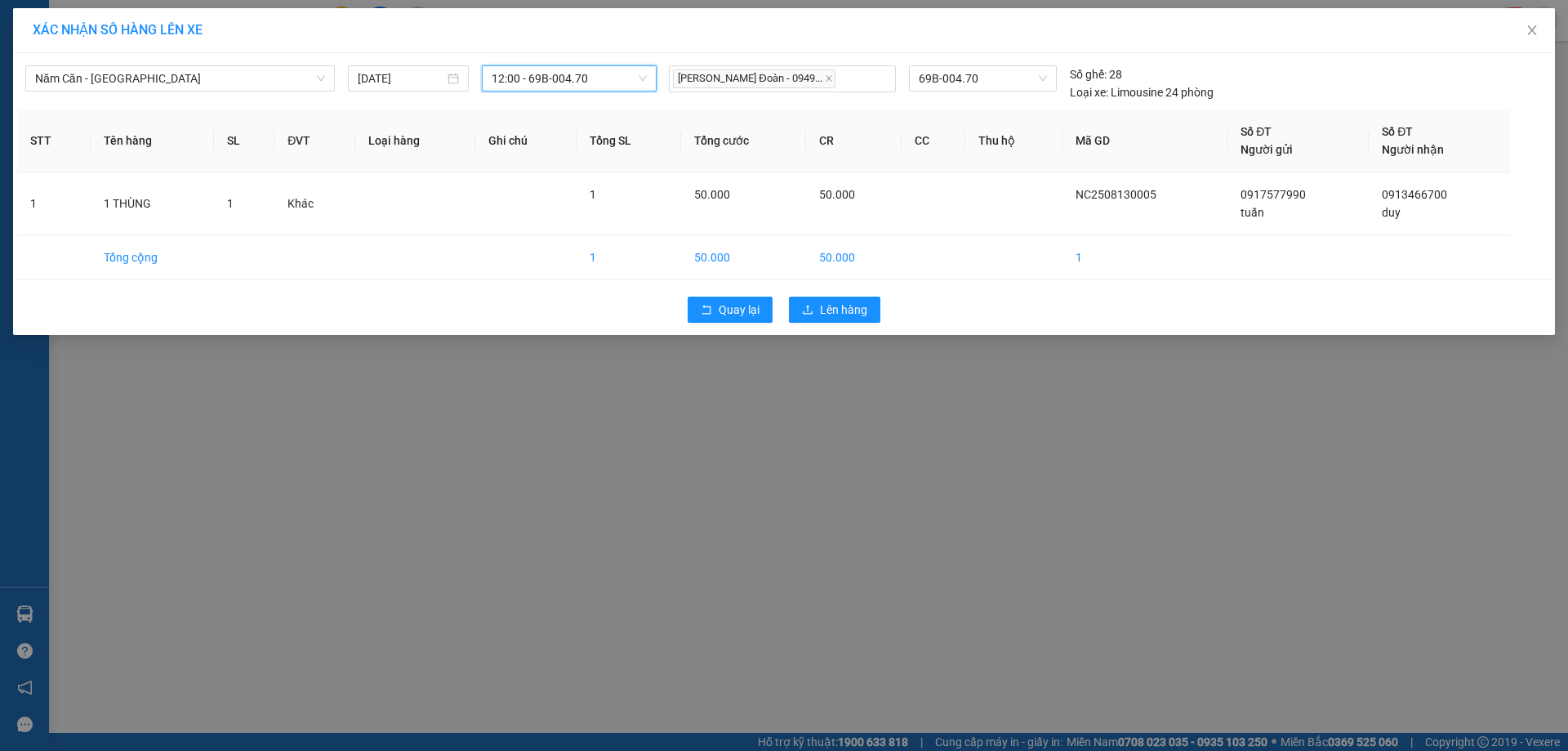
click at [822, 326] on div "Quay lại Lên hàng" at bounding box center [784, 310] width 1534 height 42
click at [828, 311] on span "Lên hàng" at bounding box center [844, 310] width 48 height 18
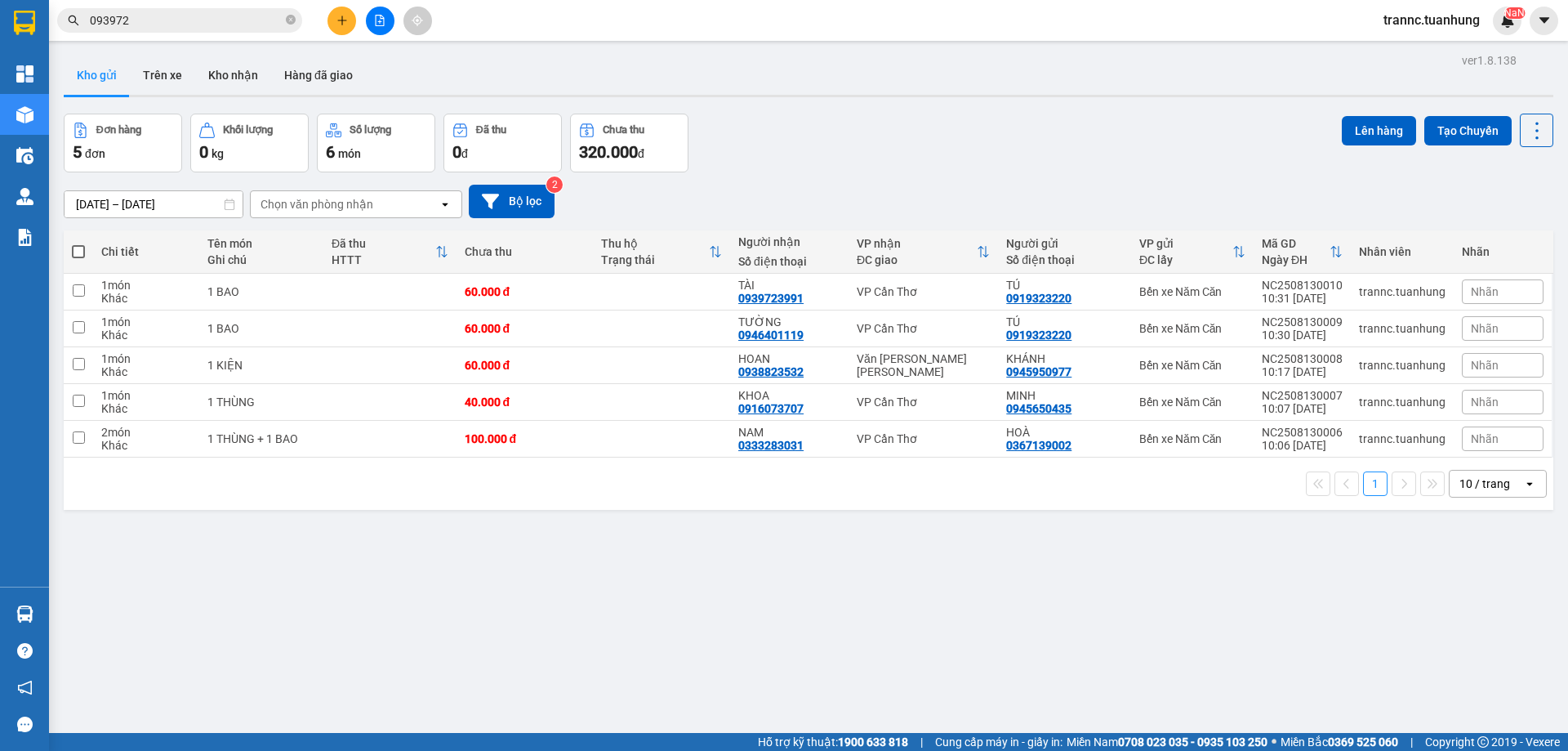
click at [206, 19] on input "093972" at bounding box center [187, 20] width 193 height 18
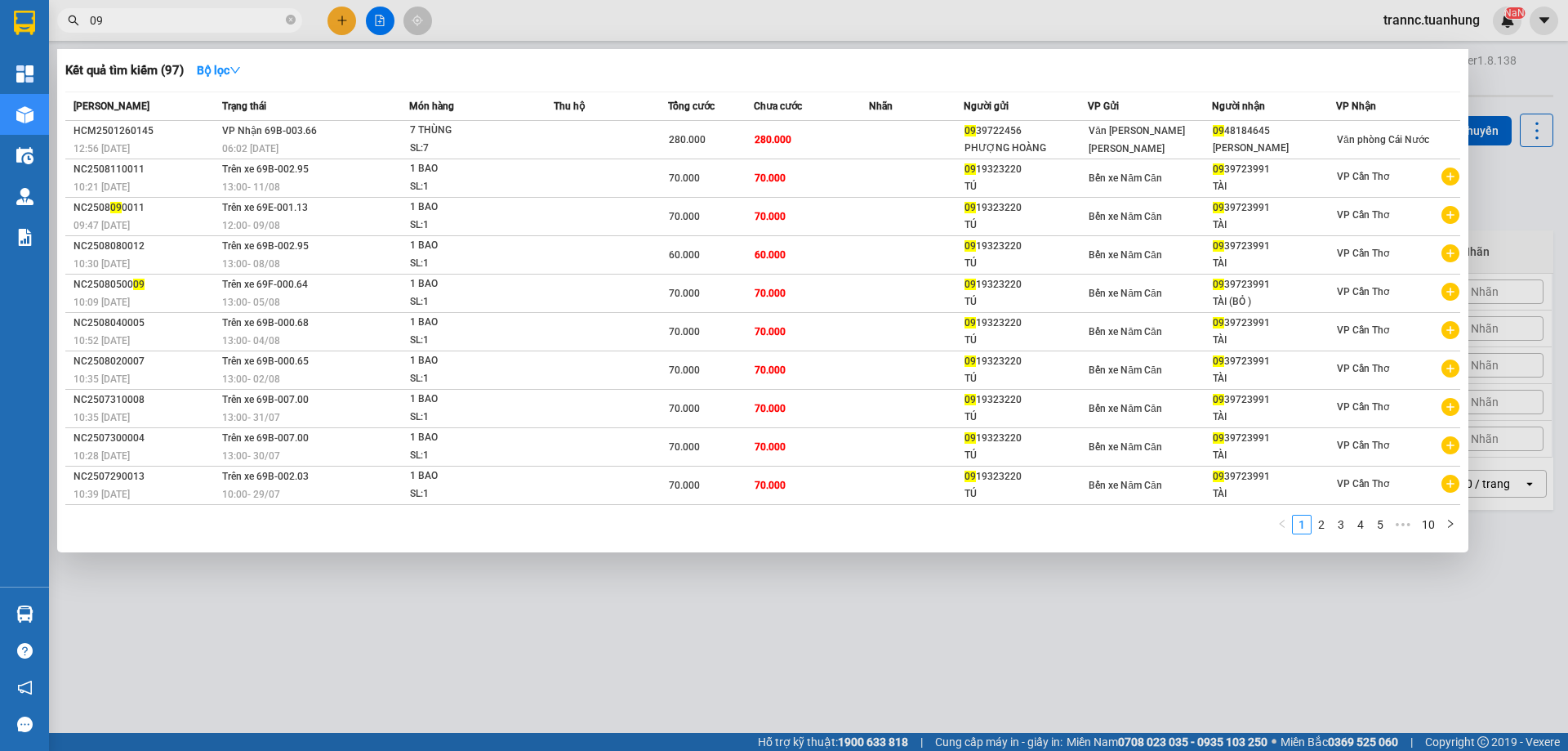
type input "0"
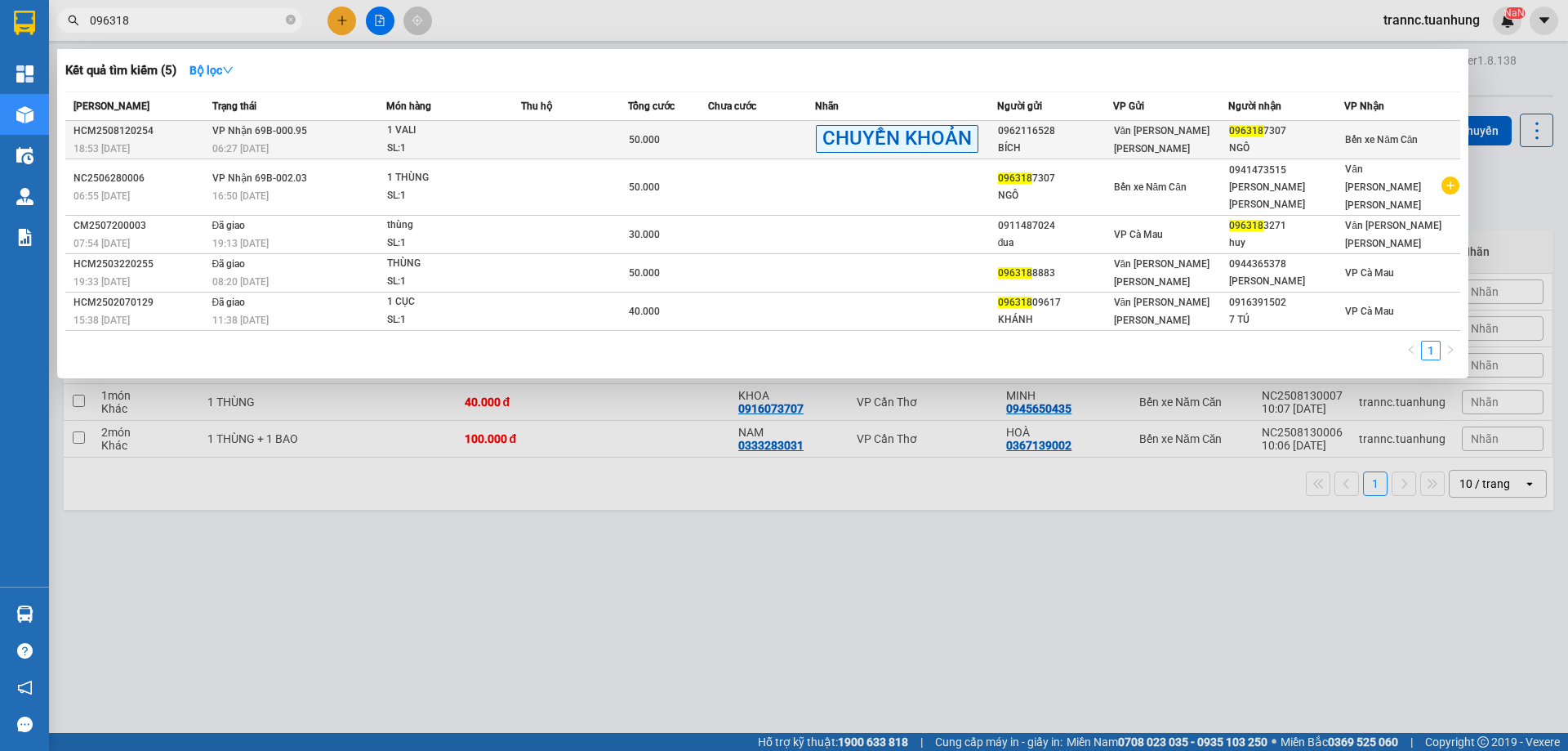
type input "096318"
click at [705, 142] on div "50.000" at bounding box center [668, 140] width 79 height 18
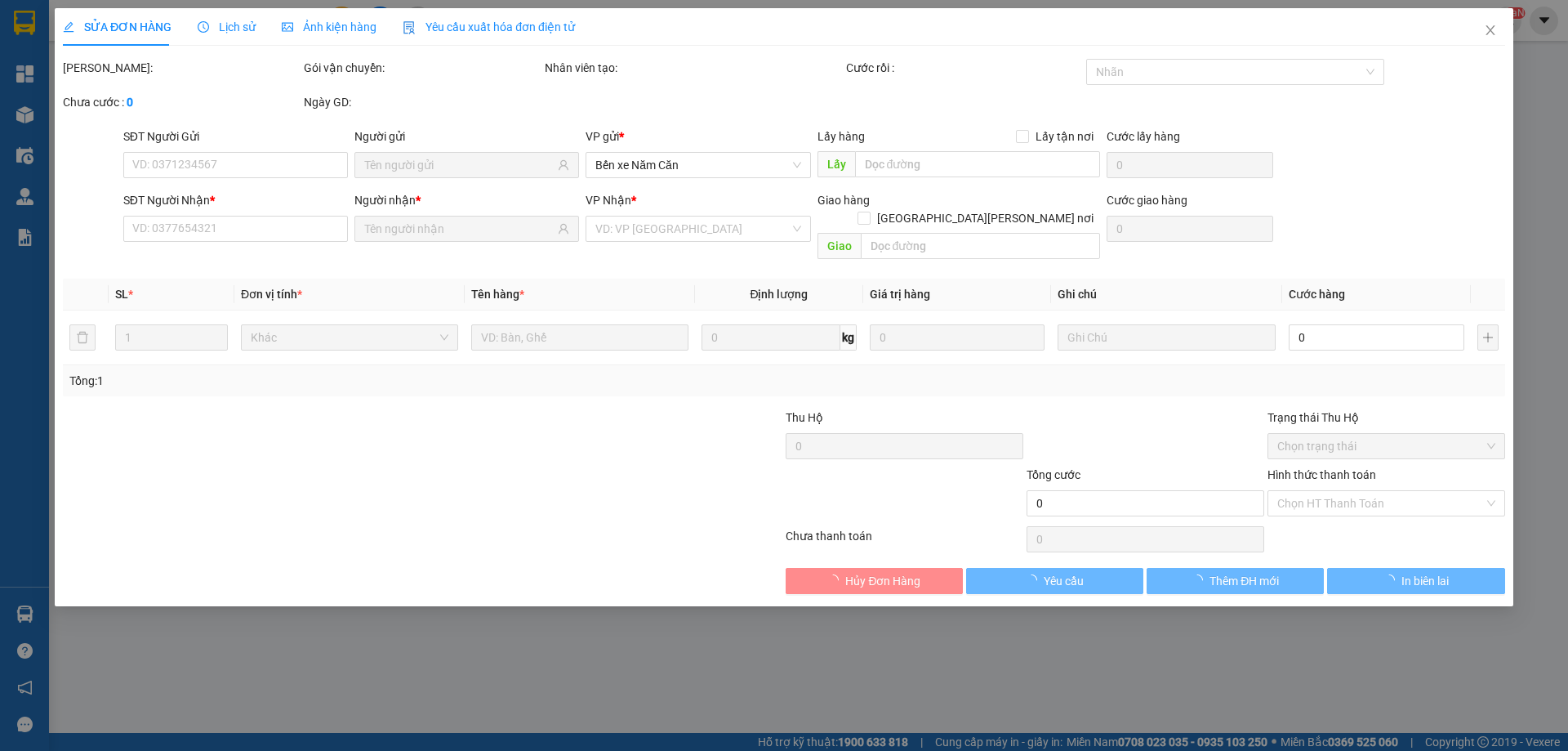
type input "0962116528"
type input "BÍCH"
type input "0963187307"
type input "NGÔ"
type input "50.000"
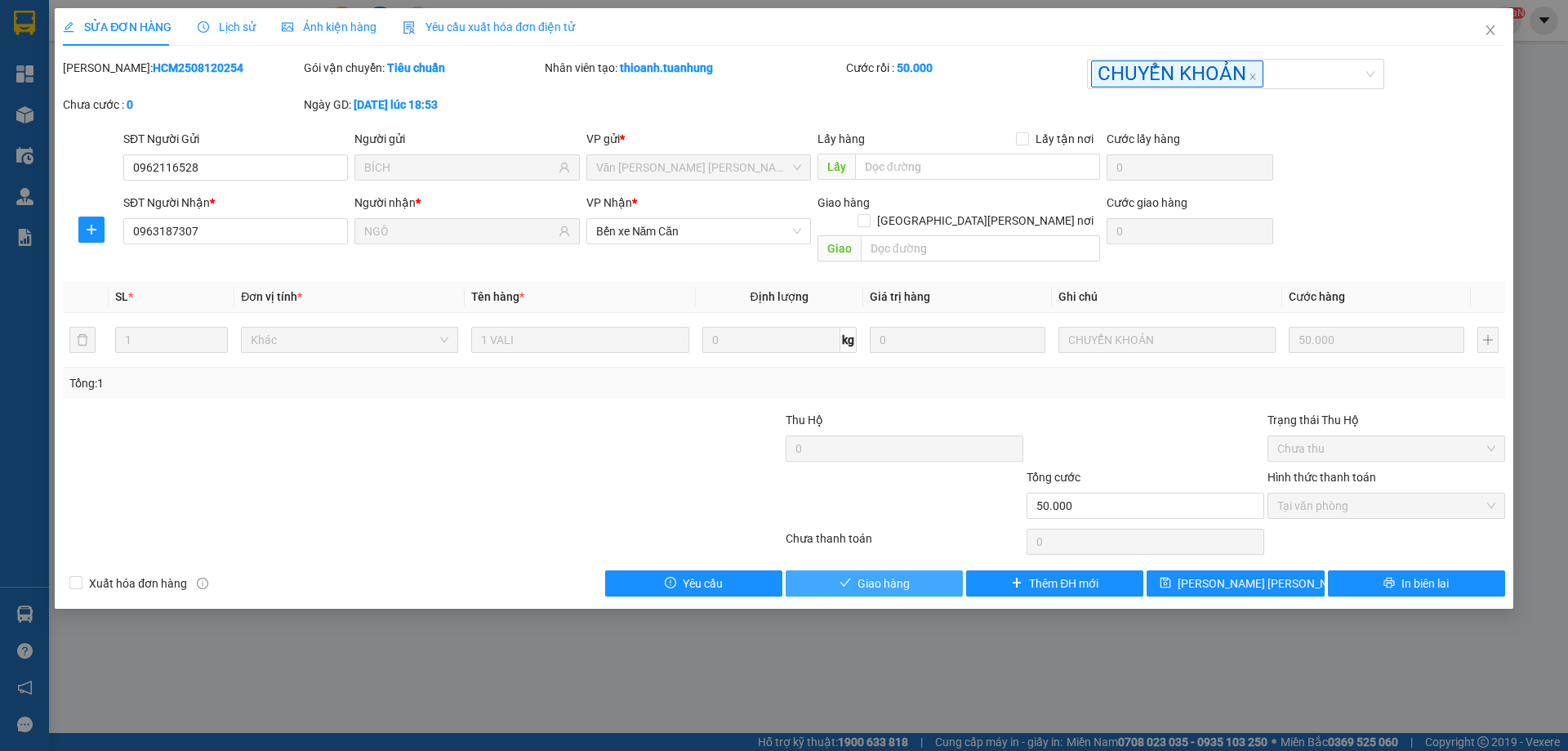
click at [823, 571] on button "Giao hàng" at bounding box center [874, 584] width 177 height 27
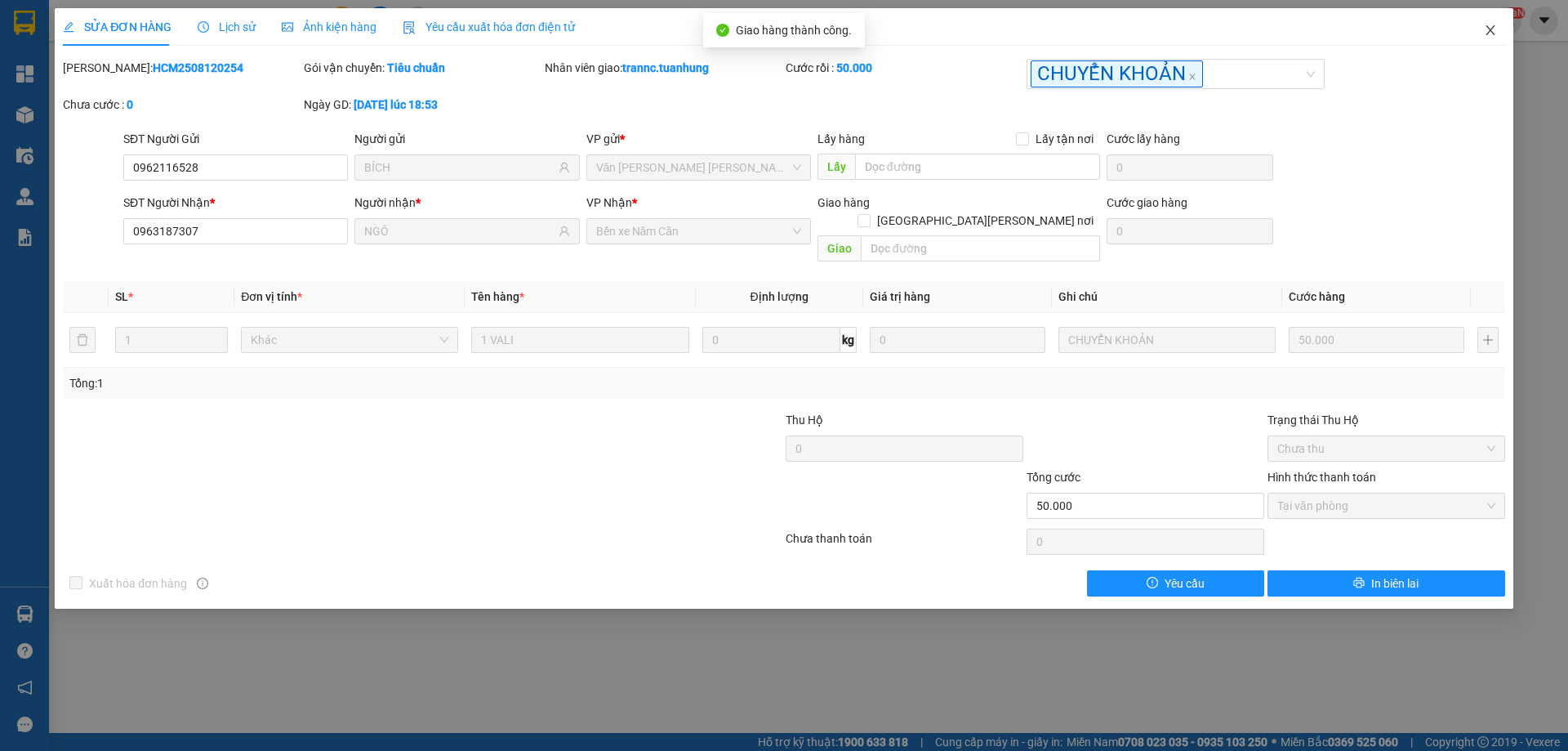
click at [1485, 33] on icon "close" at bounding box center [1490, 30] width 13 height 13
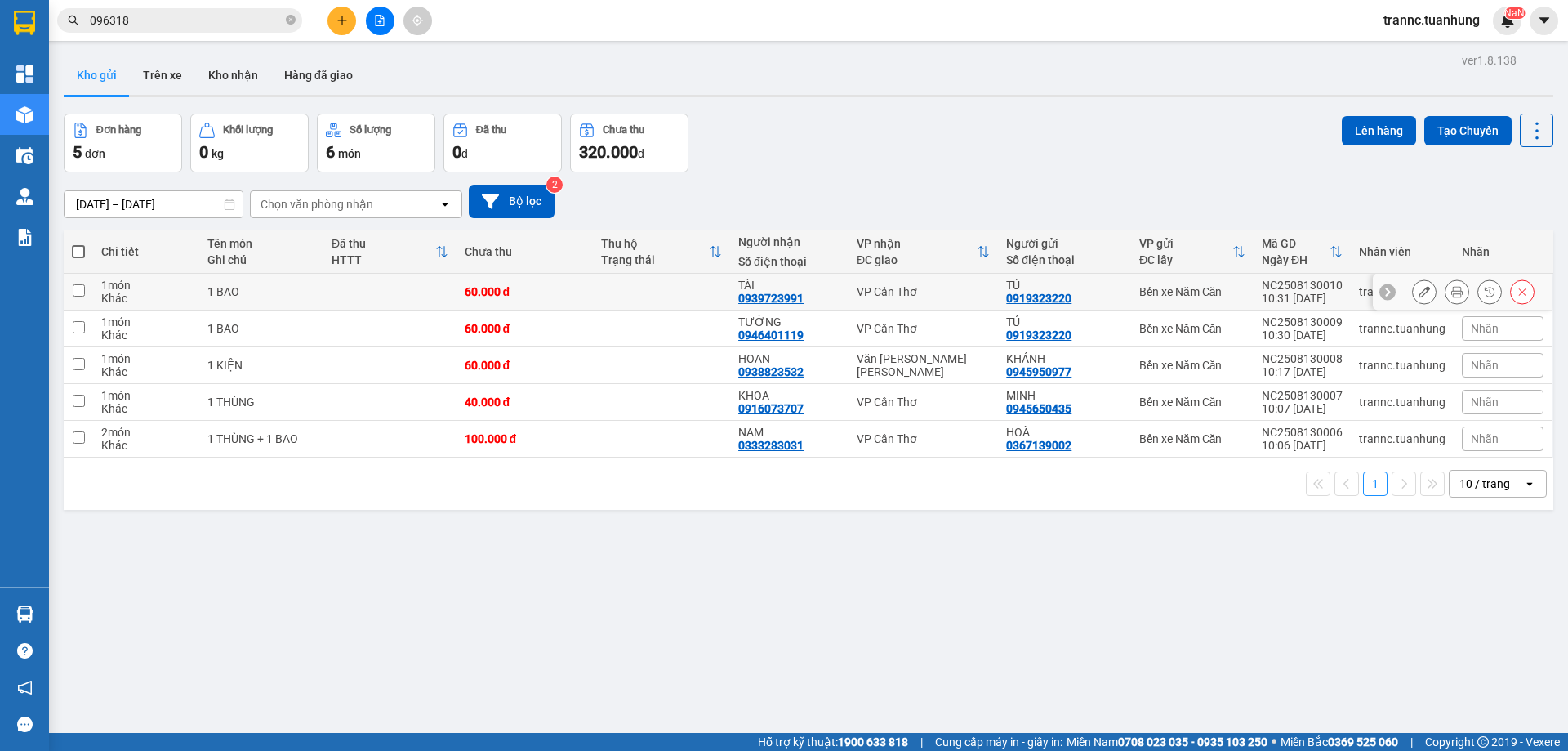
click at [444, 295] on td at bounding box center [390, 292] width 134 height 37
checkbox input "true"
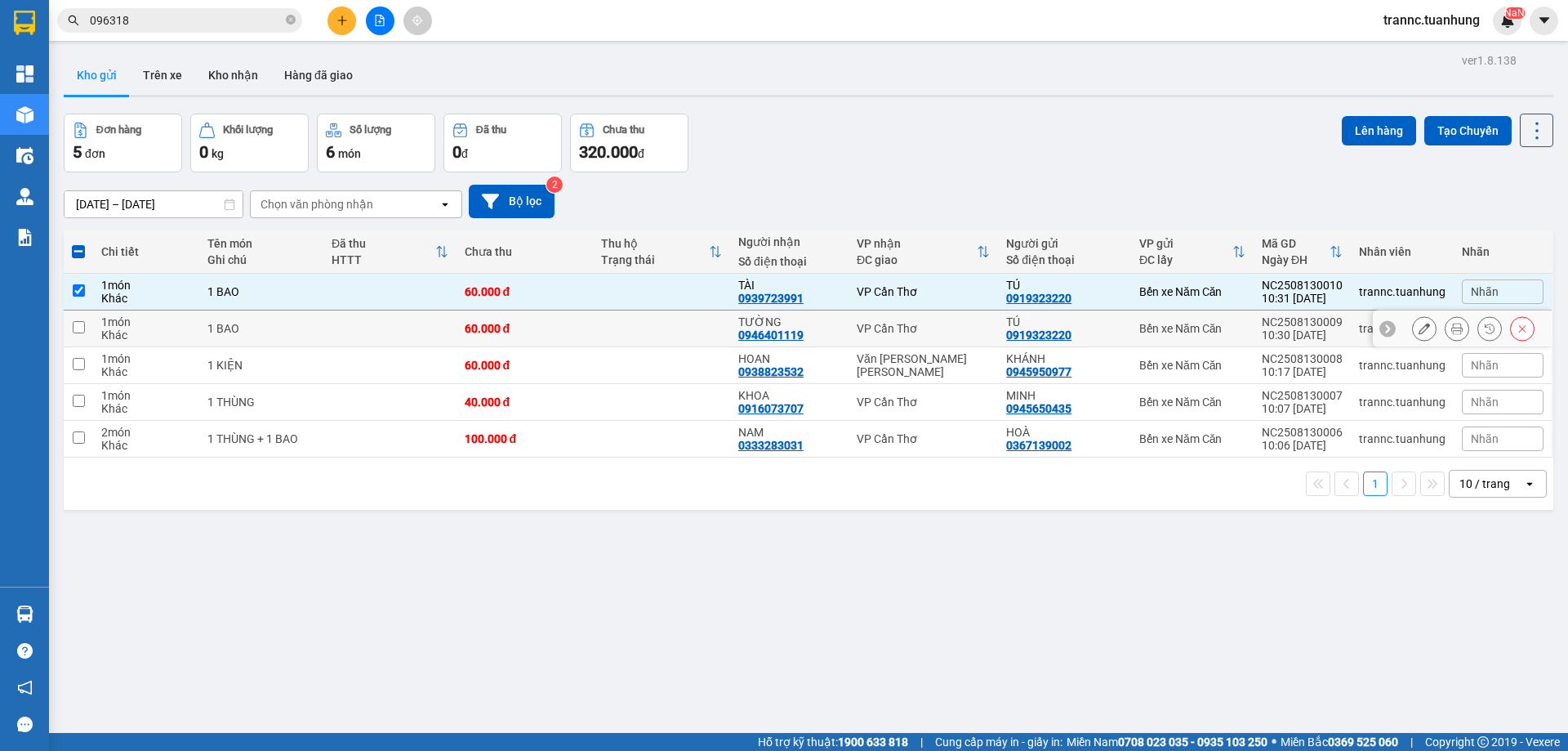
click at [465, 332] on div "60.000 đ" at bounding box center [524, 328] width 121 height 13
checkbox input "true"
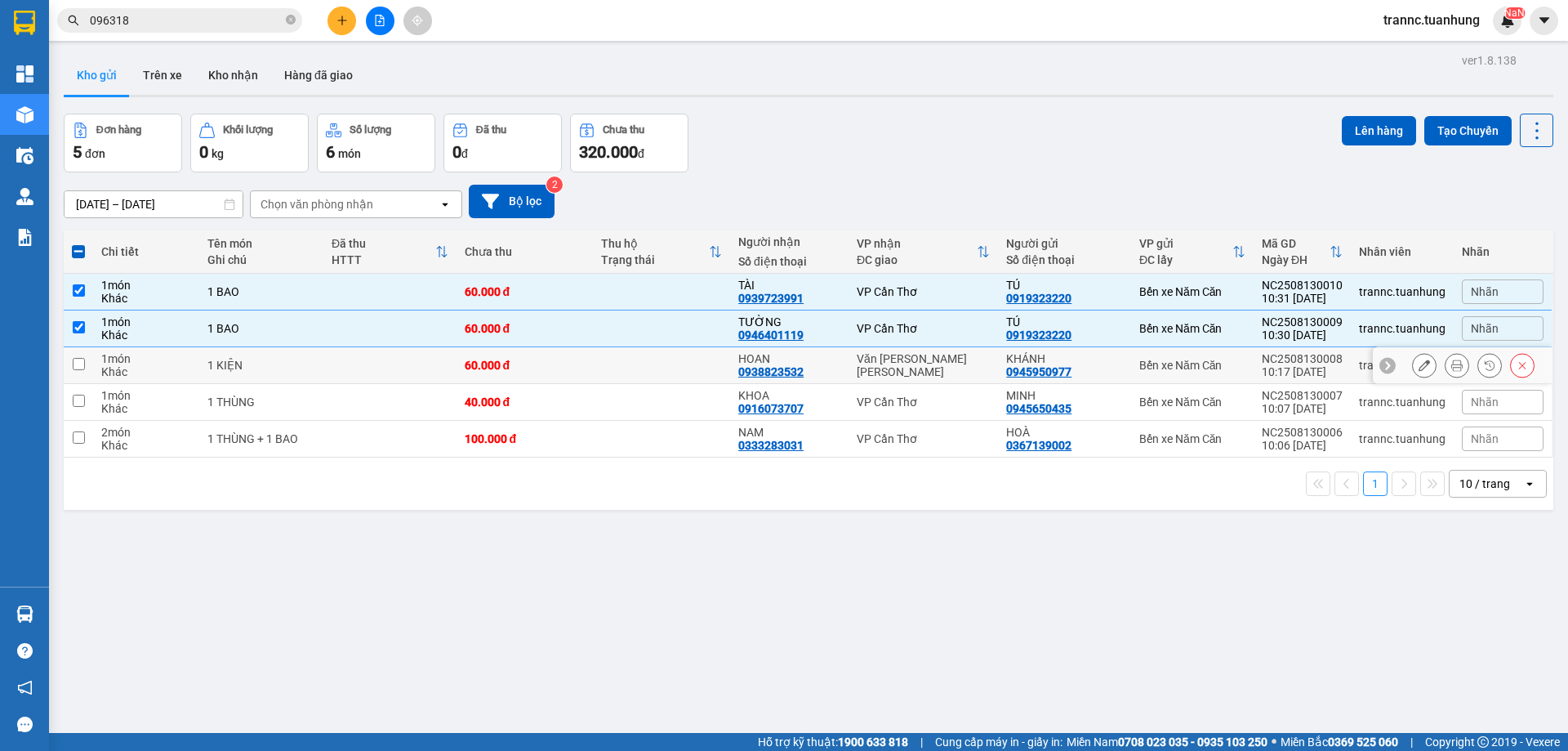
click at [487, 368] on div "60.000 đ" at bounding box center [524, 364] width 121 height 13
checkbox input "true"
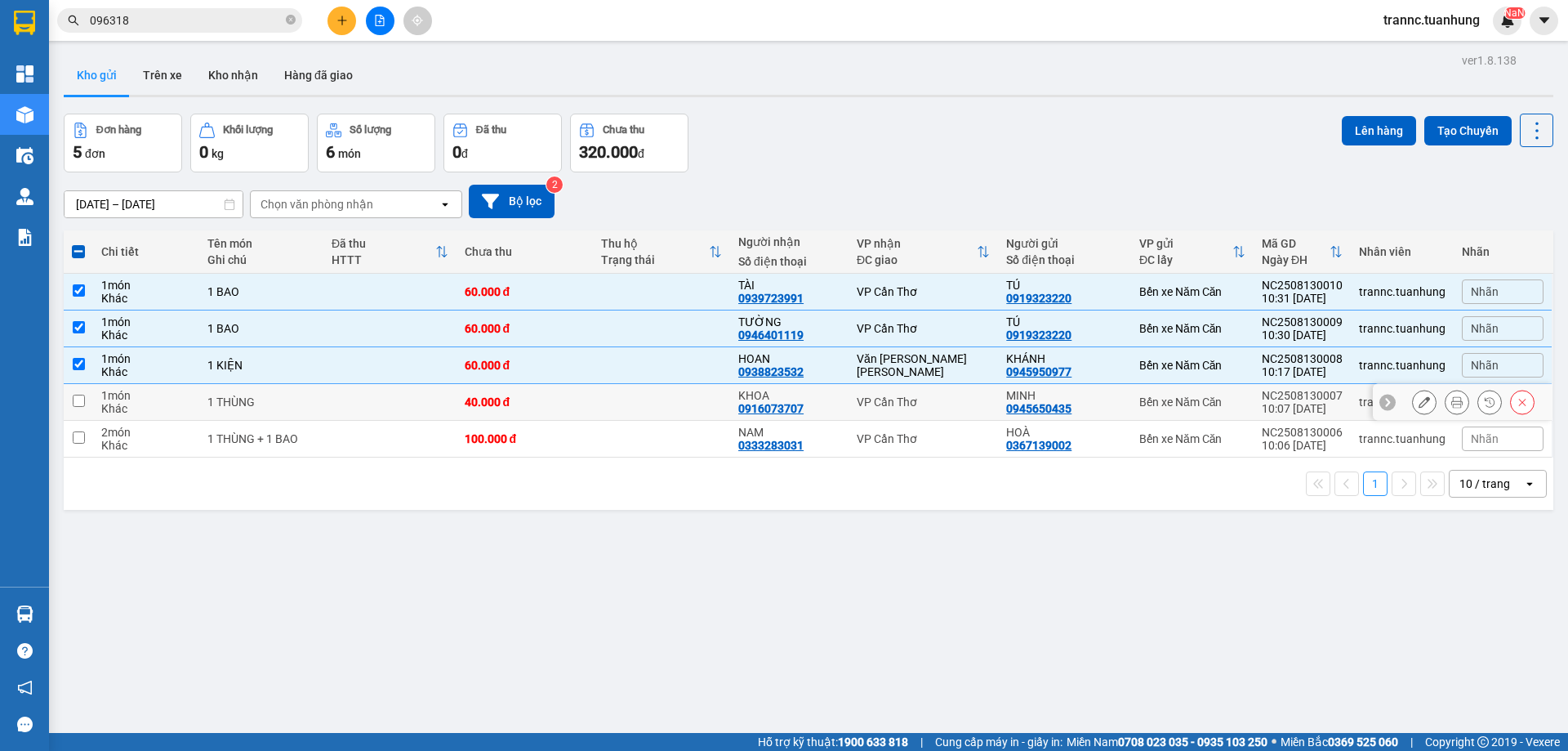
click at [496, 396] on div "40.000 đ" at bounding box center [524, 402] width 121 height 13
checkbox input "true"
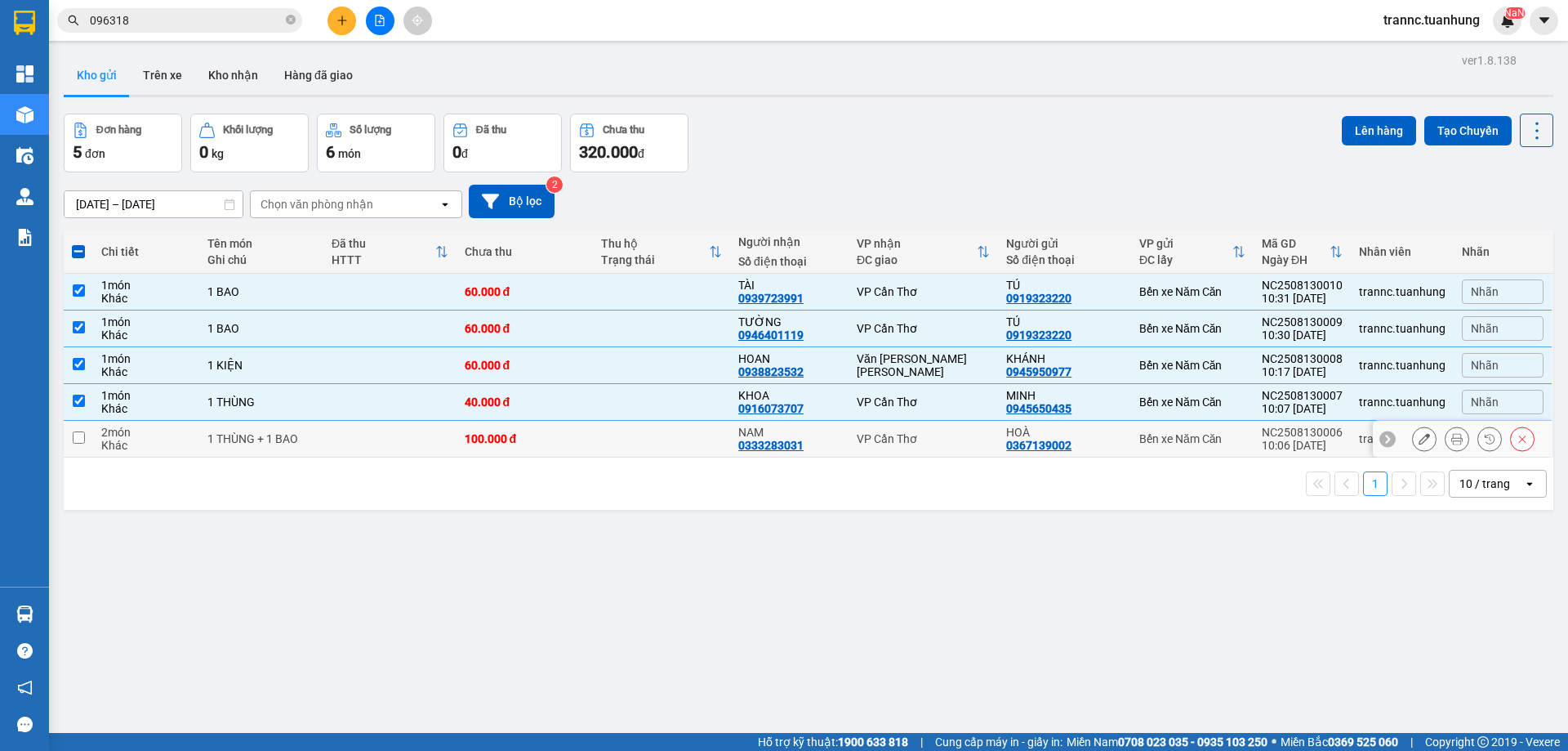
click at [505, 429] on td "100.000 đ" at bounding box center [524, 440] width 137 height 37
checkbox input "true"
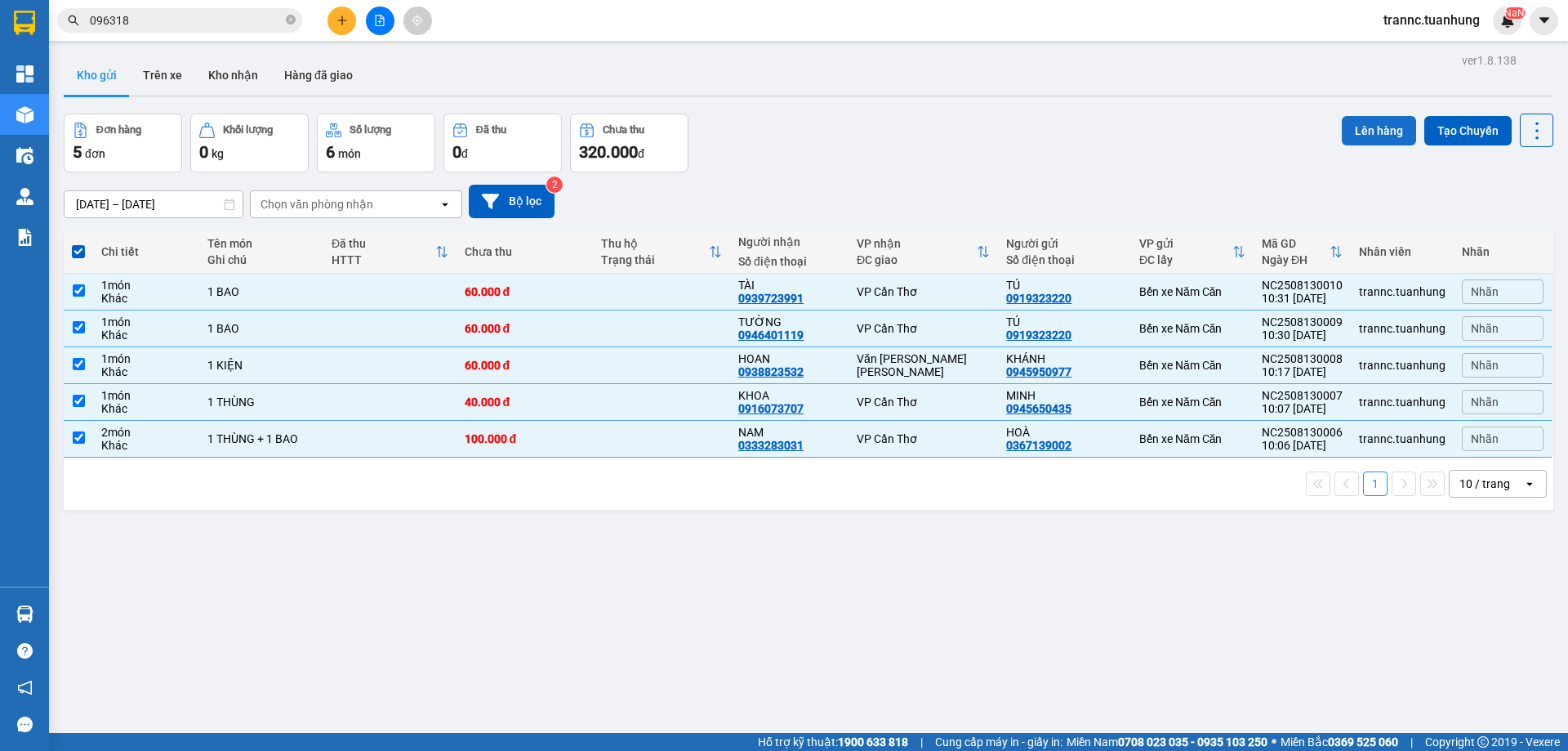
click at [1342, 134] on button "Lên hàng" at bounding box center [1379, 130] width 74 height 29
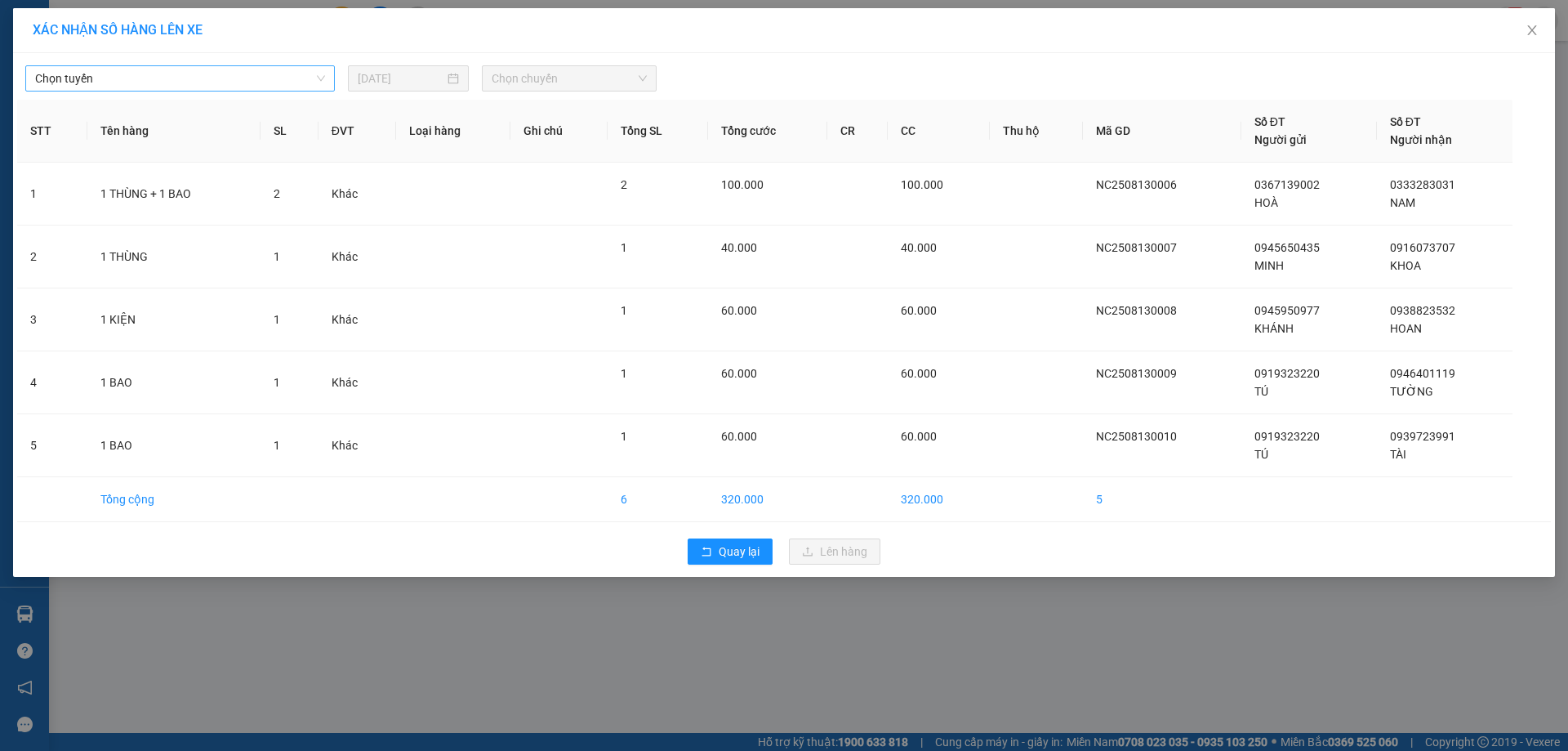
click at [217, 69] on span "Chọn tuyến" at bounding box center [180, 79] width 290 height 25
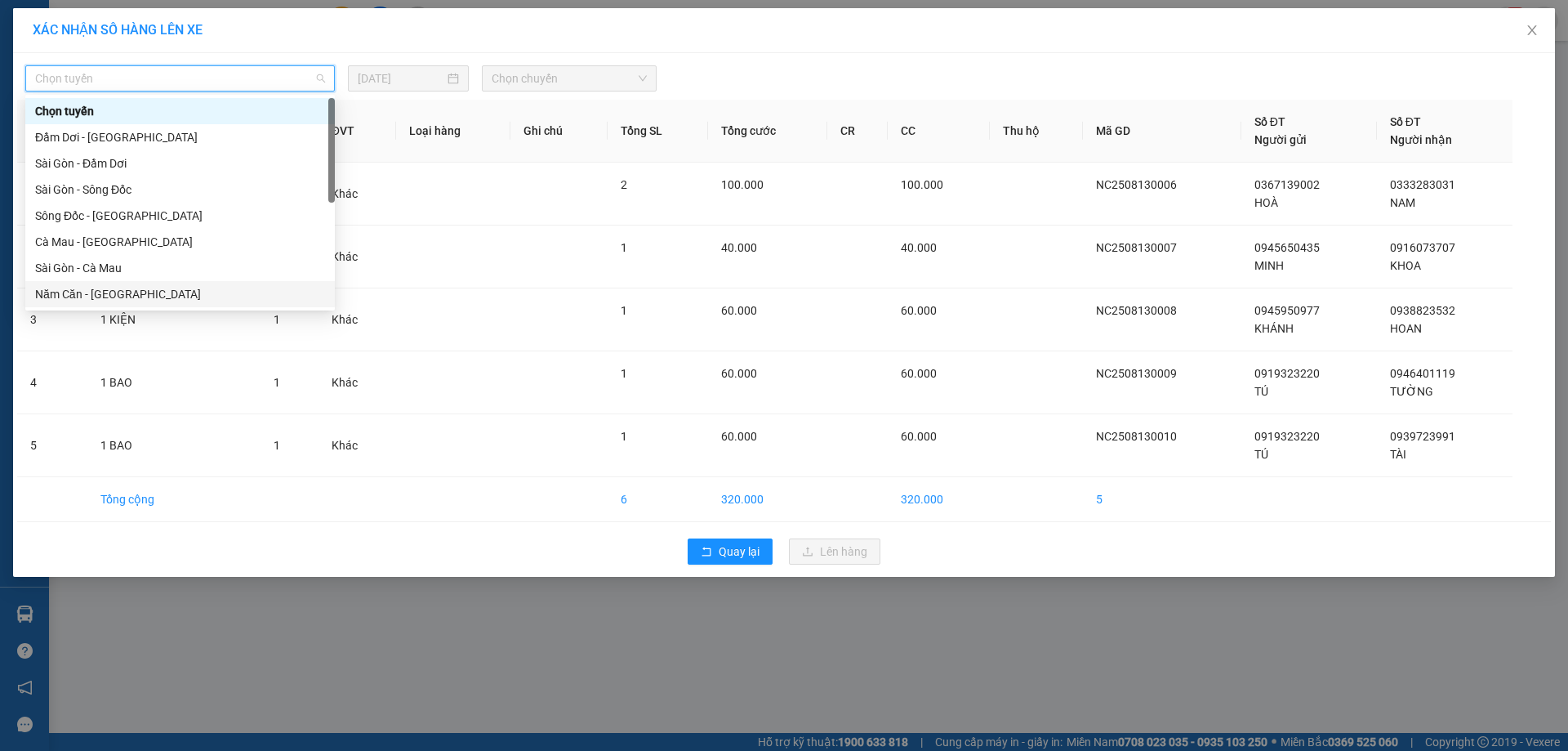
click at [155, 305] on div "Năm Căn - [GEOGRAPHIC_DATA]" at bounding box center [180, 295] width 310 height 27
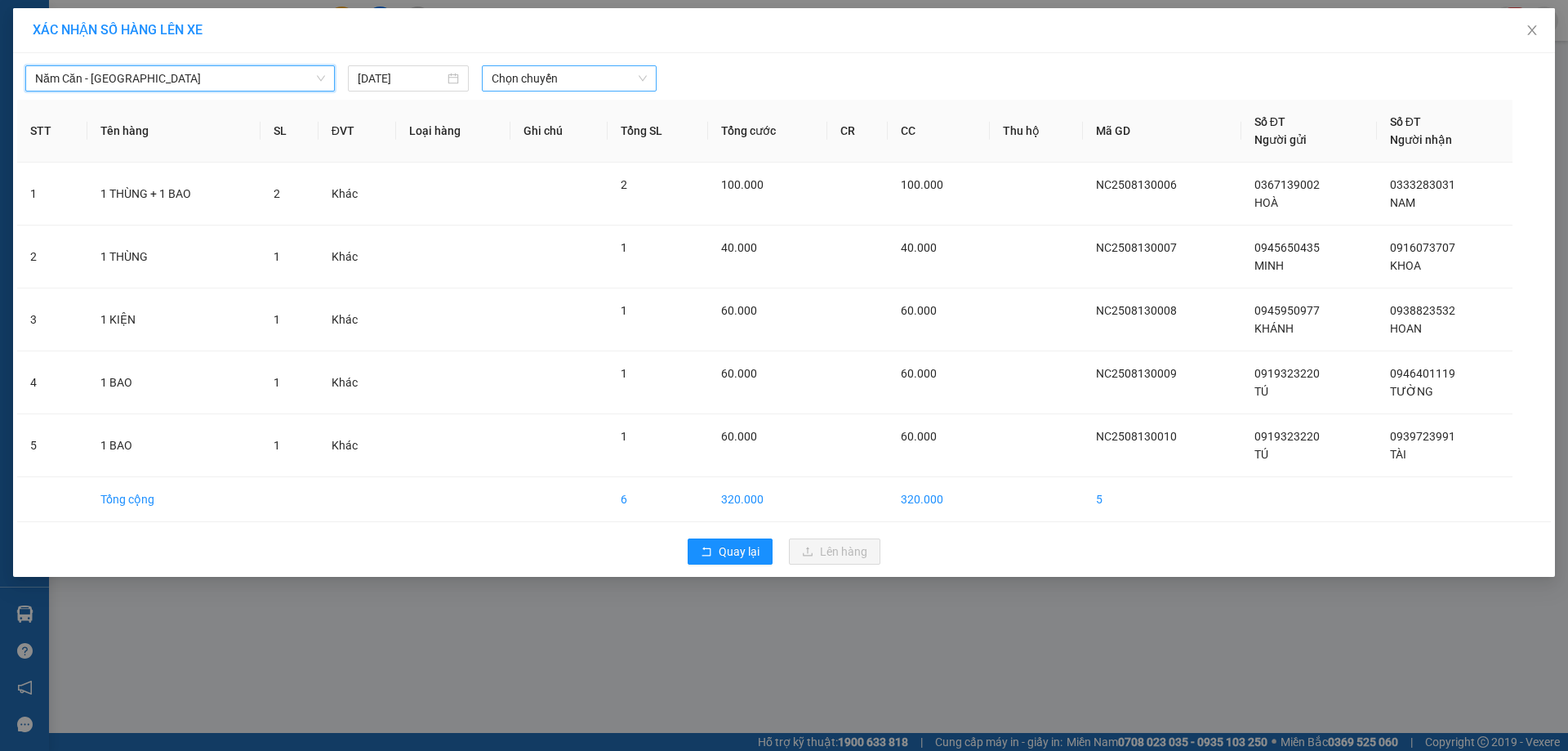
click at [555, 78] on span "Chọn chuyến" at bounding box center [569, 79] width 155 height 25
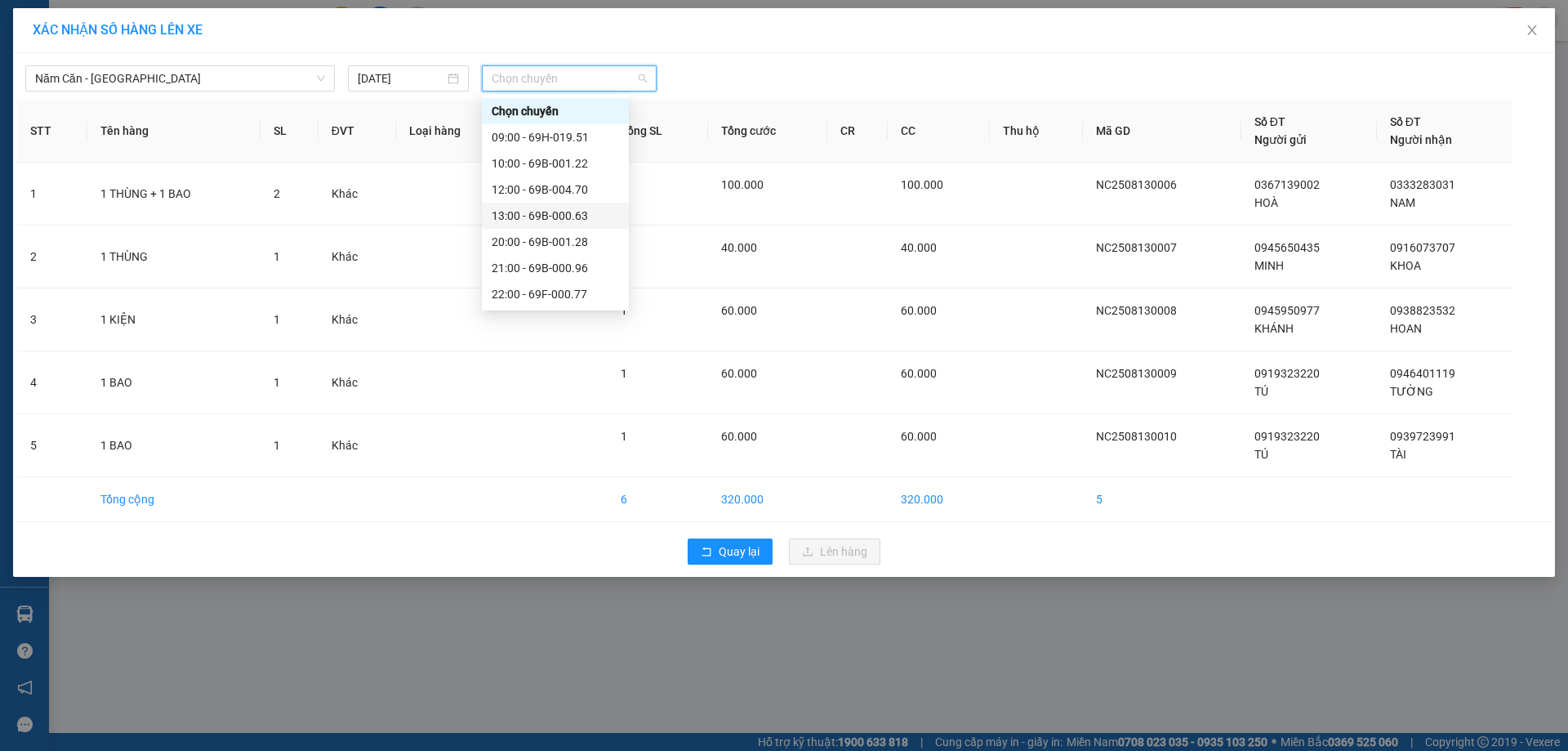
click at [571, 216] on div "13:00 - 69B-000.63" at bounding box center [555, 216] width 127 height 18
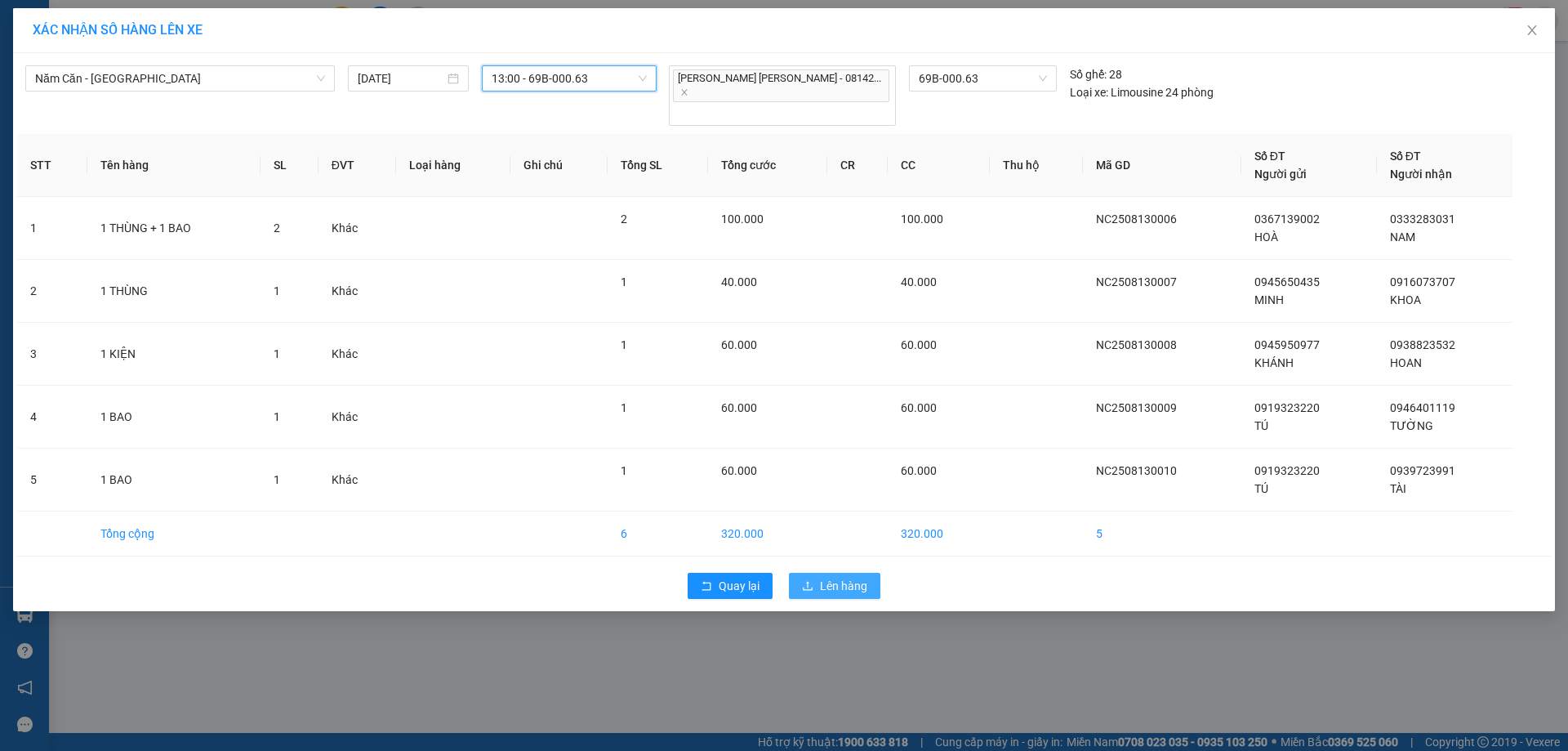
click at [839, 577] on span "Lên hàng" at bounding box center [844, 586] width 48 height 18
